Goal: Task Accomplishment & Management: Manage account settings

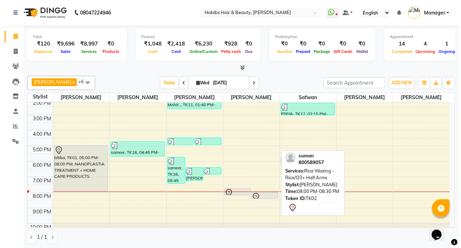
scroll to position [106, 0]
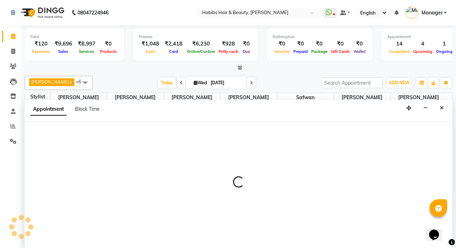
select select "65251"
select select "1260"
select select "tentative"
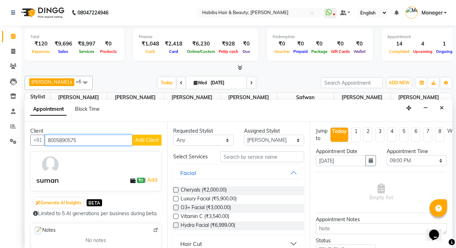
type input "8005890575"
click at [140, 138] on span "Add Client" at bounding box center [147, 140] width 24 height 6
select select "22"
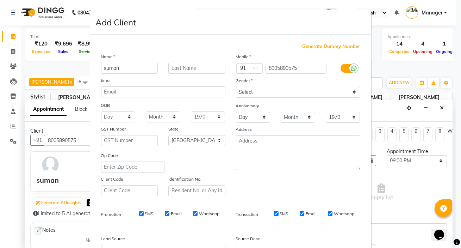
type input "suman"
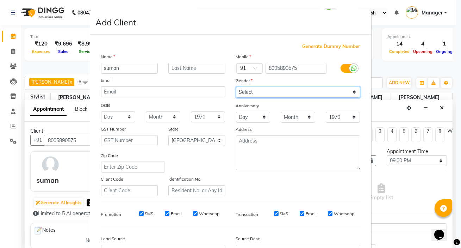
click at [247, 92] on select "Select [DEMOGRAPHIC_DATA] [DEMOGRAPHIC_DATA] Other Prefer Not To Say" at bounding box center [298, 92] width 124 height 11
select select "[DEMOGRAPHIC_DATA]"
click at [236, 87] on select "Select [DEMOGRAPHIC_DATA] [DEMOGRAPHIC_DATA] Other Prefer Not To Say" at bounding box center [298, 92] width 124 height 11
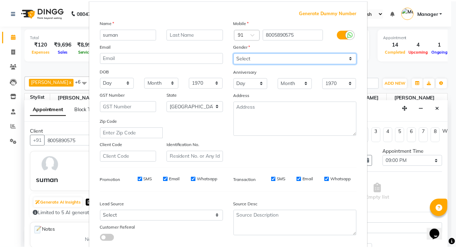
scroll to position [80, 0]
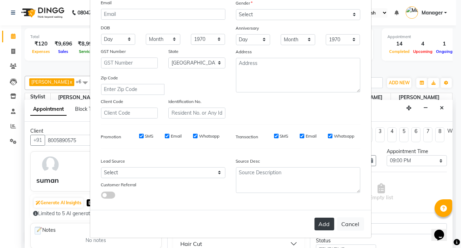
click at [320, 226] on button "Add" at bounding box center [324, 223] width 20 height 13
type input "80******75"
select select
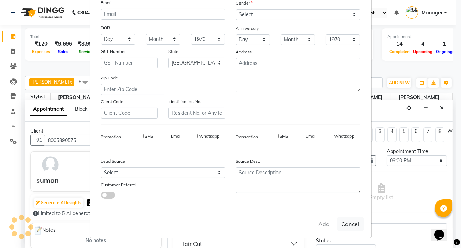
select select "null"
select select
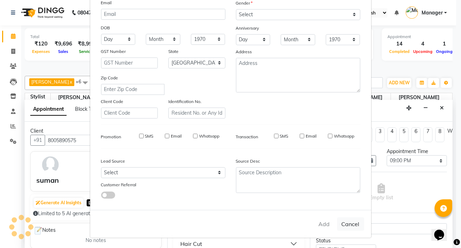
checkbox input "false"
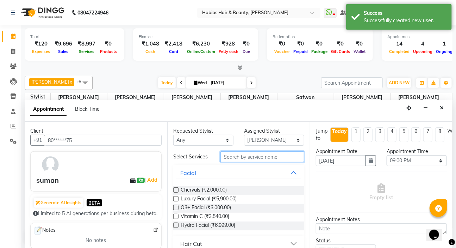
click at [243, 156] on input "text" at bounding box center [262, 156] width 84 height 11
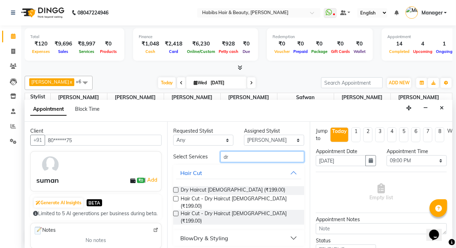
type input "d"
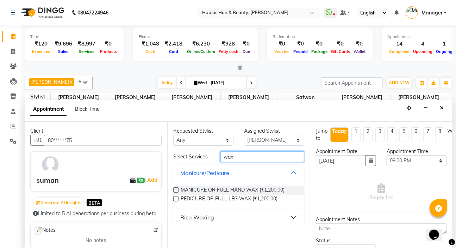
type input "wax"
click at [293, 217] on button "Rica Waxing" at bounding box center [238, 217] width 125 height 13
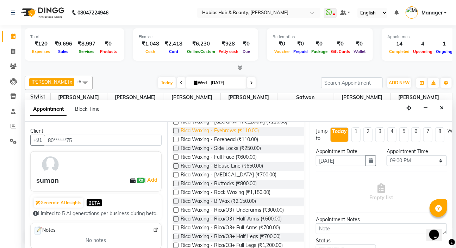
scroll to position [128, 0]
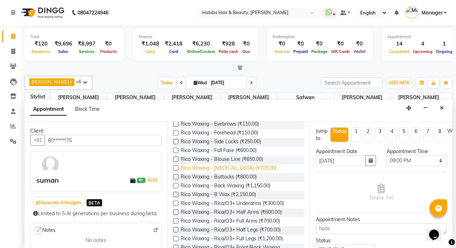
click at [225, 168] on span "Rica Waxing - Midriff (₹700.00)" at bounding box center [229, 168] width 96 height 9
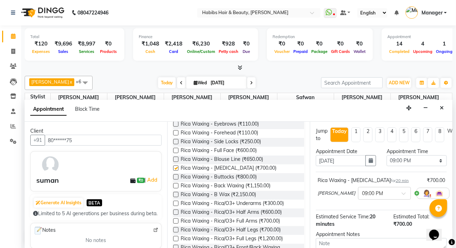
checkbox input "false"
click at [402, 162] on select "Select 09:00 AM 09:15 AM 09:30 AM 09:45 AM 10:00 AM 10:15 AM 10:30 AM 10:45 AM …" at bounding box center [417, 160] width 60 height 11
select select "1230"
click at [387, 155] on select "Select 09:00 AM 09:15 AM 09:30 AM 09:45 AM 10:00 AM 10:15 AM 10:30 AM 10:45 AM …" at bounding box center [417, 160] width 60 height 11
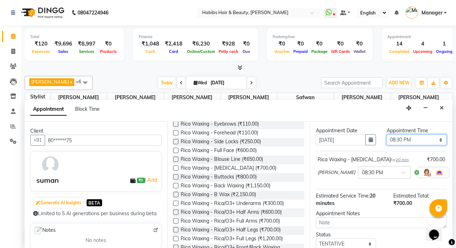
scroll to position [64, 0]
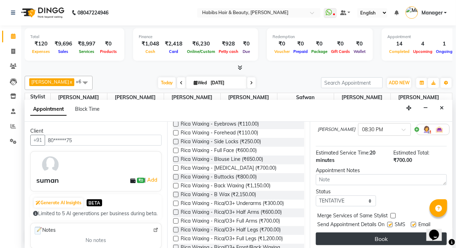
click at [348, 237] on button "Book" at bounding box center [381, 238] width 131 height 13
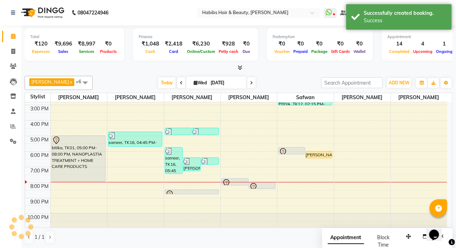
scroll to position [0, 0]
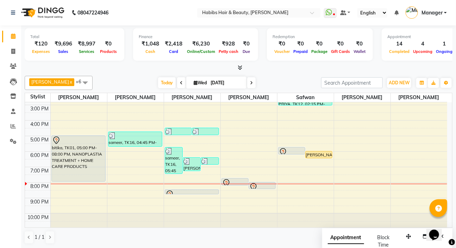
click at [81, 190] on div "8:00 AM 9:00 AM 10:00 AM 11:00 AM 12:00 PM 1:00 PM 2:00 PM 3:00 PM 4:00 PM 5:00…" at bounding box center [236, 112] width 422 height 232
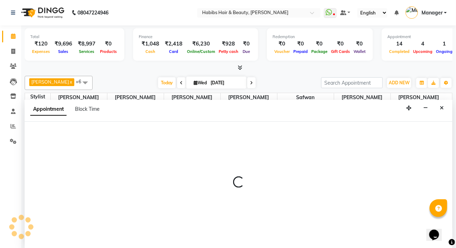
select select "57550"
select select "1230"
select select "tentative"
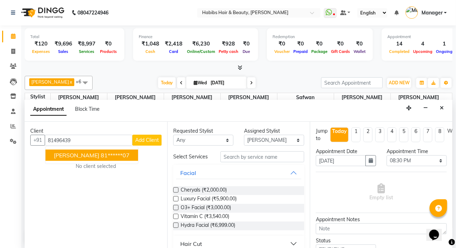
click at [68, 158] on button "MADHURA BULBULE 81******07" at bounding box center [91, 154] width 93 height 11
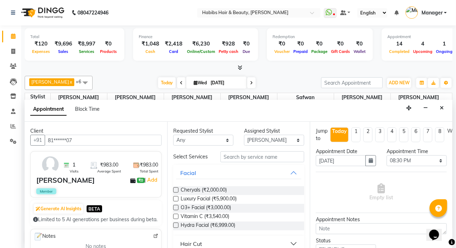
type input "81******07"
click at [240, 158] on input "text" at bounding box center [262, 156] width 84 height 11
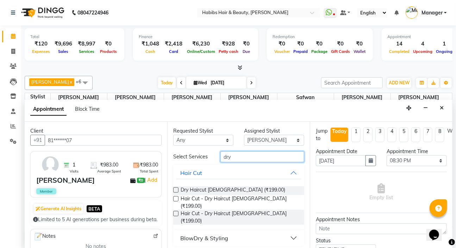
type input "dry"
click at [176, 211] on label at bounding box center [175, 213] width 5 height 5
click at [176, 212] on input "checkbox" at bounding box center [175, 214] width 5 height 5
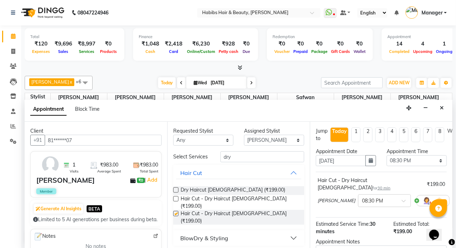
checkbox input "false"
click at [405, 162] on select "Select 09:00 AM 09:15 AM 09:30 AM 09:45 AM 10:00 AM 10:15 AM 10:30 AM 10:45 AM …" at bounding box center [417, 160] width 60 height 11
select select "1275"
click at [387, 155] on select "Select 09:00 AM 09:15 AM 09:30 AM 09:45 AM 10:00 AM 10:15 AM 10:30 AM 10:45 AM …" at bounding box center [417, 160] width 60 height 11
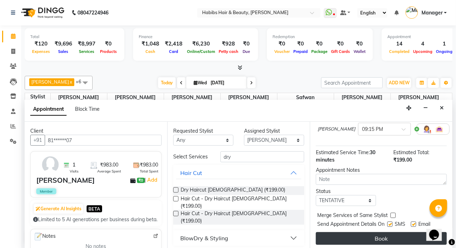
click at [358, 233] on button "Book" at bounding box center [381, 238] width 131 height 13
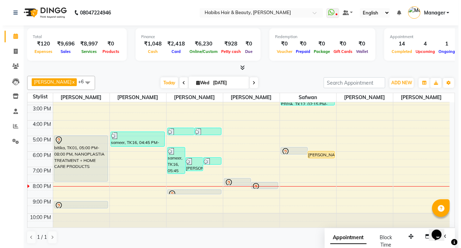
scroll to position [0, 0]
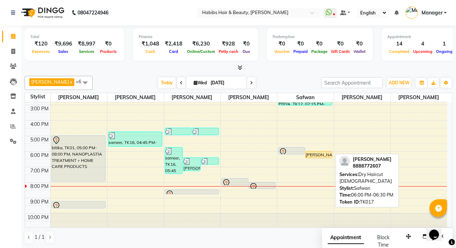
click at [309, 154] on div "[PERSON_NAME], TK17, 06:00 PM-06:30 PM, Dry Haircut [DEMOGRAPHIC_DATA]" at bounding box center [319, 154] width 26 height 7
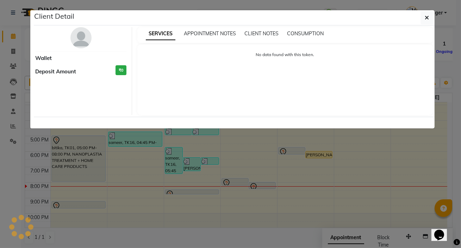
select select "1"
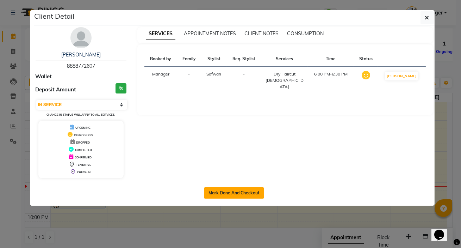
click at [239, 195] on button "Mark Done And Checkout" at bounding box center [234, 192] width 60 height 11
select select "service"
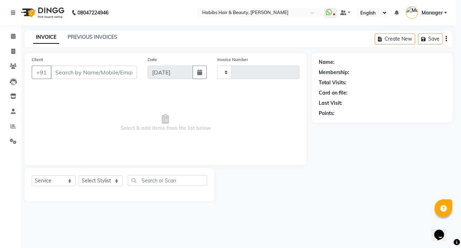
type input "5023"
select select "6465"
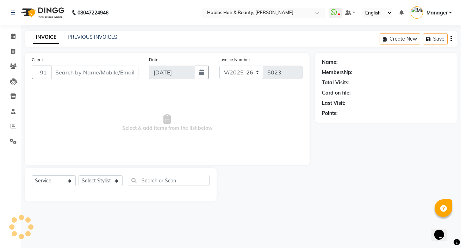
type input "88******07"
select select "76387"
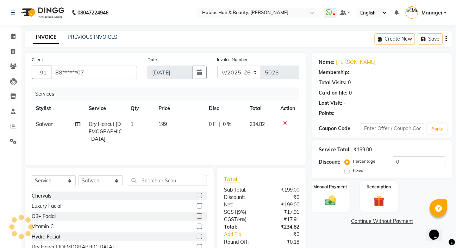
select select "1: Object"
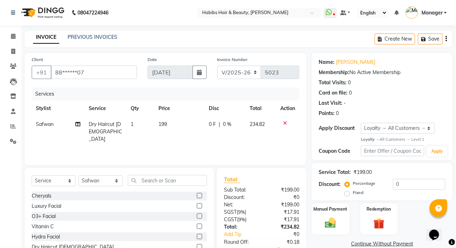
click at [283, 123] on icon at bounding box center [285, 122] width 4 height 5
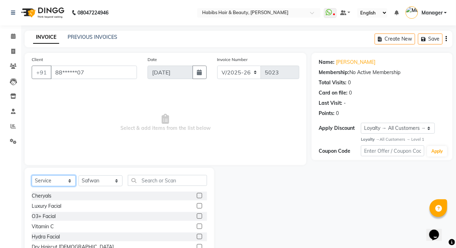
click at [60, 182] on select "Select Service Product Membership Package Voucher Prepaid Gift Card" at bounding box center [54, 180] width 44 height 11
select select "package"
click at [32, 175] on select "Select Service Product Membership Package Voucher Prepaid Gift Card" at bounding box center [54, 180] width 44 height 11
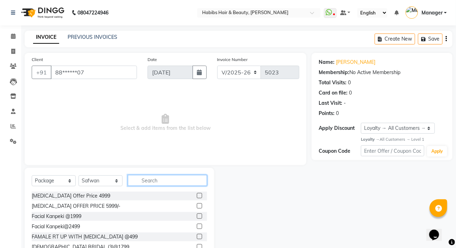
click at [133, 183] on input "text" at bounding box center [167, 180] width 79 height 11
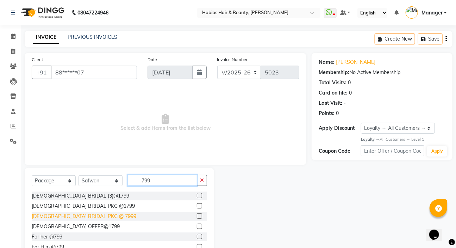
scroll to position [21, 0]
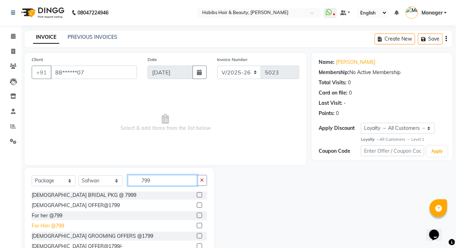
type input "799"
click at [48, 222] on div "For Him @799" at bounding box center [48, 225] width 32 height 7
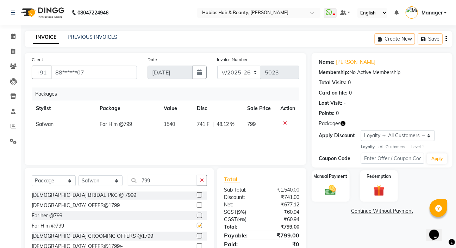
checkbox input "false"
click at [318, 194] on div "Manual Payment" at bounding box center [330, 185] width 39 height 32
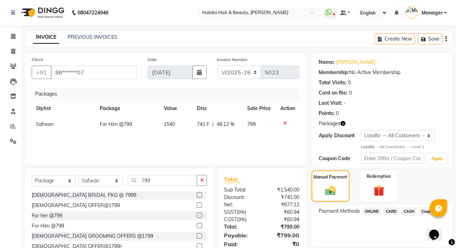
click at [370, 213] on span "ONLINE" at bounding box center [372, 211] width 18 height 8
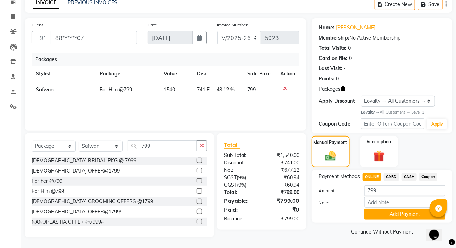
click at [375, 213] on button "Add Payment" at bounding box center [404, 213] width 81 height 11
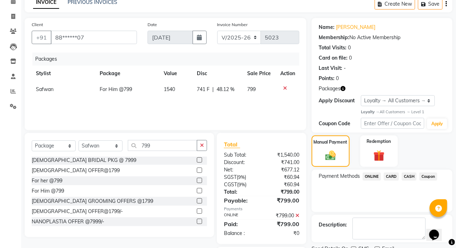
scroll to position [91, 0]
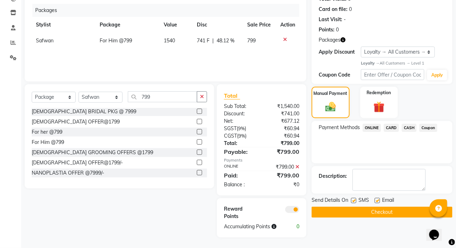
click at [374, 206] on button "Checkout" at bounding box center [382, 211] width 141 height 11
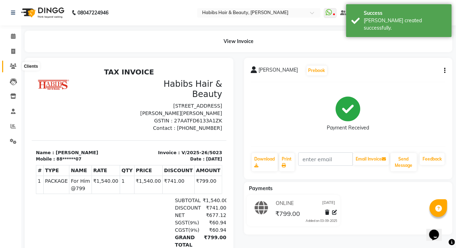
click at [15, 63] on icon at bounding box center [13, 65] width 7 height 5
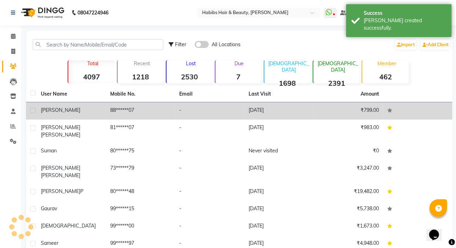
click at [77, 109] on div "[PERSON_NAME]" at bounding box center [71, 109] width 61 height 7
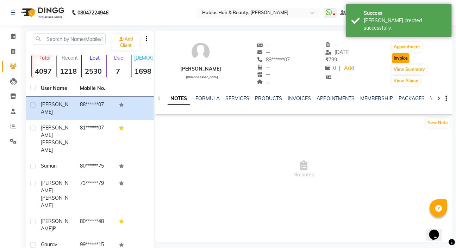
click at [404, 55] on button "Invoice" at bounding box center [401, 58] width 18 height 10
select select "service"
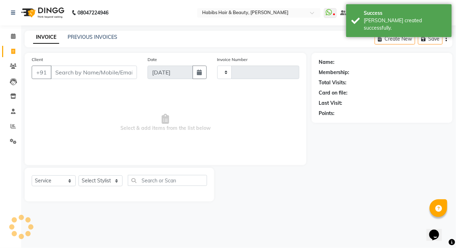
type input "5024"
select select "6465"
type input "88******07"
select select "1: Object"
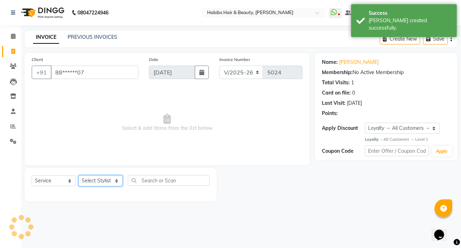
click at [101, 182] on select "Select Stylist Akash Wagh Anil Dandge HK ANITA Manager Nazmin Priti Shinde Safw…" at bounding box center [101, 180] width 44 height 11
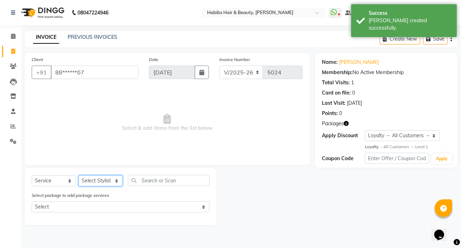
select select "76387"
click at [79, 175] on select "Select Stylist Akash Wagh Anil Dandge HK ANITA Manager Nazmin Priti Shinde Safw…" at bounding box center [101, 180] width 44 height 11
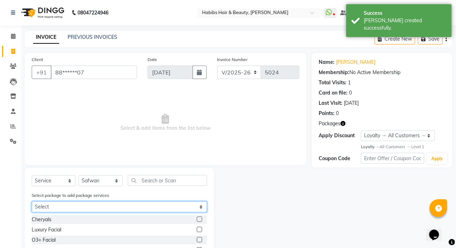
click at [100, 205] on select "Select For Him @799" at bounding box center [119, 206] width 175 height 11
click at [32, 201] on select "Select For Him @799" at bounding box center [119, 206] width 175 height 11
click at [94, 207] on select "Select For Him @799" at bounding box center [119, 206] width 175 height 11
select select "1: Object"
click at [32, 201] on select "Select For Him @799" at bounding box center [119, 206] width 175 height 11
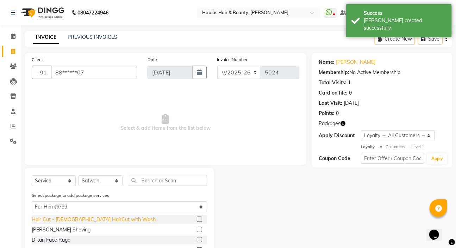
click at [88, 217] on div "Hair Cut - [DEMOGRAPHIC_DATA] HairCut with Wash" at bounding box center [94, 218] width 124 height 7
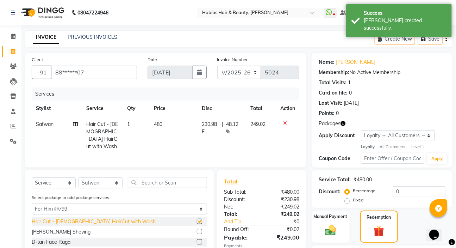
checkbox input "false"
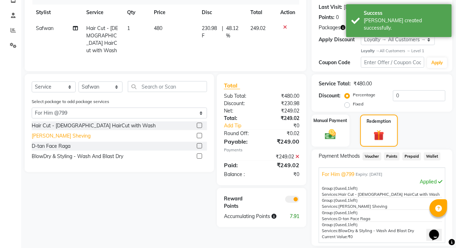
click at [61, 132] on div "[PERSON_NAME] Sheving" at bounding box center [61, 135] width 59 height 7
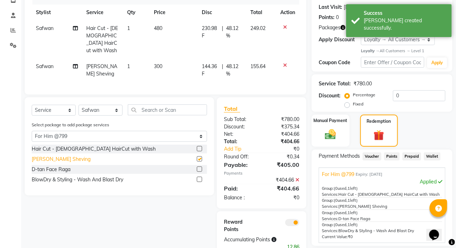
checkbox input "false"
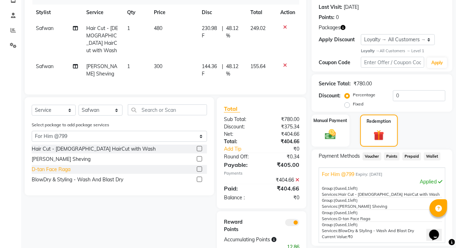
click at [64, 167] on div "D-tan Face Raga" at bounding box center [51, 168] width 39 height 7
checkbox input "false"
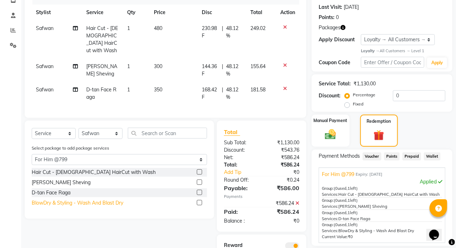
click at [69, 200] on div "BlowDry & Styling - Wash And Blast Dry" at bounding box center [78, 202] width 92 height 7
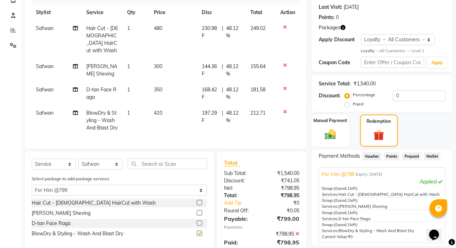
checkbox input "false"
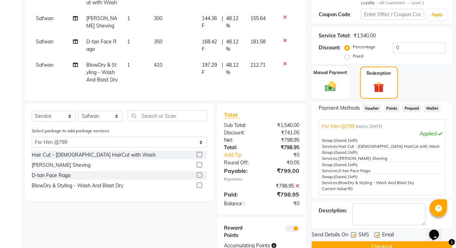
scroll to position [175, 0]
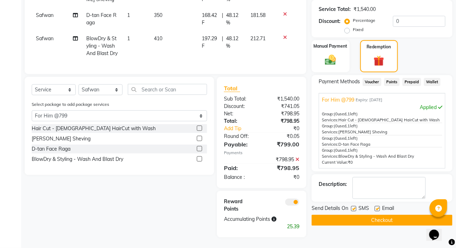
click at [328, 219] on button "Checkout" at bounding box center [382, 219] width 141 height 11
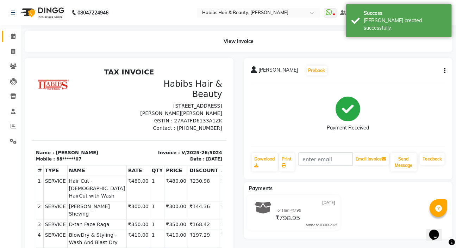
click at [18, 39] on span at bounding box center [13, 36] width 12 height 8
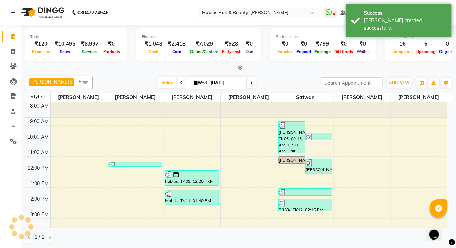
scroll to position [106, 0]
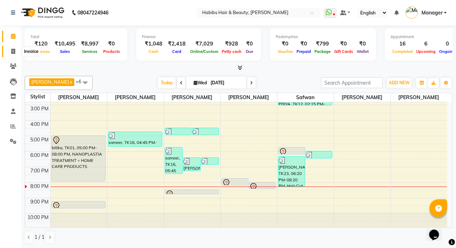
click at [8, 50] on span at bounding box center [13, 52] width 12 height 8
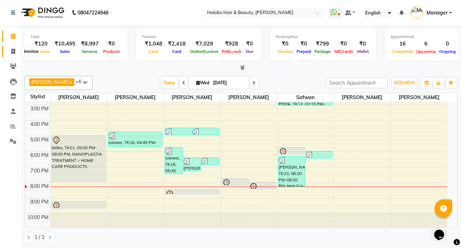
select select "service"
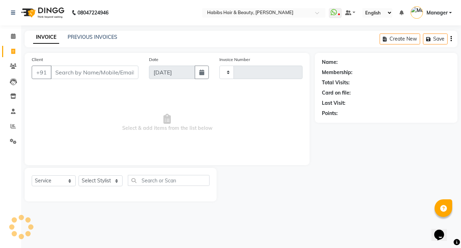
type input "5025"
select select "6465"
click at [98, 179] on select "Select Stylist" at bounding box center [101, 180] width 44 height 11
select select "65252"
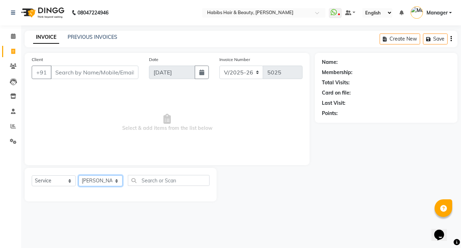
click at [79, 175] on select "Select Stylist Akash Wagh Anil Dandge HK ANITA Manager Nazmin Priti Shinde Safw…" at bounding box center [101, 180] width 44 height 11
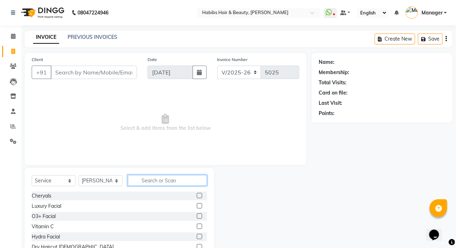
click at [142, 177] on input "text" at bounding box center [167, 180] width 79 height 11
click at [163, 178] on input "text" at bounding box center [167, 180] width 79 height 11
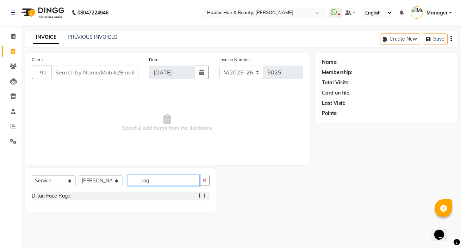
type input "rag"
click at [201, 197] on label at bounding box center [201, 195] width 5 height 5
click at [201, 197] on input "checkbox" at bounding box center [201, 195] width 5 height 5
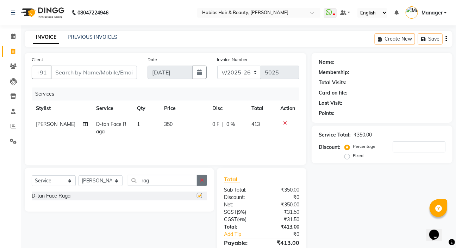
checkbox input "false"
click at [204, 183] on button "button" at bounding box center [202, 180] width 10 height 11
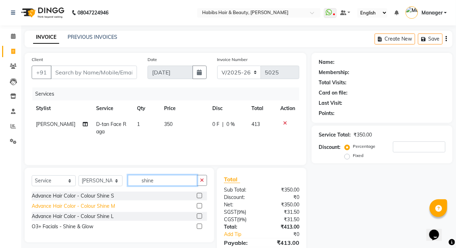
type input "shine"
click at [81, 224] on div "O3+ Facials - Shine & Glow" at bounding box center [63, 226] width 62 height 7
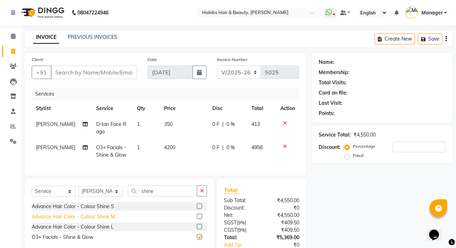
checkbox input "false"
click at [202, 193] on icon "button" at bounding box center [202, 190] width 4 height 5
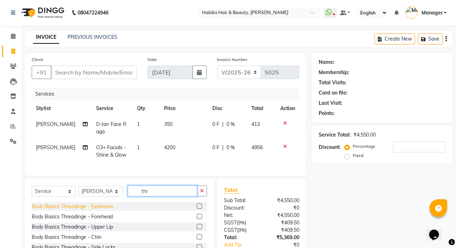
type input "thr"
click at [95, 210] on div "Body Basics Threadinge - Eyebrows" at bounding box center [73, 205] width 82 height 7
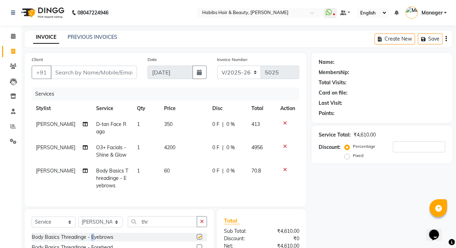
checkbox input "false"
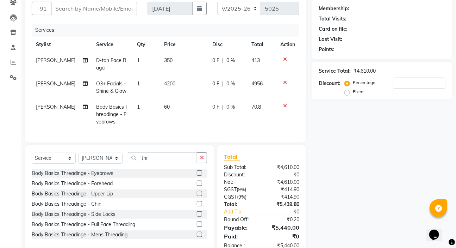
click at [103, 197] on div "Body Basics Threadinge - Upper Lip" at bounding box center [72, 193] width 81 height 7
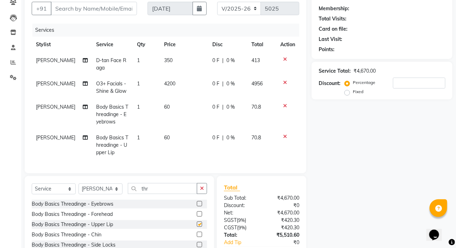
checkbox input "false"
click at [198, 193] on button "button" at bounding box center [202, 188] width 10 height 11
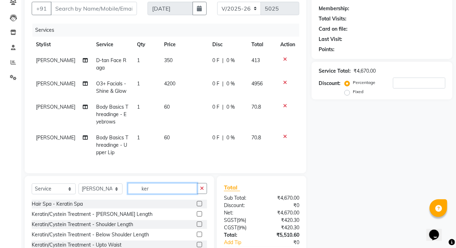
type input "ker"
click at [99, 191] on select "Select Stylist Akash Wagh Anil Dandge HK ANITA Manager Nazmin Priti Shinde Safw…" at bounding box center [101, 188] width 44 height 11
select select "65251"
click at [79, 188] on select "Select Stylist Akash Wagh Anil Dandge HK ANITA Manager Nazmin Priti Shinde Safw…" at bounding box center [101, 188] width 44 height 11
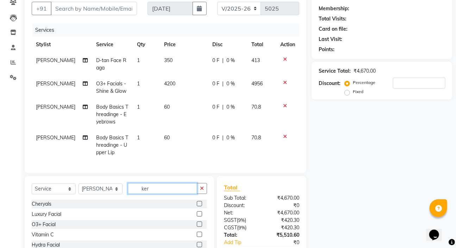
click at [161, 194] on input "ker" at bounding box center [162, 188] width 69 height 11
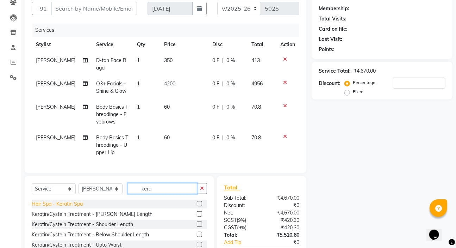
type input "kera"
drag, startPoint x: 77, startPoint y: 210, endPoint x: 87, endPoint y: 209, distance: 9.9
click at [77, 207] on div "Hair Spa - Keratin Spa" at bounding box center [57, 203] width 51 height 7
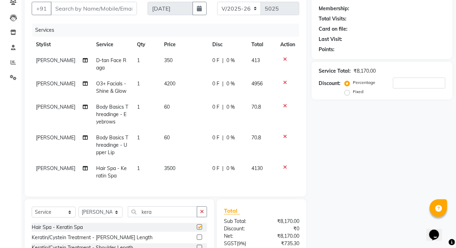
checkbox input "false"
click at [200, 215] on button "button" at bounding box center [202, 211] width 10 height 11
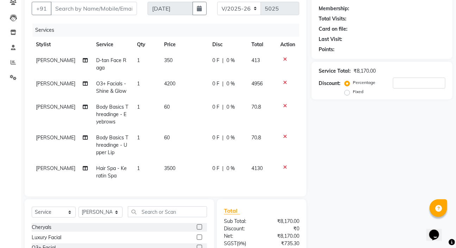
click at [240, 143] on td "0 F | 0 %" at bounding box center [227, 145] width 39 height 31
select select "65252"
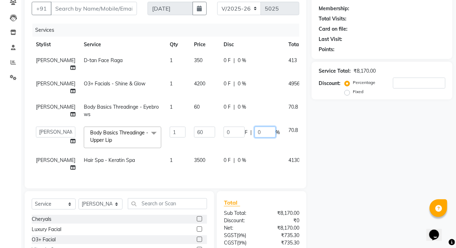
click at [255, 130] on input "0" at bounding box center [265, 131] width 21 height 11
type input "100"
click at [232, 164] on td "0 F | 0 %" at bounding box center [251, 163] width 65 height 23
select select "65251"
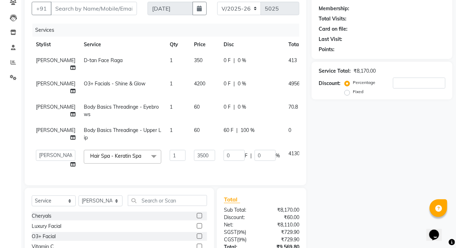
click at [312, 58] on icon at bounding box center [314, 59] width 4 height 5
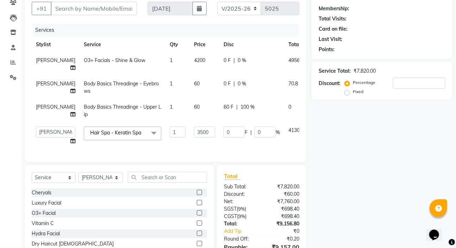
click at [231, 66] on td "0 F | 0 %" at bounding box center [251, 63] width 65 height 23
select select "65252"
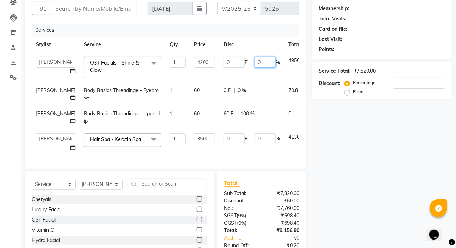
click at [255, 60] on input "0" at bounding box center [265, 62] width 21 height 11
type input "20"
click at [255, 144] on input "0" at bounding box center [265, 138] width 21 height 11
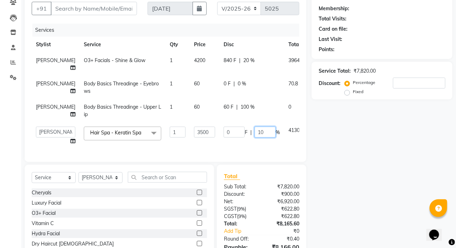
type input "100"
click at [223, 75] on tbody "Shakshi Singh O3+ Facials - Shine & Glow 1 4200 840 F | 20 % 3964.8 Shakshi Sin…" at bounding box center [181, 100] width 299 height 96
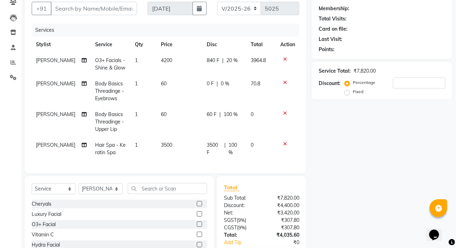
click at [232, 83] on div "0 F | 0 %" at bounding box center [225, 83] width 36 height 7
select select "65252"
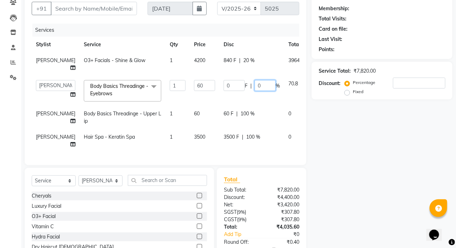
click at [255, 85] on input "0" at bounding box center [265, 85] width 21 height 11
type input "20"
click at [347, 183] on div "Name: Membership: Total Visits: Card on file: Last Visit: Points: Service Total…" at bounding box center [385, 133] width 146 height 289
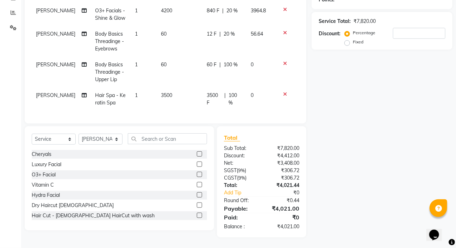
scroll to position [0, 0]
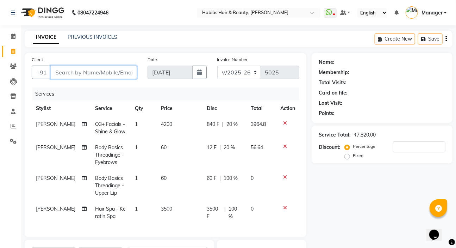
click at [55, 78] on input "Client" at bounding box center [94, 71] width 86 height 13
click at [116, 68] on input "Client" at bounding box center [94, 71] width 86 height 13
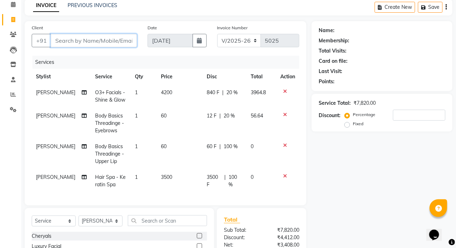
type input "8"
type input "0"
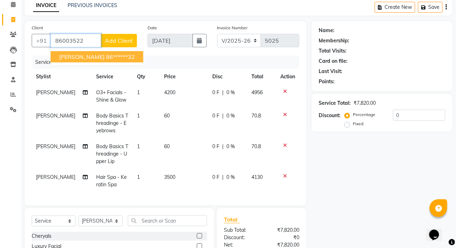
click at [106, 53] on ngb-highlight "86******32" at bounding box center [120, 56] width 29 height 7
type input "86******32"
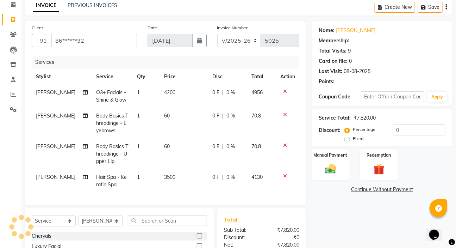
select select "2: Object"
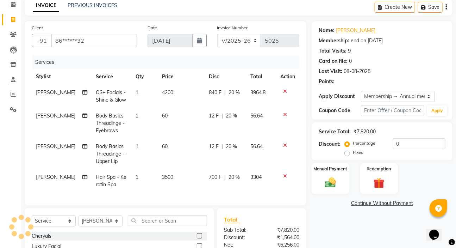
type input "20"
click at [236, 179] on span "20 %" at bounding box center [233, 176] width 11 height 7
select select "65251"
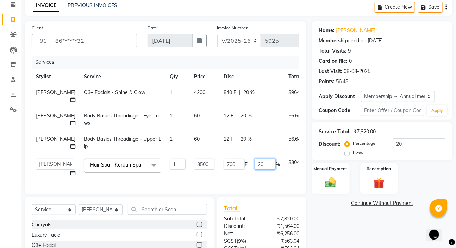
click at [255, 169] on input "20" at bounding box center [265, 163] width 21 height 11
type input "100"
click at [242, 154] on td "12 F | 20 %" at bounding box center [251, 142] width 65 height 23
select select "65252"
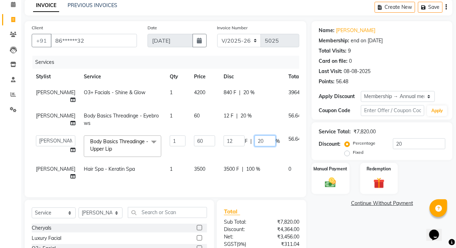
click at [255, 139] on input "20" at bounding box center [265, 140] width 21 height 11
type input "100"
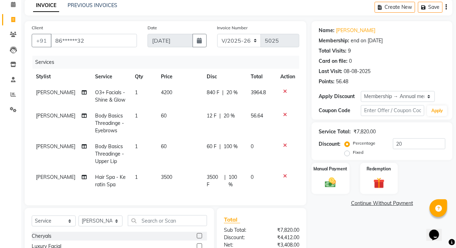
click at [244, 193] on div "Services Stylist Service Qty Price Disc Total Action Shakshi Singh O3+ Facials …" at bounding box center [166, 127] width 268 height 142
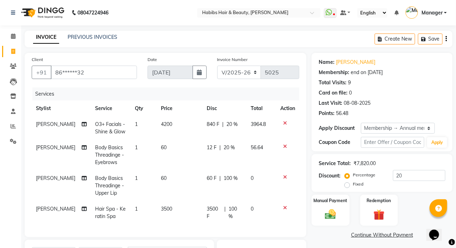
scroll to position [119, 0]
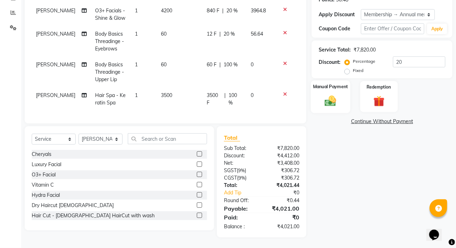
click at [327, 94] on img at bounding box center [330, 100] width 19 height 13
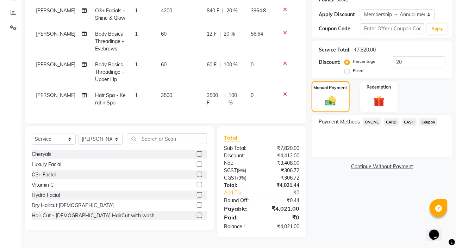
scroll to position [23, 0]
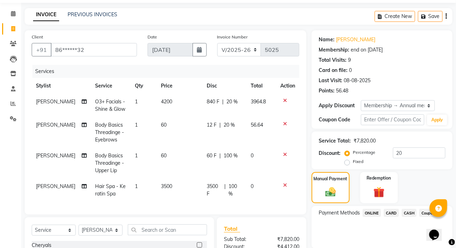
click at [169, 188] on td "3500" at bounding box center [180, 189] width 46 height 23
select select "65251"
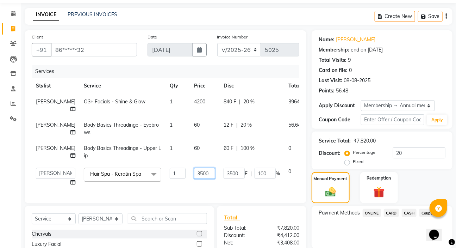
drag, startPoint x: 190, startPoint y: 194, endPoint x: 155, endPoint y: 198, distance: 36.1
click at [155, 190] on tr "Akash Wagh Anil Dandge HK ANITA Manager Nazmin Priti Shinde Safwan Sakshar Kshi…" at bounding box center [181, 176] width 299 height 27
type input "1"
type input "4000"
click at [326, 233] on div "Payment Methods ONLINE CARD CASH Coupon" at bounding box center [382, 227] width 141 height 42
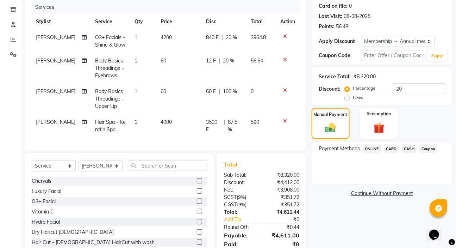
scroll to position [119, 0]
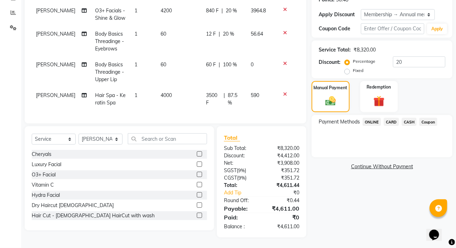
click at [242, 89] on td "3500 F | 87.5 %" at bounding box center [224, 98] width 45 height 23
select select "65251"
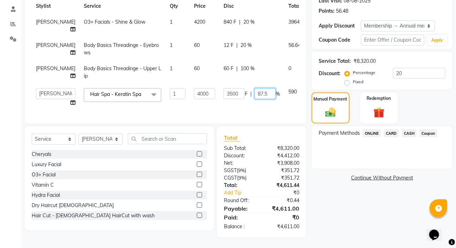
drag, startPoint x: 246, startPoint y: 100, endPoint x: 233, endPoint y: 96, distance: 13.4
click at [255, 96] on input "87.5" at bounding box center [265, 93] width 21 height 11
type input "100"
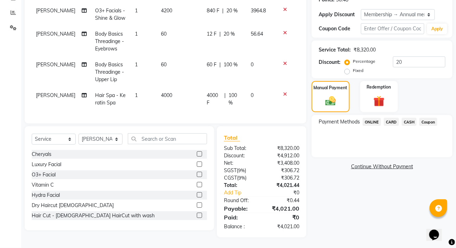
click at [330, 163] on link "Continue Without Payment" at bounding box center [382, 166] width 138 height 7
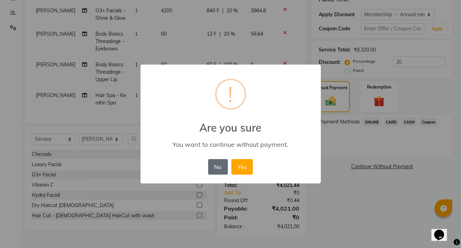
click at [220, 166] on button "No" at bounding box center [218, 166] width 20 height 15
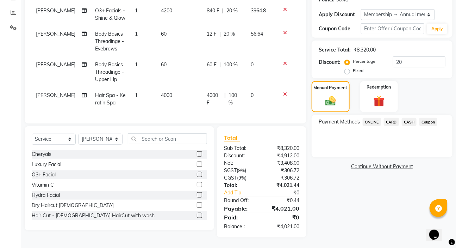
click at [374, 118] on span "ONLINE" at bounding box center [372, 122] width 18 height 8
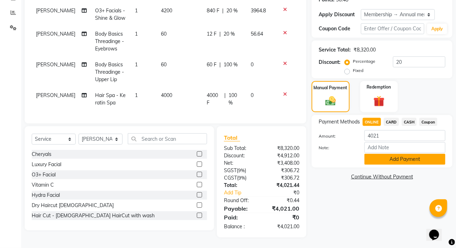
click at [375, 155] on button "Add Payment" at bounding box center [404, 159] width 81 height 11
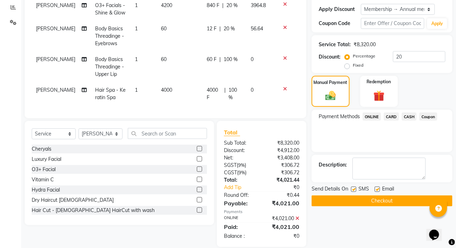
scroll to position [165, 0]
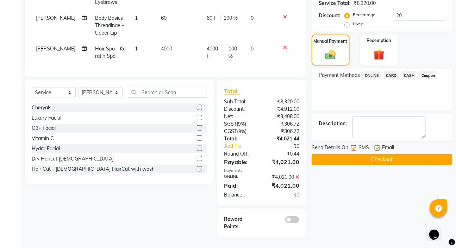
click at [370, 154] on button "Checkout" at bounding box center [382, 159] width 141 height 11
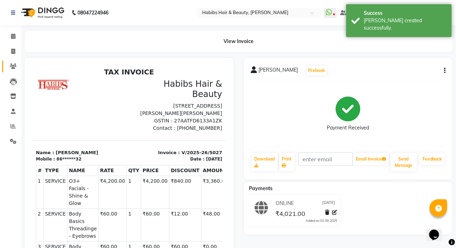
click at [13, 61] on link "Clients" at bounding box center [10, 67] width 17 height 12
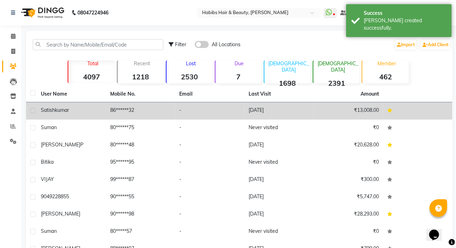
click at [99, 113] on div "satish kumar" at bounding box center [71, 109] width 61 height 7
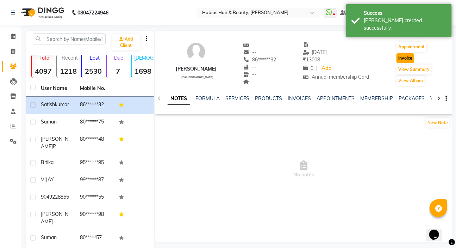
click at [403, 55] on button "Invoice" at bounding box center [405, 58] width 18 height 10
select select "service"
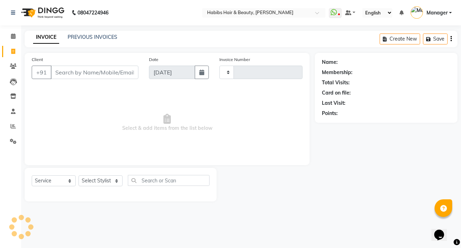
type input "5028"
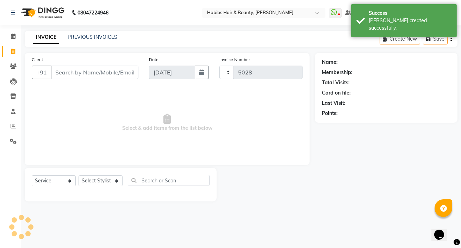
select select "6465"
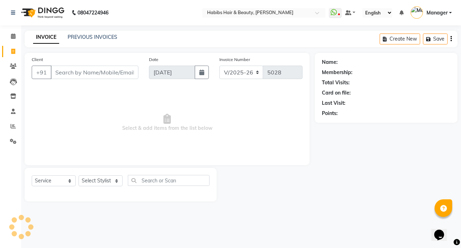
type input "86******32"
click at [117, 179] on select "Select Stylist Akash Wagh Anil Dandge HK ANITA Manager Nazmin Priti Shinde Safw…" at bounding box center [101, 180] width 44 height 11
select select "2: Object"
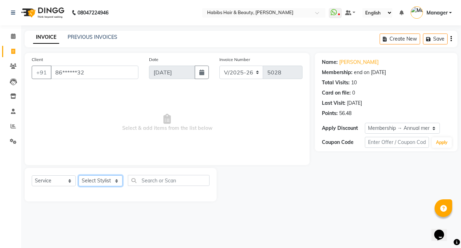
select select "65252"
click at [79, 175] on select "Select Stylist Akash Wagh Anil Dandge HK ANITA Manager Nazmin Priti Shinde Safw…" at bounding box center [101, 180] width 44 height 11
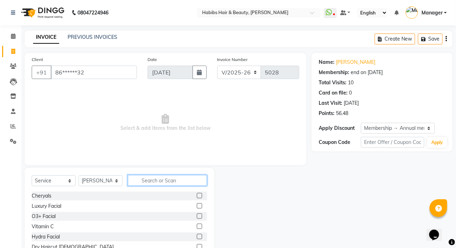
click at [170, 182] on input "text" at bounding box center [167, 180] width 79 height 11
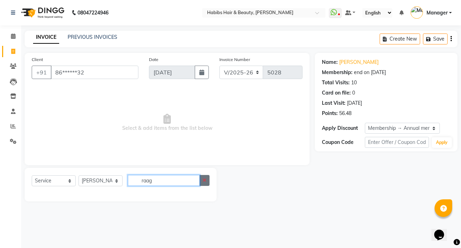
type input "raag"
click at [207, 178] on button "button" at bounding box center [204, 180] width 10 height 11
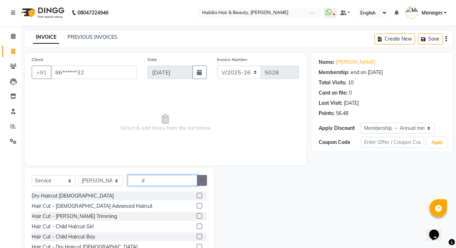
type input "d"
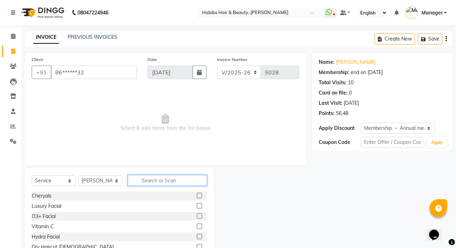
type input "d"
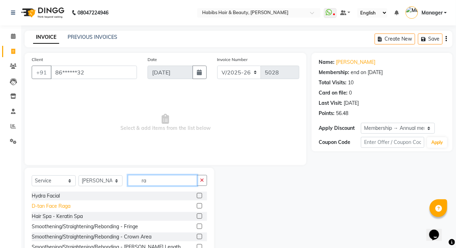
type input "ra"
click at [63, 204] on div "D-tan Face Raga" at bounding box center [51, 205] width 39 height 7
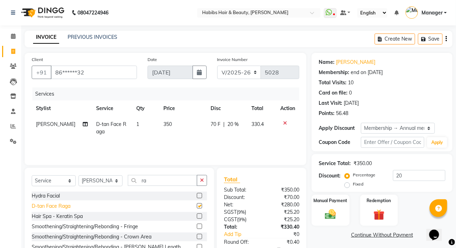
checkbox input "false"
drag, startPoint x: 446, startPoint y: 38, endPoint x: 440, endPoint y: 42, distance: 6.6
click at [446, 39] on icon "button" at bounding box center [445, 39] width 1 height 0
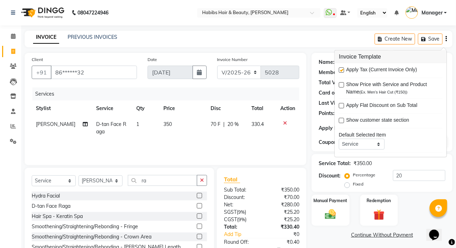
click at [340, 70] on label at bounding box center [341, 69] width 5 height 5
click at [340, 70] on input "checkbox" at bounding box center [341, 70] width 5 height 5
checkbox input "false"
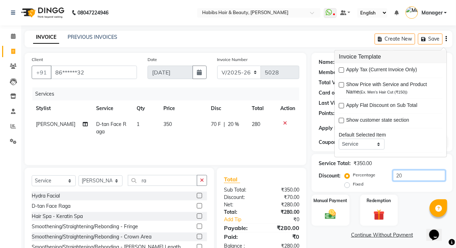
drag, startPoint x: 413, startPoint y: 177, endPoint x: 382, endPoint y: 176, distance: 31.4
click at [382, 176] on div "Percentage Fixed 20" at bounding box center [395, 179] width 99 height 19
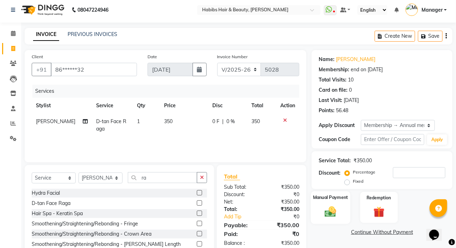
click at [324, 206] on img at bounding box center [330, 211] width 19 height 13
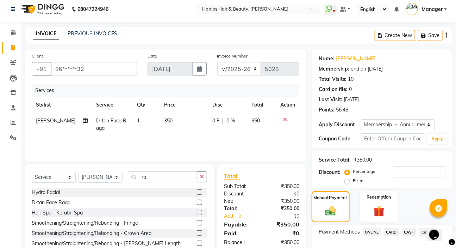
scroll to position [48, 0]
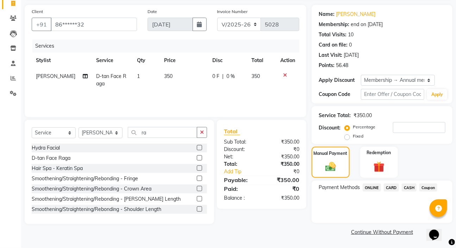
click at [370, 189] on span "ONLINE" at bounding box center [372, 187] width 18 height 8
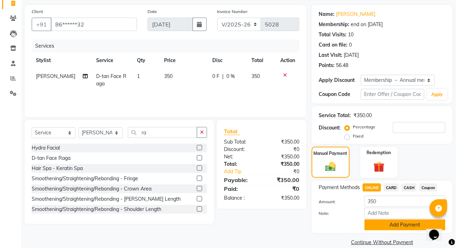
scroll to position [58, 0]
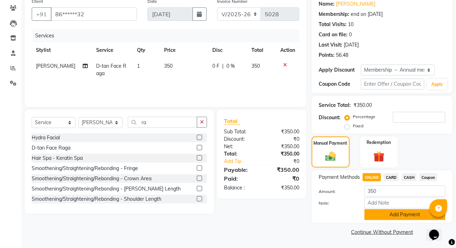
click at [379, 218] on button "Add Payment" at bounding box center [404, 214] width 81 height 11
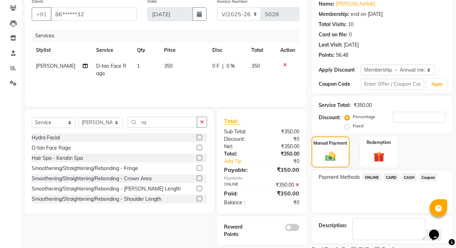
scroll to position [88, 0]
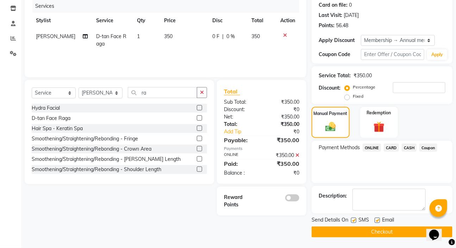
click at [337, 232] on button "Checkout" at bounding box center [382, 231] width 141 height 11
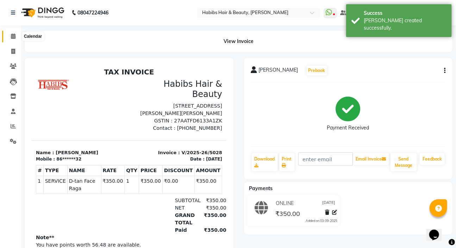
click at [10, 35] on span at bounding box center [13, 36] width 12 height 8
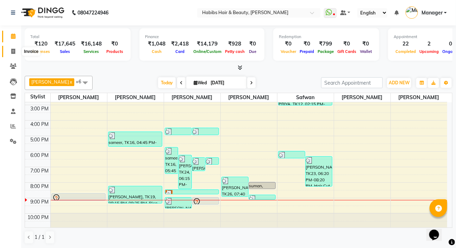
click at [11, 54] on span at bounding box center [13, 52] width 12 height 8
select select "service"
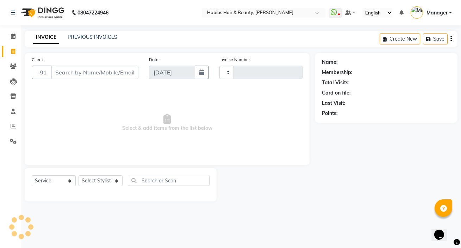
type input "5029"
select select "6465"
click at [84, 72] on input "Client" at bounding box center [95, 71] width 88 height 13
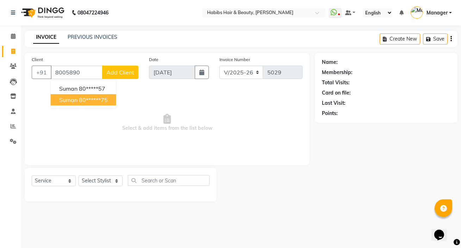
click at [89, 101] on ngb-highlight "80******75" at bounding box center [93, 99] width 29 height 7
type input "80******75"
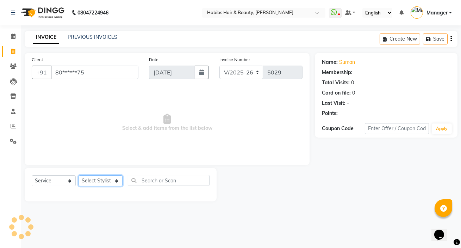
click at [99, 180] on select "Select Stylist Akash Wagh Anil Dandge HK ANITA Manager Nazmin Priti Shinde Safw…" at bounding box center [101, 180] width 44 height 11
select select "1: Object"
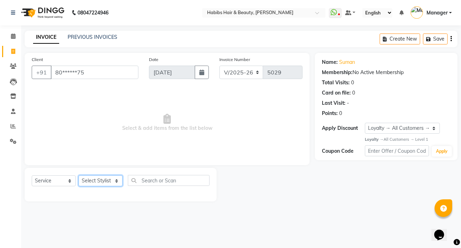
click at [99, 176] on select "Select Stylist Akash Wagh Anil Dandge HK ANITA Manager Nazmin Priti Shinde Safw…" at bounding box center [101, 180] width 44 height 11
click at [99, 183] on select "Select Stylist Akash Wagh Anil Dandge HK ANITA Manager Nazmin Priti Shinde Safw…" at bounding box center [101, 180] width 44 height 11
select select "61801"
click at [79, 175] on select "Select Stylist Akash Wagh Anil Dandge HK ANITA Manager Nazmin Priti Shinde Safw…" at bounding box center [101, 180] width 44 height 11
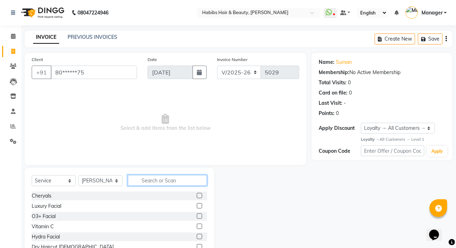
click at [175, 180] on input "text" at bounding box center [167, 180] width 79 height 11
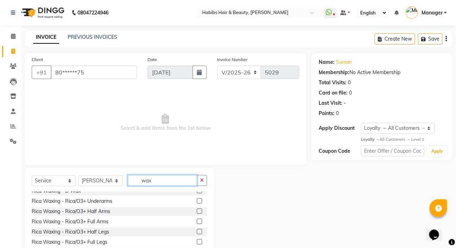
scroll to position [128, 0]
type input "wax"
click at [197, 240] on label at bounding box center [199, 240] width 5 height 5
click at [197, 240] on input "checkbox" at bounding box center [199, 241] width 5 height 5
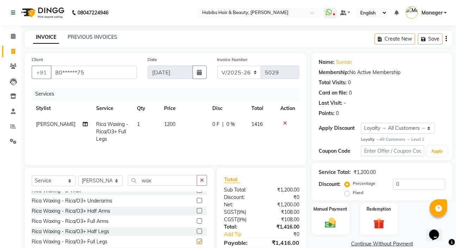
checkbox input "false"
click at [167, 179] on input "wax" at bounding box center [162, 180] width 69 height 11
type input "w"
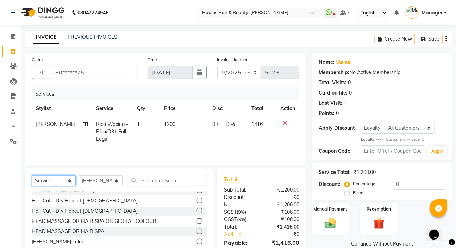
click at [44, 179] on select "Select Service Product Membership Package Voucher Prepaid Gift Card" at bounding box center [54, 180] width 44 height 11
select select "package"
click at [32, 175] on select "Select Service Product Membership Package Voucher Prepaid Gift Card" at bounding box center [54, 180] width 44 height 11
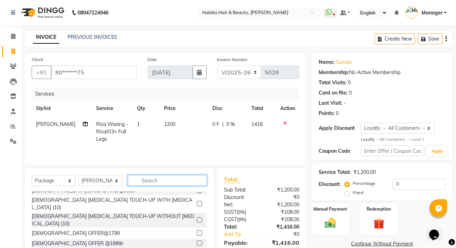
click at [171, 182] on input "text" at bounding box center [167, 180] width 79 height 11
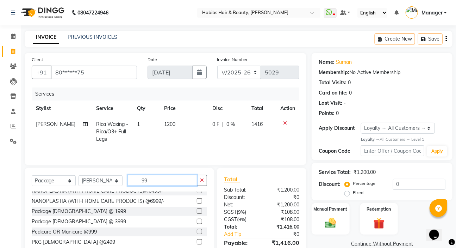
scroll to position [35, 0]
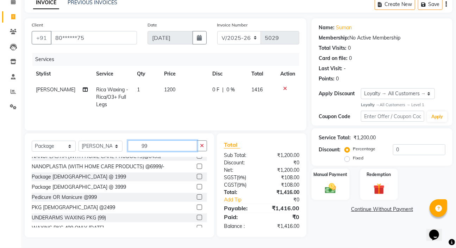
type input "99"
click at [197, 214] on label at bounding box center [199, 216] width 5 height 5
click at [197, 215] on input "checkbox" at bounding box center [199, 217] width 5 height 5
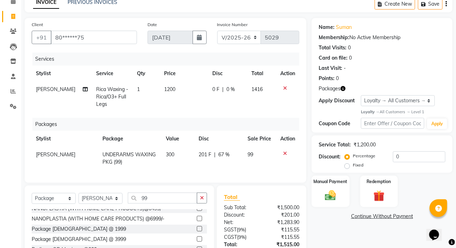
checkbox input "false"
click at [200, 200] on icon "button" at bounding box center [202, 197] width 4 height 5
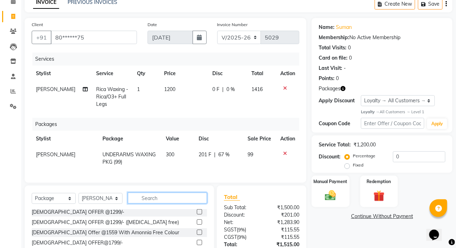
scroll to position [440, 0]
click at [106, 201] on select "Select Stylist Akash Wagh Anil Dandge HK ANITA Manager Nazmin Priti Shinde Safw…" at bounding box center [101, 198] width 44 height 11
click at [163, 104] on td "1200" at bounding box center [184, 96] width 48 height 31
select select "61801"
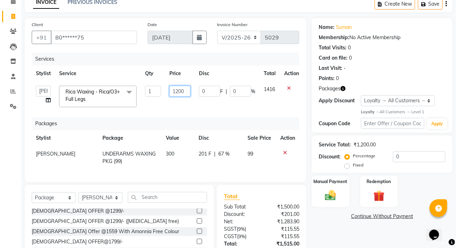
click at [189, 93] on input "1200" at bounding box center [179, 91] width 21 height 11
type input "1"
type input "1016"
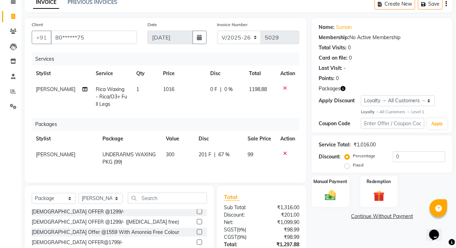
click at [239, 122] on div "Packages" at bounding box center [168, 124] width 272 height 13
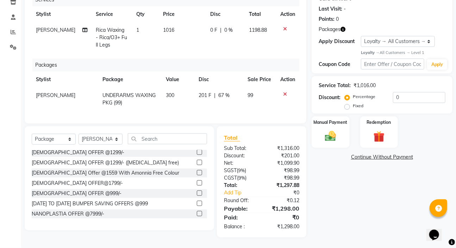
click at [169, 27] on span "1016" at bounding box center [168, 30] width 11 height 6
select select "61801"
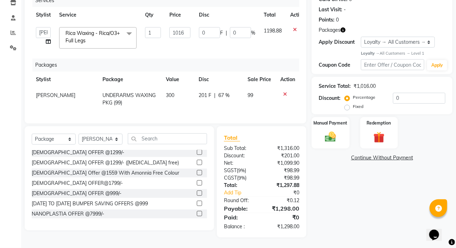
scroll to position [98, 0]
click at [187, 27] on input "1016" at bounding box center [179, 32] width 21 height 11
type input "1017"
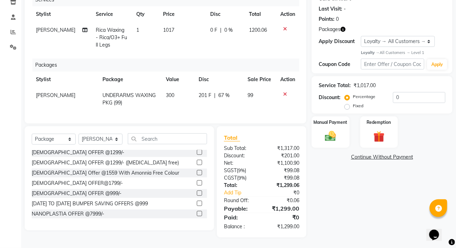
click at [366, 194] on div "Name: Suman Membership: No Active Membership Total Visits: 0 Card on file: 0 La…" at bounding box center [385, 98] width 146 height 278
click at [332, 130] on img at bounding box center [330, 136] width 19 height 13
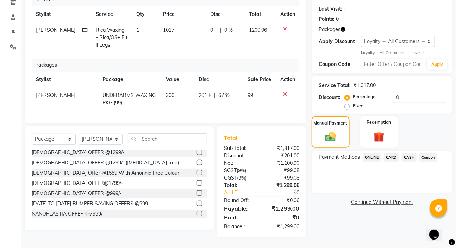
click at [371, 153] on span "ONLINE" at bounding box center [372, 157] width 18 height 8
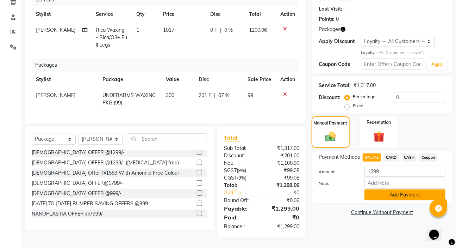
click at [379, 189] on button "Add Payment" at bounding box center [404, 194] width 81 height 11
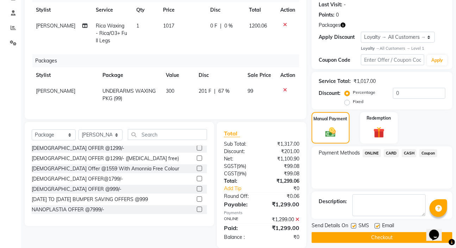
scroll to position [170, 0]
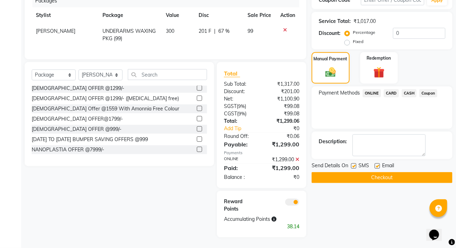
click at [376, 172] on button "Checkout" at bounding box center [382, 177] width 141 height 11
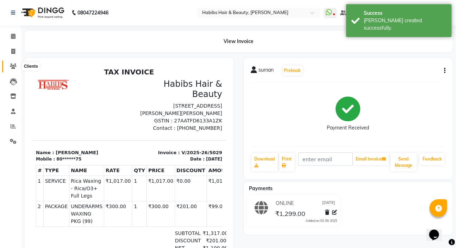
click at [8, 63] on span at bounding box center [13, 66] width 12 height 8
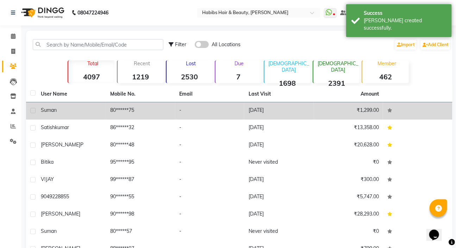
click at [70, 103] on td "suman" at bounding box center [71, 110] width 69 height 17
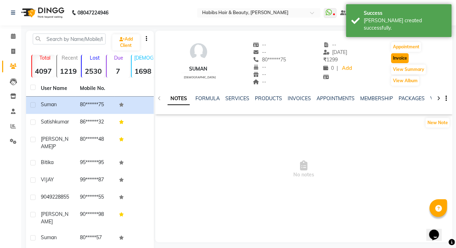
click at [391, 58] on button "Invoice" at bounding box center [400, 58] width 18 height 10
select select "service"
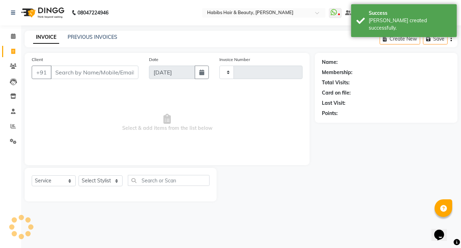
type input "5030"
select select "6465"
type input "80******75"
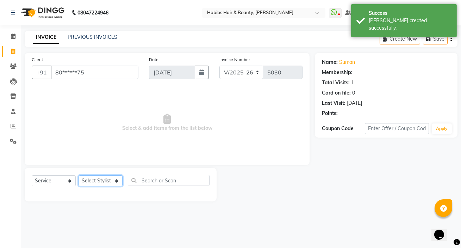
select select "1: Object"
click at [104, 183] on select "Select Stylist Akash Wagh Anil Dandge HK ANITA Manager Nazmin Priti Shinde Safw…" at bounding box center [101, 180] width 44 height 11
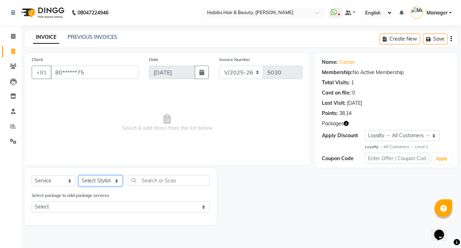
select select "61801"
click at [79, 175] on select "Select Stylist Akash Wagh Anil Dandge HK ANITA Manager Nazmin Priti Shinde Safw…" at bounding box center [101, 180] width 44 height 11
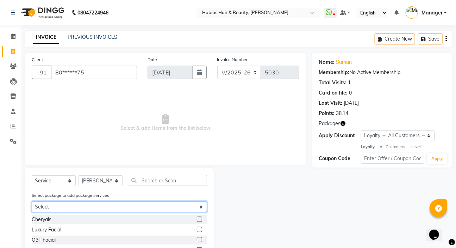
click at [201, 206] on select "Select UNDERARMS WAXING PKG (99)" at bounding box center [119, 206] width 175 height 11
select select "1: Object"
click at [32, 201] on select "Select UNDERARMS WAXING PKG (99)" at bounding box center [119, 206] width 175 height 11
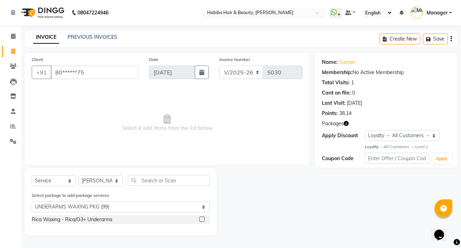
click at [199, 219] on label at bounding box center [201, 218] width 5 height 5
click at [199, 219] on input "checkbox" at bounding box center [201, 219] width 5 height 5
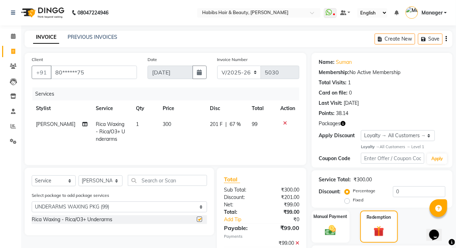
checkbox input "false"
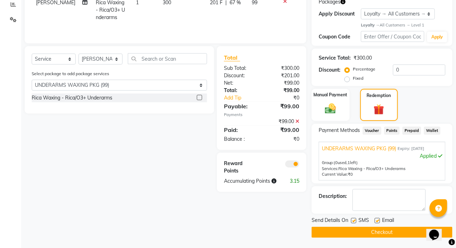
click at [372, 233] on button "Checkout" at bounding box center [382, 231] width 141 height 11
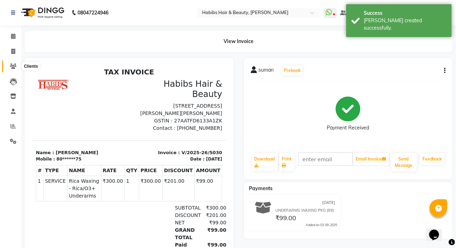
click at [11, 65] on icon at bounding box center [13, 65] width 7 height 5
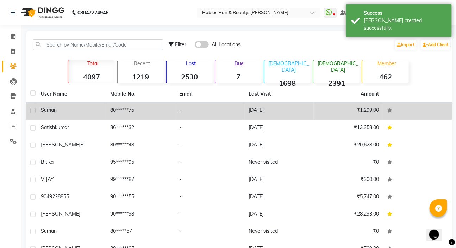
click at [78, 109] on div "suman" at bounding box center [71, 109] width 61 height 7
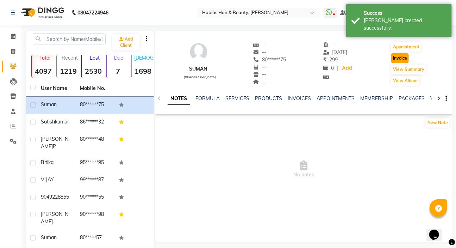
click at [396, 55] on button "Invoice" at bounding box center [400, 58] width 18 height 10
select select "service"
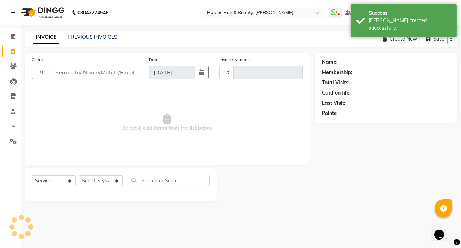
type input "5031"
select select "6465"
type input "80******75"
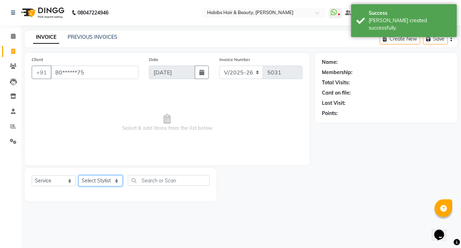
click at [101, 178] on select "Select Stylist Akash Wagh Anil Dandge HK ANITA Manager Nazmin Priti Shinde Safw…" at bounding box center [101, 180] width 44 height 11
select select "1: Object"
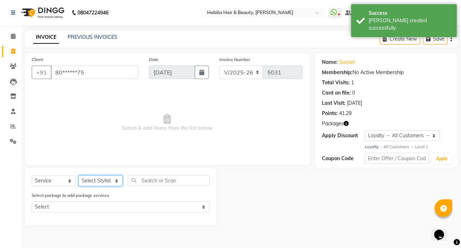
select select "65251"
click at [79, 175] on select "Select Stylist Akash Wagh Anil Dandge HK ANITA Manager Nazmin Priti Shinde Safw…" at bounding box center [101, 180] width 44 height 11
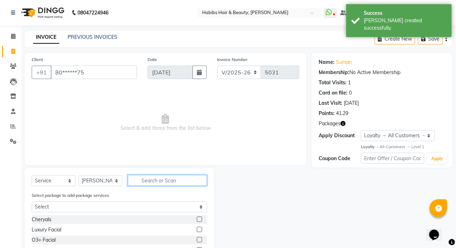
click at [169, 175] on input "text" at bounding box center [167, 180] width 79 height 11
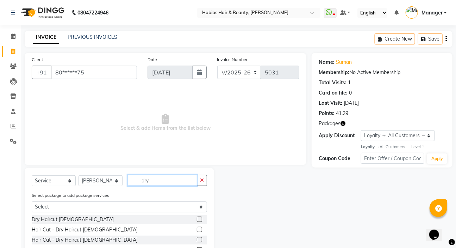
type input "dry"
click at [197, 230] on label at bounding box center [199, 228] width 5 height 5
click at [197, 230] on input "checkbox" at bounding box center [199, 229] width 5 height 5
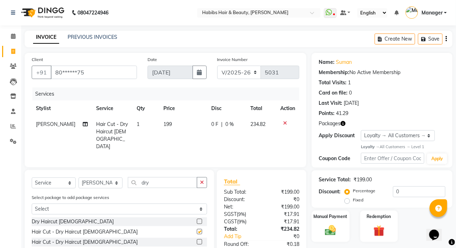
checkbox input "false"
click at [158, 179] on input "dry" at bounding box center [162, 182] width 69 height 11
type input "d"
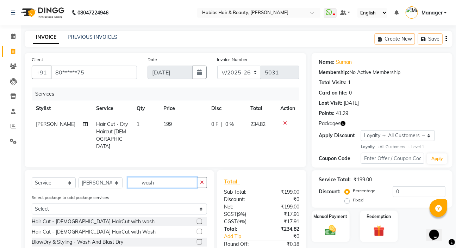
scroll to position [42, 0]
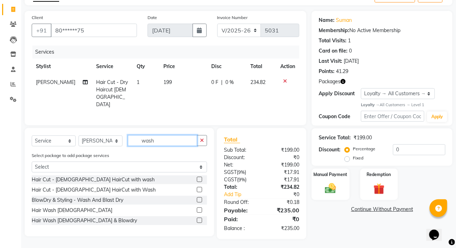
type input "wash"
click at [200, 218] on label at bounding box center [199, 219] width 5 height 5
click at [200, 218] on input "checkbox" at bounding box center [199, 220] width 5 height 5
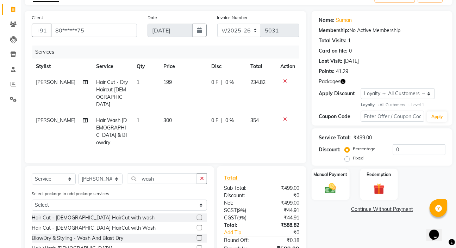
checkbox input "false"
click at [169, 115] on td "300" at bounding box center [183, 131] width 48 height 38
select select "65251"
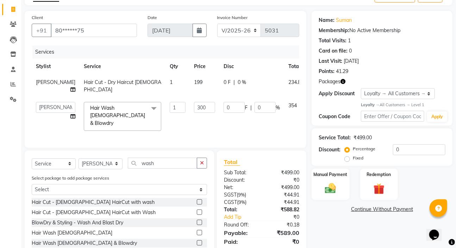
click at [194, 108] on td "300" at bounding box center [205, 116] width 30 height 37
click at [194, 113] on input "300" at bounding box center [204, 107] width 21 height 11
type input "3"
type input "150"
click at [343, 225] on div "Name: Suman Membership: No Active Membership Total Visits: 1 Card on file: 0 La…" at bounding box center [385, 136] width 146 height 250
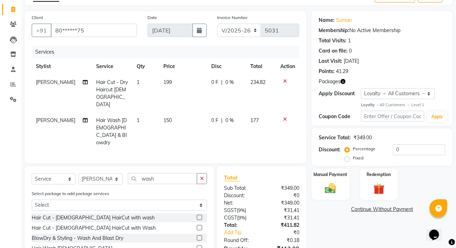
scroll to position [10, 0]
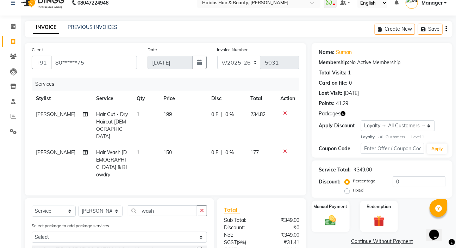
click at [445, 29] on icon "button" at bounding box center [445, 29] width 1 height 0
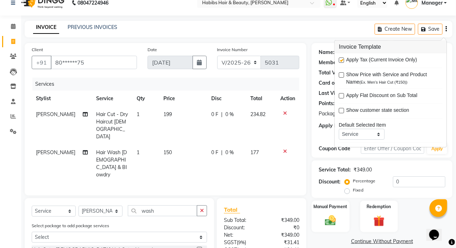
click at [340, 58] on label at bounding box center [341, 59] width 5 height 5
click at [340, 58] on input "checkbox" at bounding box center [341, 60] width 5 height 5
checkbox input "false"
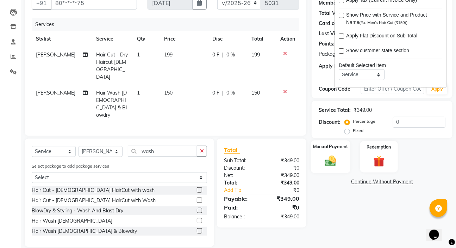
click at [325, 162] on img at bounding box center [330, 160] width 19 height 13
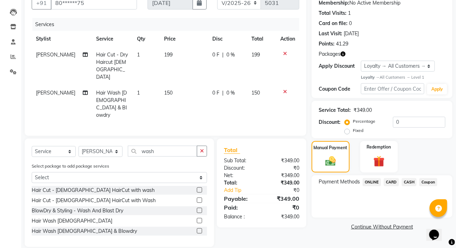
click at [368, 179] on span "ONLINE" at bounding box center [372, 182] width 18 height 8
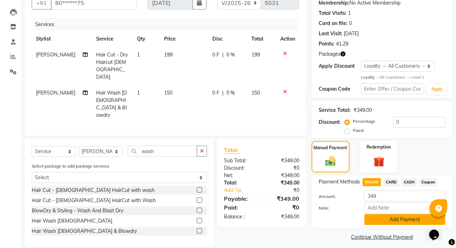
click at [376, 222] on button "Add Payment" at bounding box center [404, 219] width 81 height 11
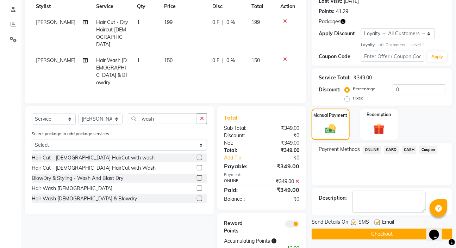
scroll to position [121, 0]
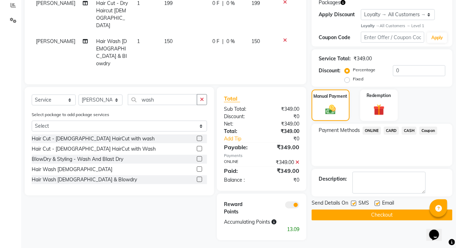
click at [374, 216] on button "Checkout" at bounding box center [382, 214] width 141 height 11
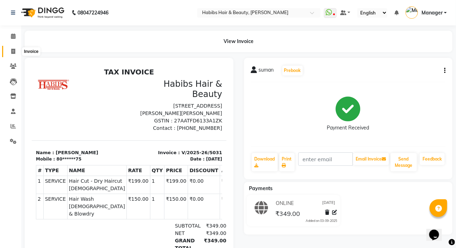
click at [13, 49] on icon at bounding box center [13, 51] width 4 height 5
select select "service"
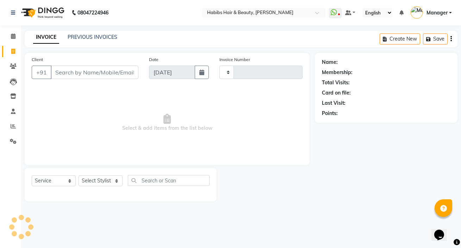
type input "5032"
select select "6465"
click at [98, 183] on select "Select Stylist" at bounding box center [101, 180] width 44 height 11
click at [95, 177] on select "Select Stylist Akash Wagh Anil Dandge HK ANITA Manager Nazmin Priti Shinde Safw…" at bounding box center [101, 180] width 44 height 11
click at [96, 178] on select "Select Stylist Akash Wagh Anil Dandge HK ANITA Manager Nazmin Priti Shinde Safw…" at bounding box center [101, 180] width 44 height 11
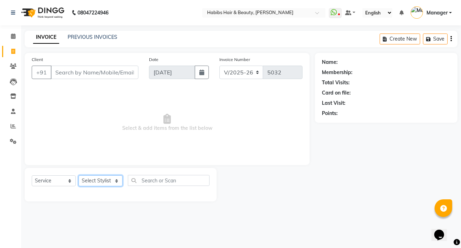
select select "65251"
click at [79, 175] on select "Select Stylist Akash Wagh Anil Dandge HK ANITA Manager Nazmin Priti Shinde Safw…" at bounding box center [101, 180] width 44 height 11
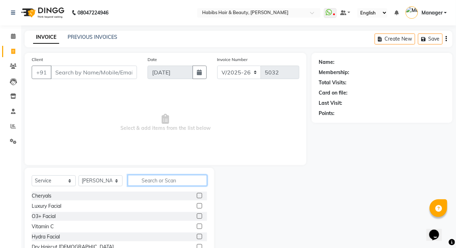
click at [155, 182] on input "text" at bounding box center [167, 180] width 79 height 11
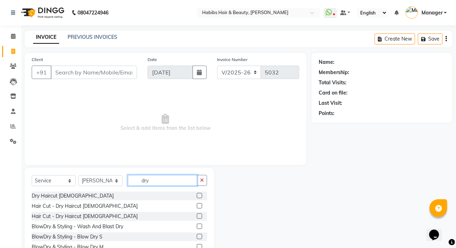
type input "dry"
click at [197, 195] on label at bounding box center [199, 195] width 5 height 5
click at [197, 195] on input "checkbox" at bounding box center [199, 195] width 5 height 5
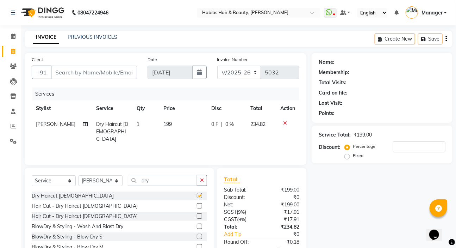
checkbox input "false"
click at [446, 39] on icon "button" at bounding box center [445, 39] width 1 height 0
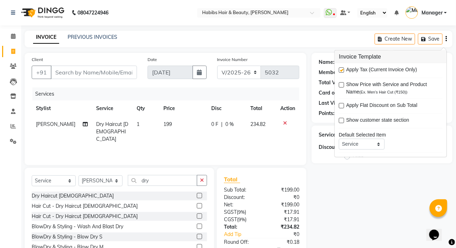
click at [342, 70] on label at bounding box center [341, 69] width 5 height 5
click at [342, 70] on input "checkbox" at bounding box center [341, 70] width 5 height 5
checkbox input "false"
click at [348, 173] on div "Name: Membership: Total Visits: Card on file: Last Visit: Points: Service Total…" at bounding box center [385, 162] width 146 height 219
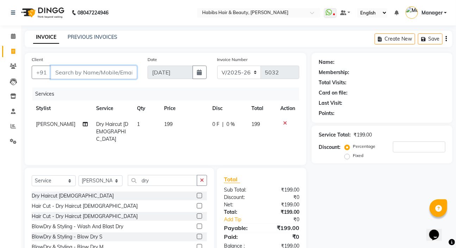
click at [102, 74] on input "Client" at bounding box center [94, 71] width 86 height 13
click at [73, 70] on input "Client" at bounding box center [94, 71] width 86 height 13
type input "9"
type input "0"
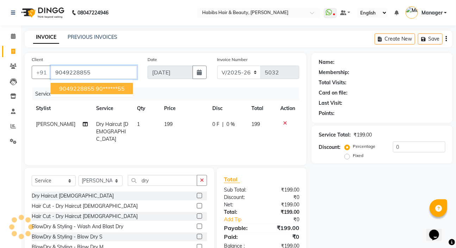
click at [101, 84] on button "9049228855 90******55" at bounding box center [92, 88] width 82 height 11
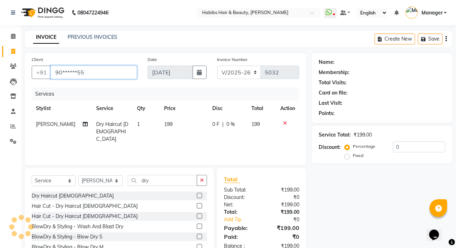
type input "90******55"
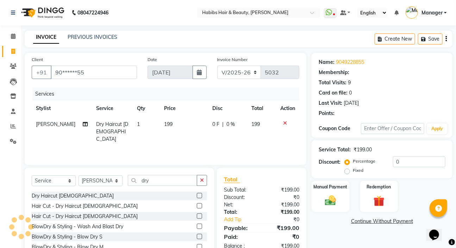
select select "1: Object"
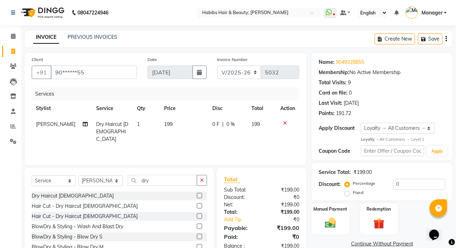
click at [177, 124] on td "199" at bounding box center [184, 131] width 48 height 31
select select "65251"
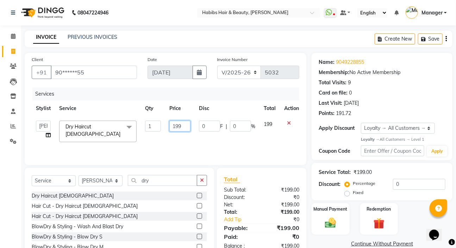
click at [180, 124] on input "199" at bounding box center [179, 125] width 21 height 11
type input "1"
type input "200"
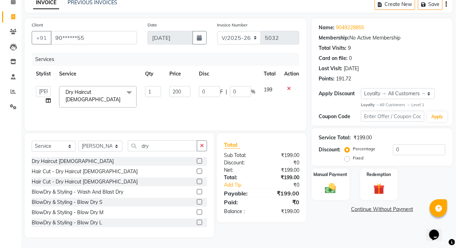
click at [347, 236] on div "Name: 9049228855 Membership: No Active Membership Total Visits: 9 Card on file:…" at bounding box center [385, 127] width 146 height 219
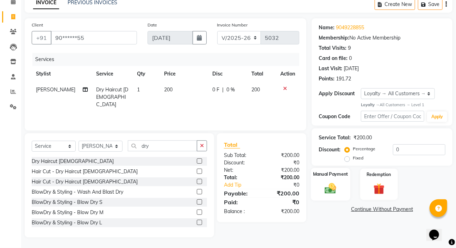
click at [333, 187] on img at bounding box center [330, 188] width 19 height 13
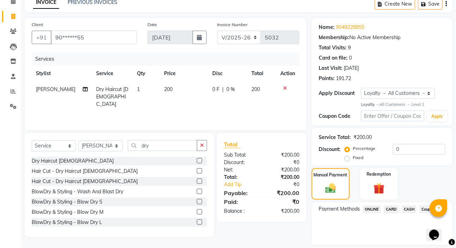
click at [413, 208] on span "CASH" at bounding box center [409, 209] width 15 height 8
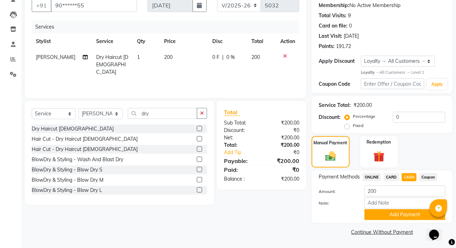
click at [392, 220] on div "Payment Methods ONLINE CARD CASH Coupon Amount: 200 Note: Add Payment" at bounding box center [382, 196] width 141 height 52
click at [391, 213] on button "Add Payment" at bounding box center [404, 214] width 81 height 11
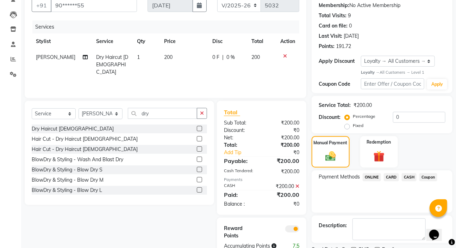
scroll to position [96, 0]
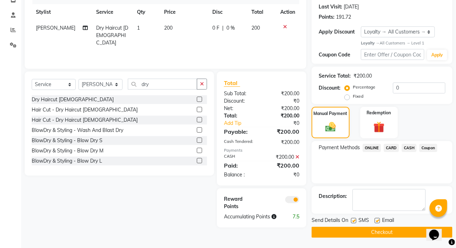
click at [383, 230] on button "Checkout" at bounding box center [382, 231] width 141 height 11
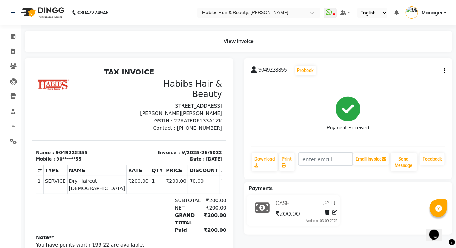
click at [383, 231] on div "Payments CASH 03-09-2025 ₹200.00 Added on 03-09-2025" at bounding box center [348, 208] width 209 height 52
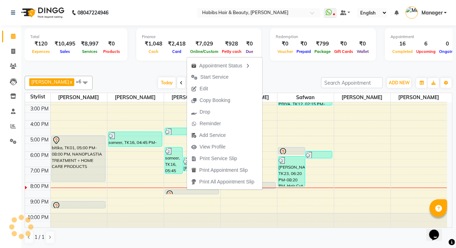
click at [211, 74] on span "Start Service" at bounding box center [214, 76] width 28 height 7
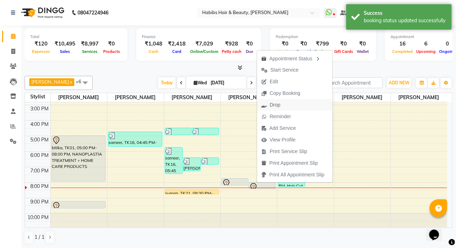
click at [281, 108] on span "Drop" at bounding box center [270, 105] width 27 height 12
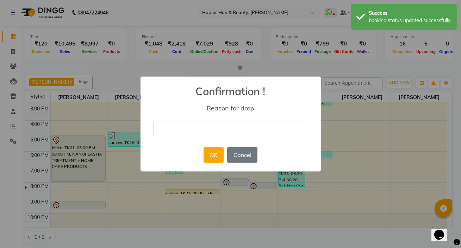
click at [272, 137] on div "× Confirmation ! Reason for drop OK No Cancel" at bounding box center [230, 123] width 180 height 95
click at [270, 130] on input "text" at bounding box center [230, 128] width 155 height 17
type input "ALREDY DONE"
click at [222, 151] on button "OK" at bounding box center [213, 154] width 20 height 15
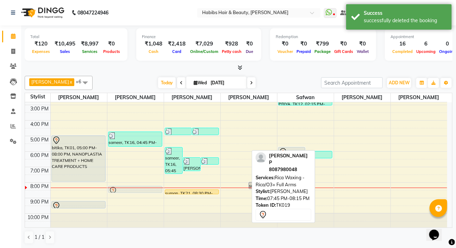
drag, startPoint x: 239, startPoint y: 182, endPoint x: 176, endPoint y: 188, distance: 64.0
click at [146, 191] on tr "bitika, TK01, 05:00 PM-08:00 PM, NANOPLASTIA TREATMENT + HOME CARE PRODUCTS MAD…" at bounding box center [236, 112] width 422 height 232
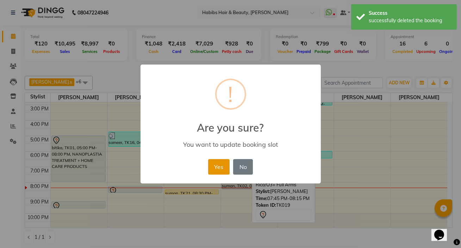
click at [214, 171] on button "Yes" at bounding box center [218, 166] width 21 height 15
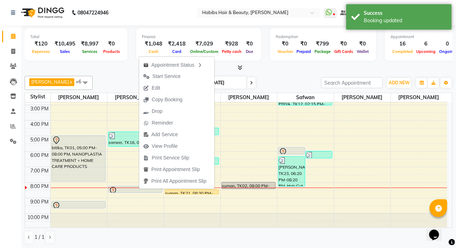
drag, startPoint x: 173, startPoint y: 73, endPoint x: 173, endPoint y: 77, distance: 3.6
click at [173, 73] on span "Start Service" at bounding box center [166, 76] width 28 height 7
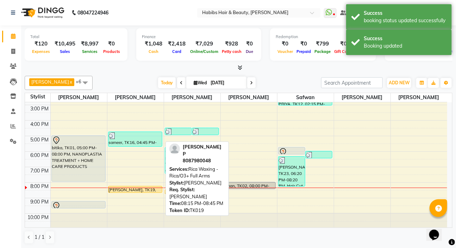
click at [146, 187] on div "Sayli P, TK19, 08:15 PM-08:45 PM, Rica Waxing - Rica/O3+ Full Arms" at bounding box center [135, 189] width 54 height 6
click at [131, 187] on div "Sayli P, TK19, 08:15 PM-08:45 PM, Rica Waxing - Rica/O3+ Full Arms" at bounding box center [135, 189] width 54 height 6
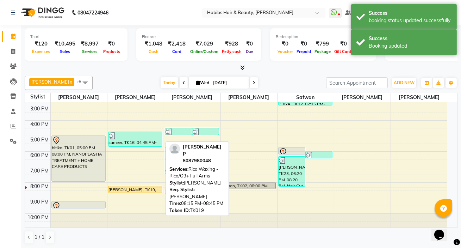
select select "1"
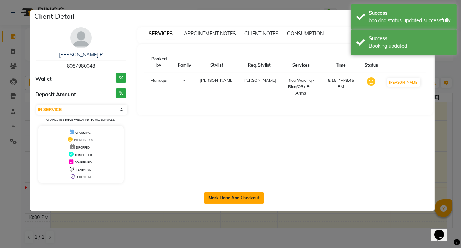
click at [225, 200] on button "Mark Done And Checkout" at bounding box center [234, 197] width 60 height 11
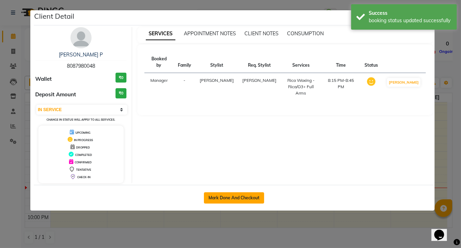
select select "service"
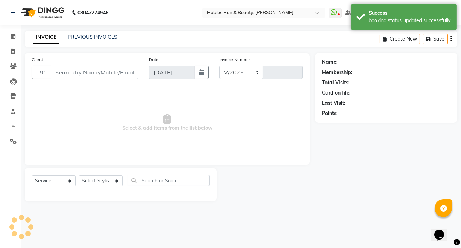
select select "6465"
type input "5025"
type input "80******48"
select select "61801"
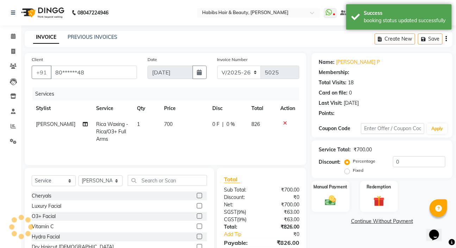
select select "2: Object"
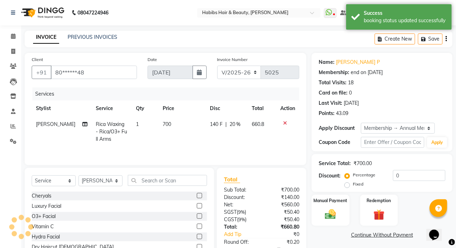
type input "20"
click at [284, 123] on icon at bounding box center [285, 122] width 4 height 5
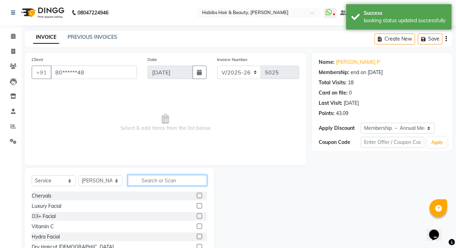
click at [140, 179] on input "text" at bounding box center [167, 180] width 79 height 11
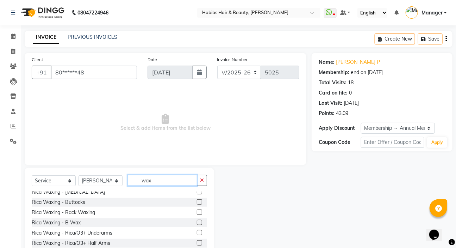
scroll to position [128, 0]
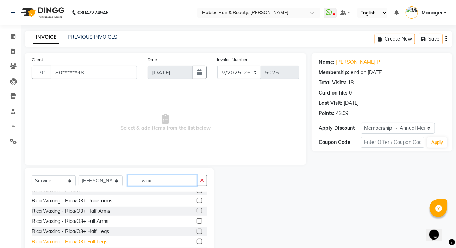
type input "wax"
drag, startPoint x: 101, startPoint y: 243, endPoint x: 102, endPoint y: 239, distance: 3.7
click at [101, 243] on div "Rica Waxing - Rica/O3+ Full Legs" at bounding box center [70, 241] width 76 height 7
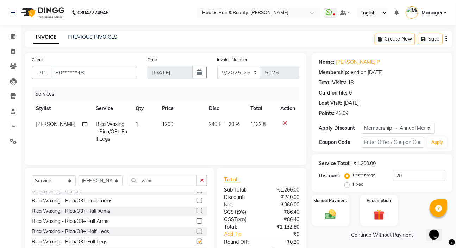
checkbox input "false"
click at [202, 178] on icon "button" at bounding box center [202, 179] width 4 height 5
type input "wax"
click at [106, 220] on div "Rica Waxing - Rica/O3+ Full Arms" at bounding box center [70, 220] width 77 height 7
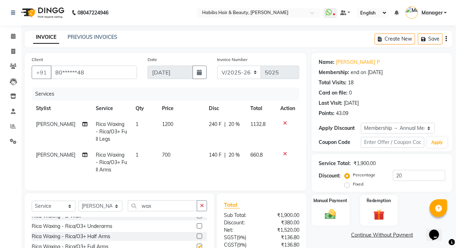
checkbox input "false"
click at [199, 211] on button "button" at bounding box center [202, 205] width 10 height 11
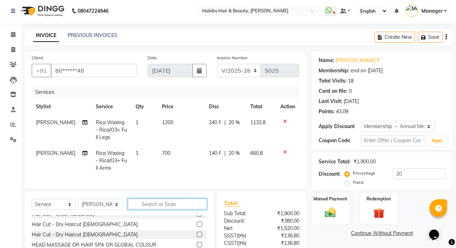
scroll to position [0, 0]
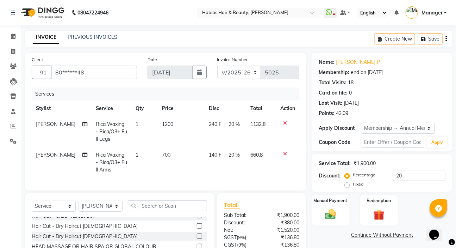
click at [239, 154] on div "140 F | 20 %" at bounding box center [225, 154] width 33 height 7
select select "61801"
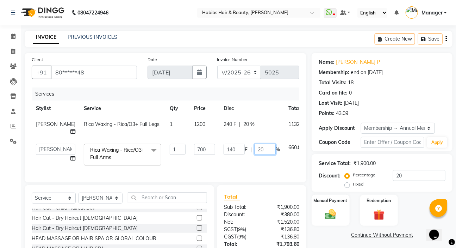
click at [255, 154] on input "20" at bounding box center [265, 149] width 21 height 11
type input "100"
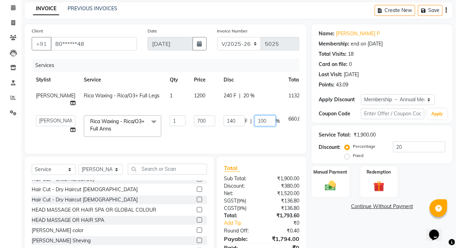
scroll to position [64, 0]
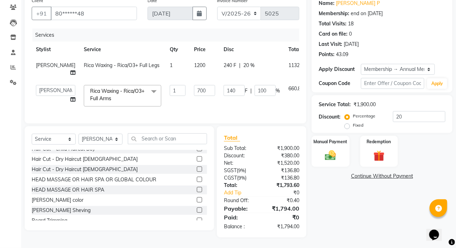
click at [244, 109] on td "140 F | 100 %" at bounding box center [251, 96] width 65 height 30
select select "61801"
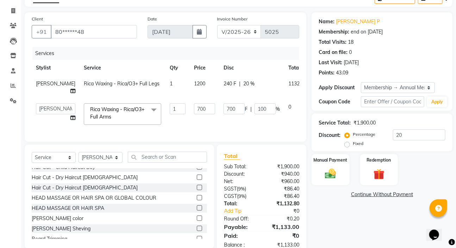
scroll to position [71, 0]
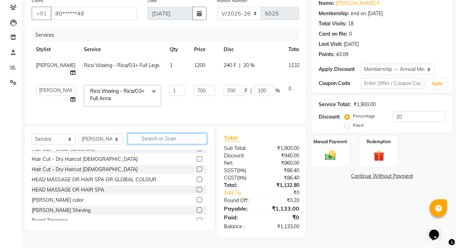
click at [133, 136] on input "text" at bounding box center [167, 138] width 79 height 11
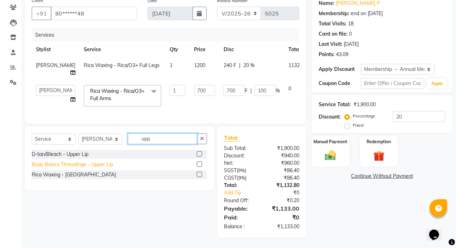
type input "upp"
click at [77, 165] on div "Body Basics Threadinge - Upper Lip" at bounding box center [72, 164] width 81 height 7
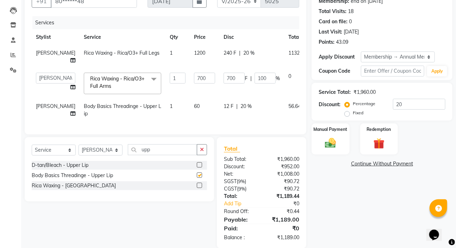
checkbox input "false"
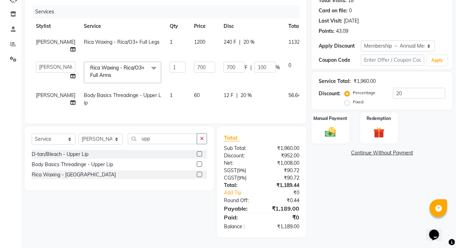
scroll to position [102, 0]
click at [339, 114] on label "Manual Payment" at bounding box center [330, 117] width 35 height 7
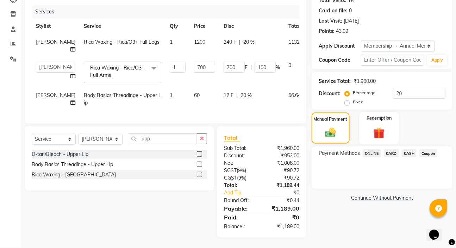
click at [384, 112] on div "Redemption" at bounding box center [378, 128] width 39 height 32
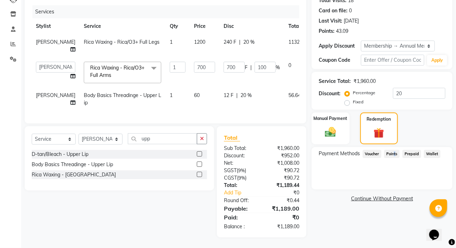
click at [393, 150] on span "Points" at bounding box center [391, 154] width 15 height 8
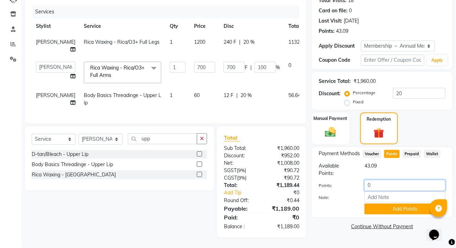
click at [385, 180] on input "0" at bounding box center [404, 185] width 81 height 11
type input "43"
click at [396, 203] on button "Add Points" at bounding box center [404, 208] width 81 height 11
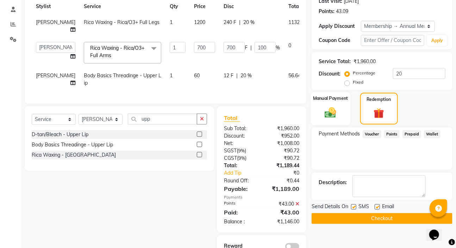
click at [345, 107] on div "Manual Payment" at bounding box center [330, 108] width 39 height 33
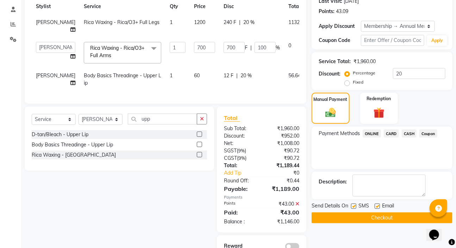
click at [370, 131] on span "ONLINE" at bounding box center [372, 133] width 18 height 8
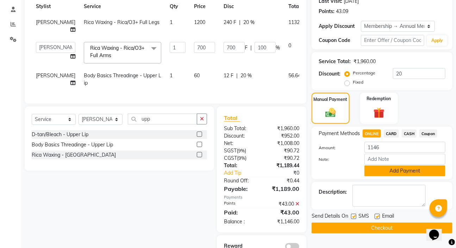
click at [372, 169] on button "Add Payment" at bounding box center [404, 170] width 81 height 11
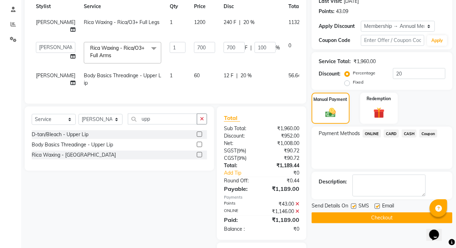
click at [351, 218] on button "Checkout" at bounding box center [382, 217] width 141 height 11
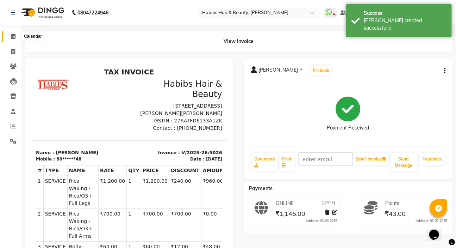
click at [10, 35] on span at bounding box center [13, 36] width 12 height 8
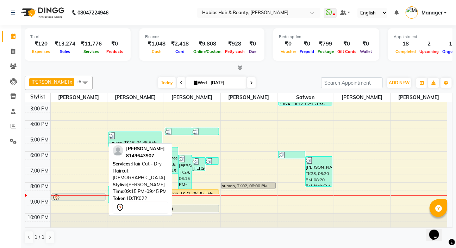
drag, startPoint x: 78, startPoint y: 204, endPoint x: 81, endPoint y: 199, distance: 6.2
click at [81, 199] on div "MADHURA BULBULE, TK22, 09:15 PM-09:45 PM, Hair Cut - Dry Haircut Male MADHURA B…" at bounding box center [79, 112] width 56 height 232
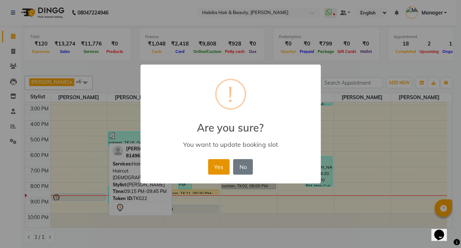
click at [213, 171] on button "Yes" at bounding box center [218, 166] width 21 height 15
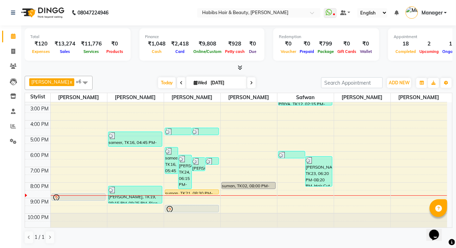
click at [197, 193] on div "8:00 AM 9:00 AM 10:00 AM 11:00 AM 12:00 PM 1:00 PM 2:00 PM 3:00 PM 4:00 PM 5:00…" at bounding box center [236, 112] width 422 height 232
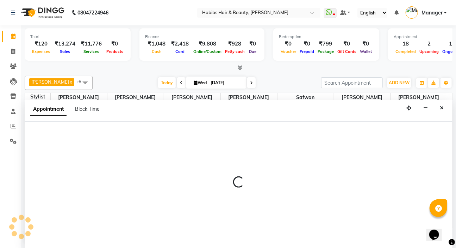
select select "65251"
select select "tentative"
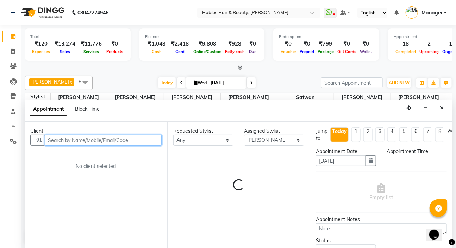
select select "1230"
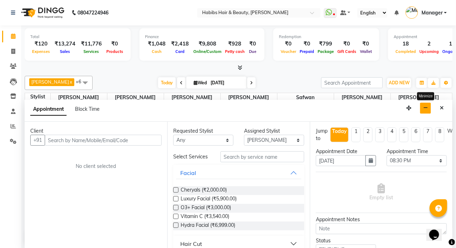
click at [425, 108] on icon "button" at bounding box center [425, 107] width 5 height 5
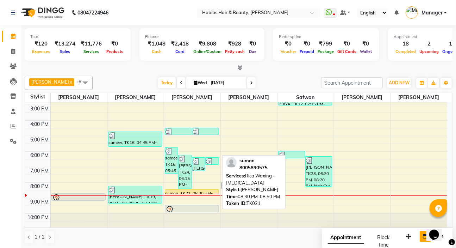
click at [190, 190] on div "suman, TK21, 08:30 PM-08:50 PM, Rica Waxing - [MEDICAL_DATA]" at bounding box center [192, 191] width 54 height 4
click at [196, 190] on div "suman, TK21, 08:30 PM-08:50 PM, Rica Waxing - [MEDICAL_DATA]" at bounding box center [192, 191] width 54 height 4
select select "1"
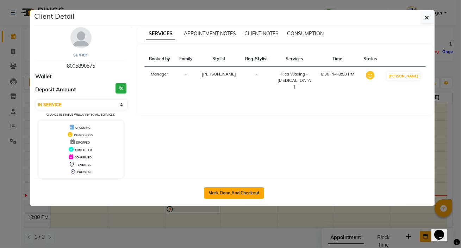
click at [237, 193] on button "Mark Done And Checkout" at bounding box center [234, 192] width 60 height 11
select select "service"
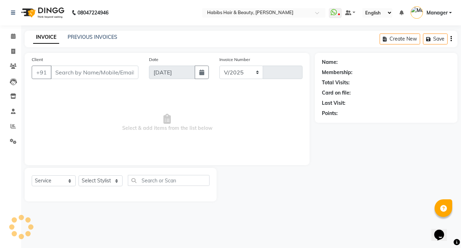
select select "6465"
type input "5027"
type input "80******75"
select select "65251"
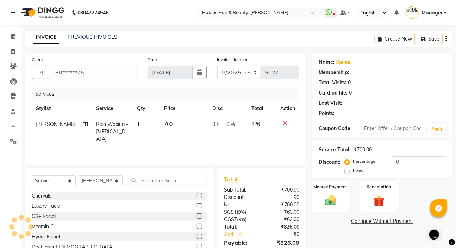
select select "1: Object"
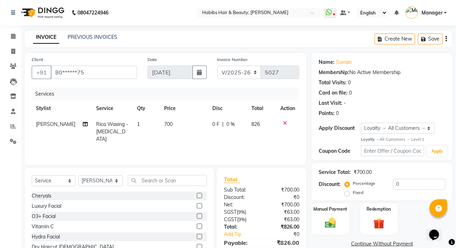
click at [285, 123] on icon at bounding box center [285, 122] width 4 height 5
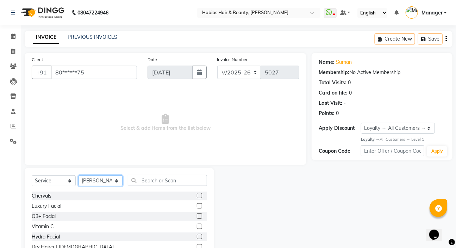
click at [111, 180] on select "Select Stylist Akash Wagh Anil Dandge HK ANITA Manager Nazmin Priti Shinde Safw…" at bounding box center [101, 180] width 44 height 11
select select "49162"
click at [79, 175] on select "Select Stylist Akash Wagh Anil Dandge HK ANITA Manager Nazmin Priti Shinde Safw…" at bounding box center [101, 180] width 44 height 11
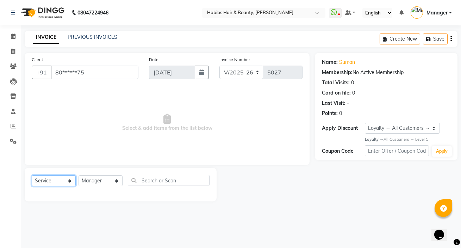
click at [65, 178] on select "Select Service Product Membership Package Voucher Prepaid Gift Card" at bounding box center [54, 180] width 44 height 11
click at [32, 175] on select "Select Service Product Membership Package Voucher Prepaid Gift Card" at bounding box center [54, 180] width 44 height 11
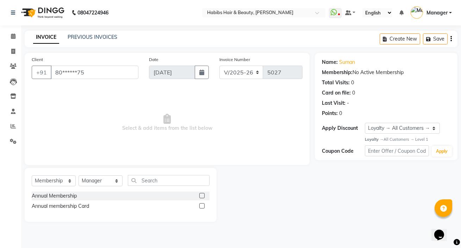
click at [67, 202] on div "Annual membership Card" at bounding box center [60, 205] width 57 height 7
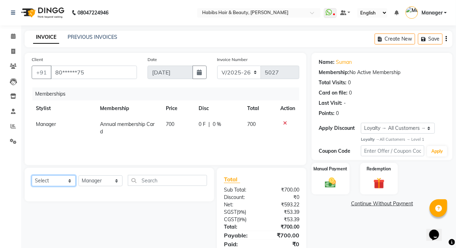
click at [62, 183] on select "Select Service Product Package Voucher Prepaid Gift Card" at bounding box center [54, 180] width 44 height 11
select select "service"
click at [32, 175] on select "Select Service Product Package Voucher Prepaid Gift Card" at bounding box center [54, 180] width 44 height 11
click at [97, 178] on select "Select Stylist Akash Wagh Anil Dandge HK ANITA Manager Nazmin Priti Shinde Safw…" at bounding box center [101, 180] width 44 height 11
select select "61801"
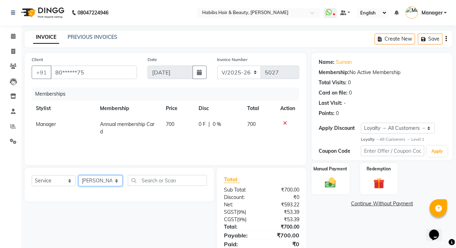
click at [79, 175] on select "Select Stylist Akash Wagh Anil Dandge HK ANITA Manager Nazmin Priti Shinde Safw…" at bounding box center [101, 180] width 44 height 11
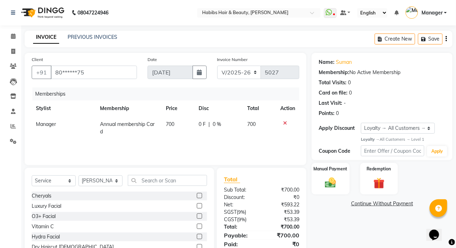
click at [135, 174] on div "Select Service Product Package Voucher Prepaid Gift Card Select Stylist Akash W…" at bounding box center [119, 220] width 189 height 104
click at [136, 174] on div "Select Service Product Package Voucher Prepaid Gift Card Select Stylist Akash W…" at bounding box center [119, 220] width 189 height 104
click at [145, 188] on div "Select Service Product Package Voucher Prepaid Gift Card Select Stylist Akash W…" at bounding box center [119, 183] width 175 height 17
click at [144, 184] on input "text" at bounding box center [167, 180] width 79 height 11
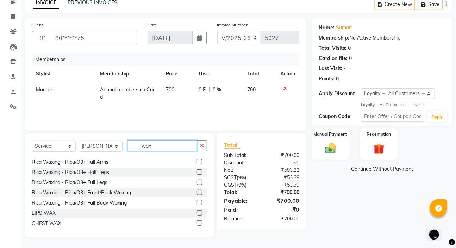
scroll to position [154, 0]
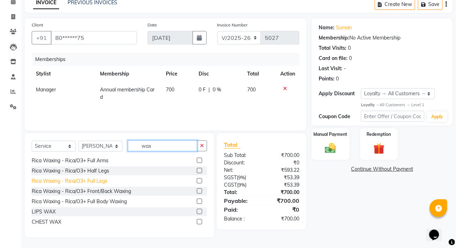
type input "wax"
click at [97, 182] on div "Rica Waxing - Rica/O3+ Full Legs" at bounding box center [70, 180] width 76 height 7
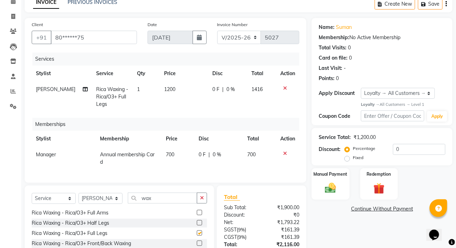
checkbox input "false"
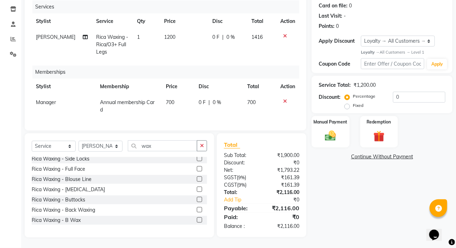
scroll to position [96, 0]
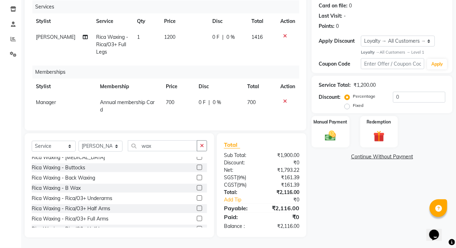
click at [76, 199] on div "Rica Waxing - Rica/O3+ Underarms" at bounding box center [72, 197] width 81 height 7
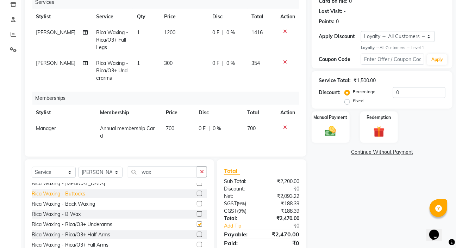
checkbox input "false"
click at [199, 177] on button "button" at bounding box center [202, 171] width 10 height 11
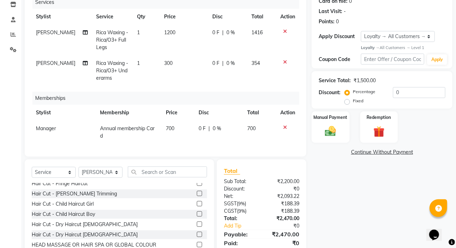
click at [243, 34] on td "0 F | 0 %" at bounding box center [227, 40] width 39 height 31
select select "61801"
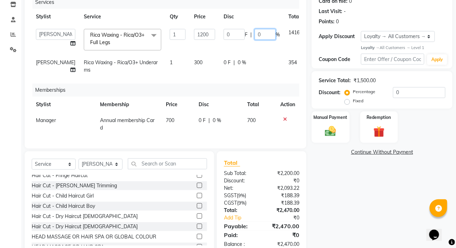
click at [255, 35] on input "0" at bounding box center [265, 34] width 21 height 11
type input "20"
click at [239, 65] on div "0 F | 0 %" at bounding box center [252, 62] width 56 height 7
select select "61801"
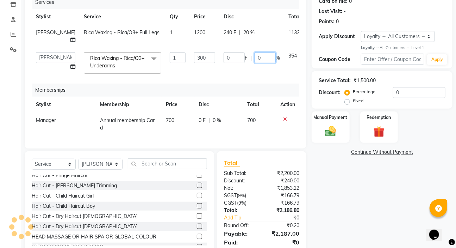
click at [255, 63] on input "0" at bounding box center [265, 57] width 21 height 11
type input "100"
click at [258, 78] on tr "Akash Wagh Anil Dandge HK ANITA Manager Nazmin Priti Shinde Safwan Sakshar Kshi…" at bounding box center [181, 63] width 299 height 30
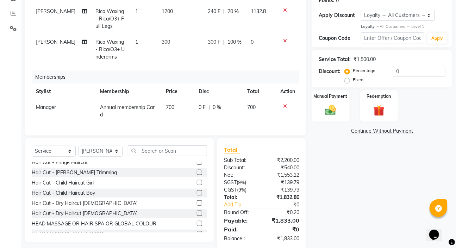
scroll to position [130, 0]
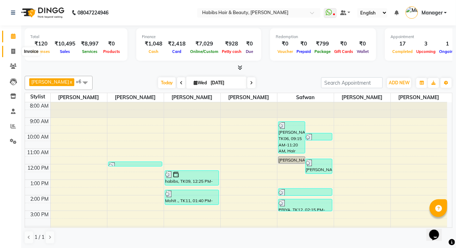
click at [12, 49] on icon at bounding box center [13, 51] width 4 height 5
select select "6465"
select select "service"
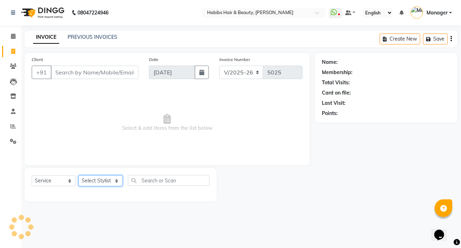
click at [111, 179] on select "Select Stylist [PERSON_NAME] [PERSON_NAME] HK [PERSON_NAME] Manager [PERSON_NAM…" at bounding box center [101, 180] width 44 height 11
select select "65251"
click at [79, 175] on select "Select Stylist [PERSON_NAME] [PERSON_NAME] HK [PERSON_NAME] Manager [PERSON_NAM…" at bounding box center [101, 180] width 44 height 11
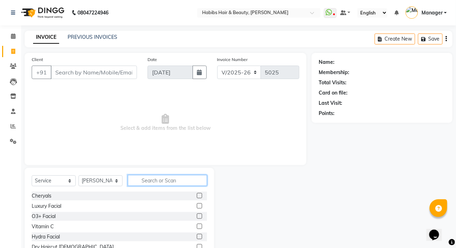
click at [140, 177] on input "text" at bounding box center [167, 180] width 79 height 11
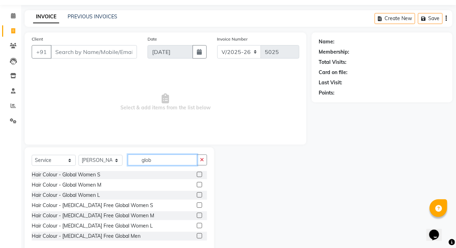
scroll to position [32, 0]
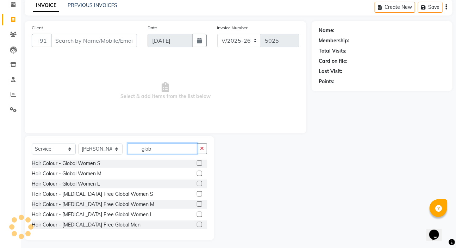
type input "glob"
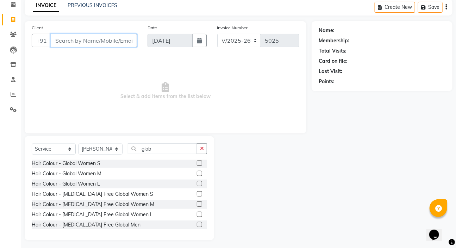
click at [117, 42] on input "Client" at bounding box center [94, 40] width 86 height 13
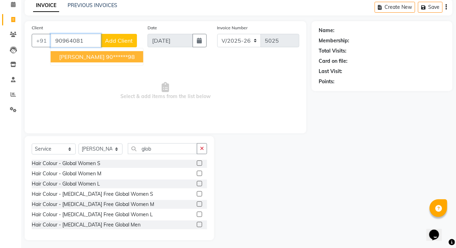
click at [97, 52] on button "rupesh 90******98" at bounding box center [97, 56] width 93 height 11
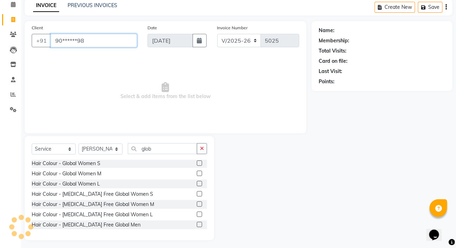
type input "90******98"
select select "2: Object"
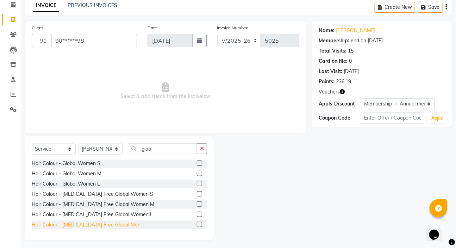
click at [108, 222] on div "Hair Colour - [MEDICAL_DATA] Free Global Men" at bounding box center [86, 224] width 109 height 7
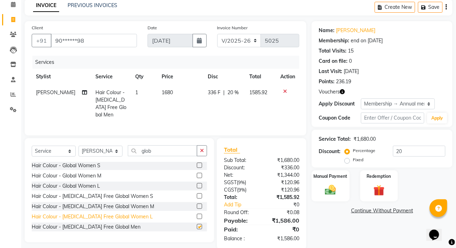
checkbox input "false"
click at [199, 145] on button "button" at bounding box center [202, 150] width 10 height 11
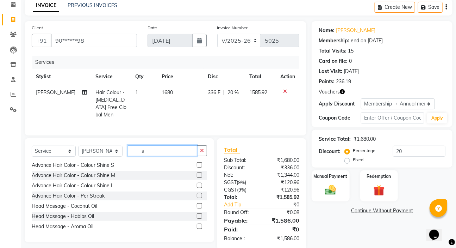
scroll to position [266, 0]
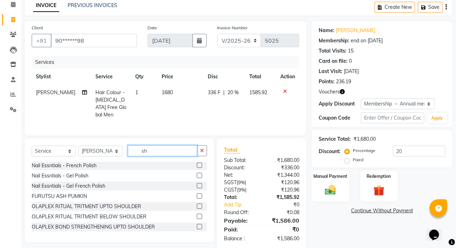
type input "sh"
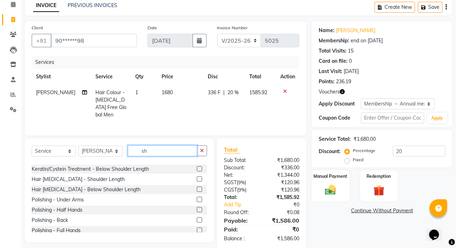
scroll to position [138, 0]
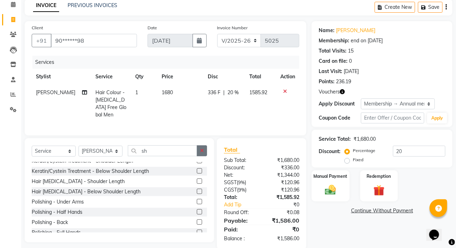
click at [199, 147] on button "button" at bounding box center [202, 150] width 10 height 11
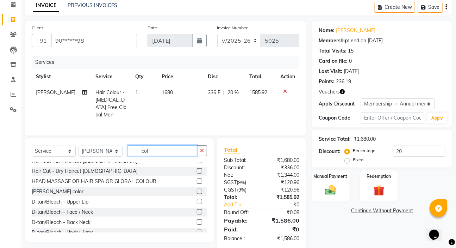
scroll to position [0, 0]
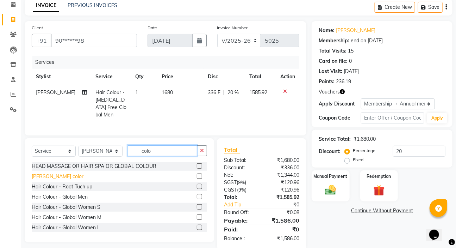
type input "colo"
click at [49, 176] on div "[PERSON_NAME] color" at bounding box center [58, 176] width 52 height 7
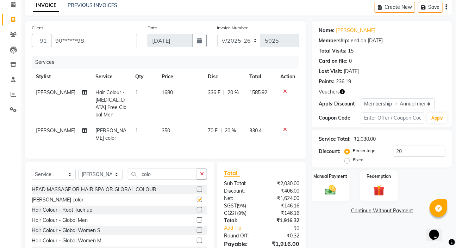
checkbox input "false"
click at [199, 174] on button "button" at bounding box center [202, 173] width 10 height 11
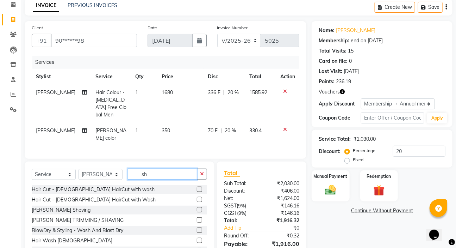
scroll to position [64, 0]
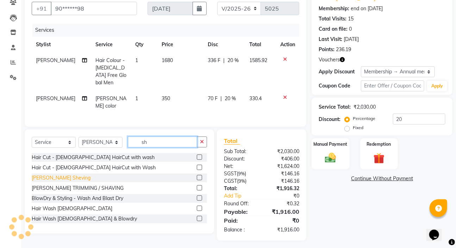
type input "sh"
click at [49, 176] on div "[PERSON_NAME] Sheving" at bounding box center [61, 177] width 59 height 7
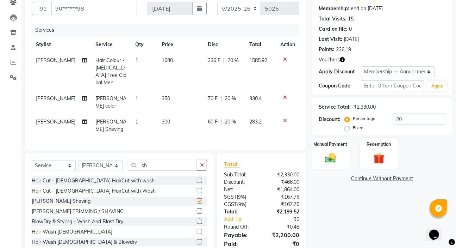
checkbox input "false"
click at [199, 161] on button "button" at bounding box center [202, 164] width 10 height 11
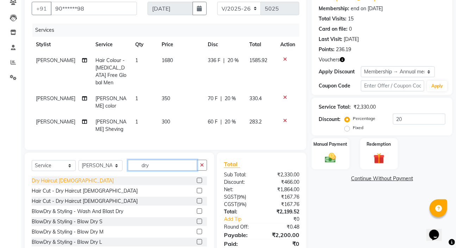
type input "dry"
click at [67, 181] on div "Dry Haircut [DEMOGRAPHIC_DATA]" at bounding box center [73, 180] width 82 height 7
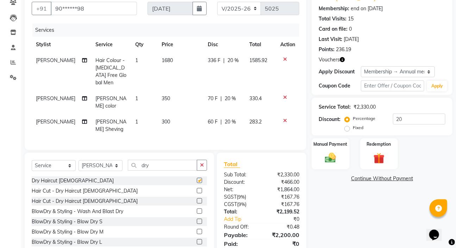
checkbox input "false"
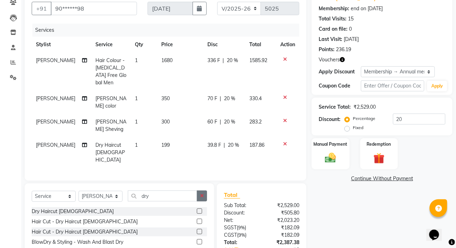
click at [205, 190] on button "button" at bounding box center [202, 195] width 10 height 11
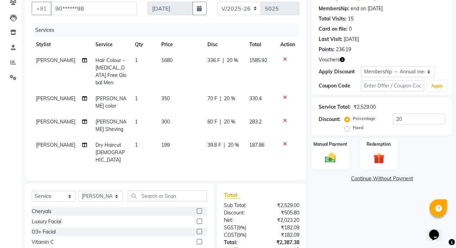
click at [173, 90] on td "350" at bounding box center [180, 101] width 46 height 23
select select "65251"
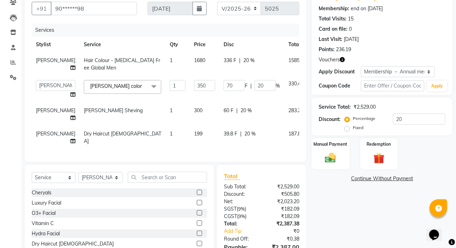
click at [173, 87] on td "1" at bounding box center [177, 89] width 24 height 27
type input "1"
type input "420"
click at [239, 102] on td "70 F | 20 %" at bounding box center [251, 89] width 65 height 27
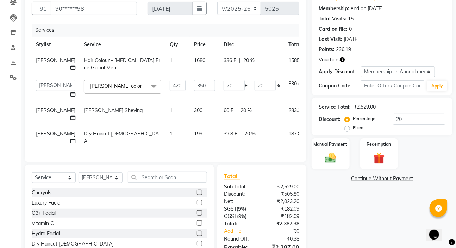
select select "65251"
click at [246, 57] on div "336 F | 20 %" at bounding box center [252, 60] width 56 height 7
select select "65251"
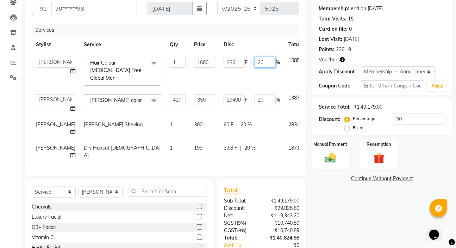
click at [255, 61] on input "20" at bounding box center [265, 62] width 21 height 11
click at [255, 95] on input "20" at bounding box center [265, 99] width 21 height 11
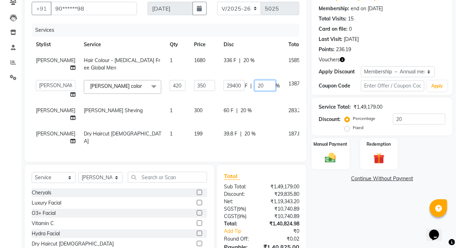
type input "2"
type input "100"
click at [243, 155] on div "Services Stylist Service Qty Price Disc Total Action Sakshar Kshirsagar Hair Co…" at bounding box center [166, 89] width 268 height 131
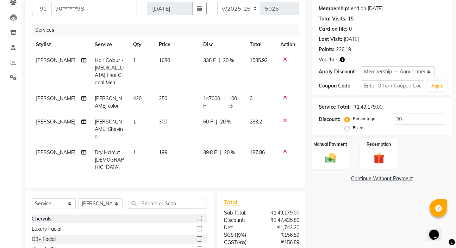
click at [249, 144] on td "187.86" at bounding box center [260, 159] width 31 height 31
select select "65251"
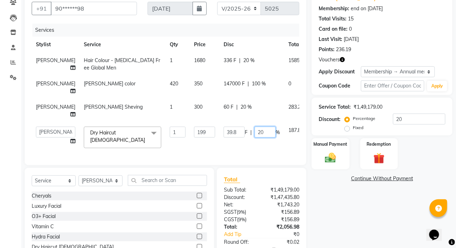
click at [255, 137] on input "20" at bounding box center [265, 131] width 21 height 11
type input "2"
type input "100"
click at [342, 144] on label "Manual Payment" at bounding box center [330, 143] width 35 height 7
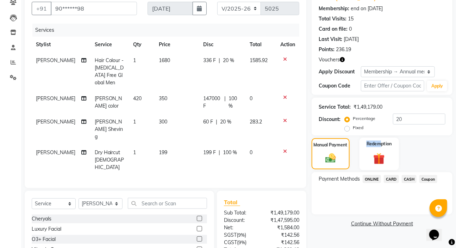
click at [380, 149] on div "Redemption" at bounding box center [378, 153] width 39 height 32
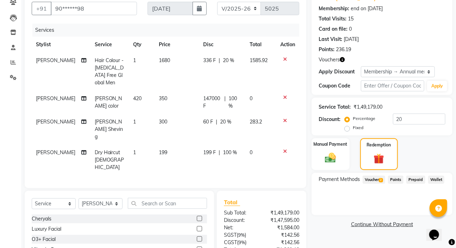
click at [368, 176] on span "Voucher 2" at bounding box center [374, 179] width 23 height 8
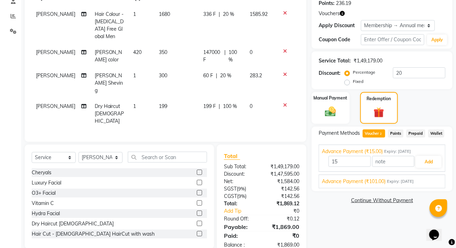
scroll to position [111, 0]
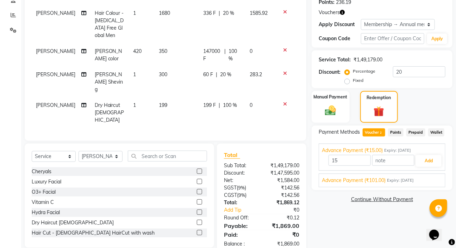
click at [396, 131] on span "Points" at bounding box center [395, 132] width 15 height 8
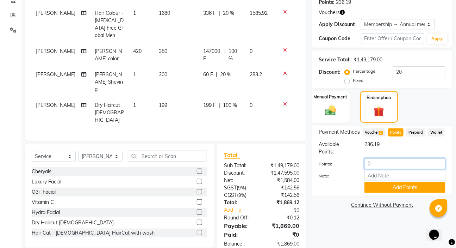
click at [385, 164] on input "0" at bounding box center [404, 163] width 81 height 11
type input "236"
click at [389, 189] on button "Add Points" at bounding box center [404, 187] width 81 height 11
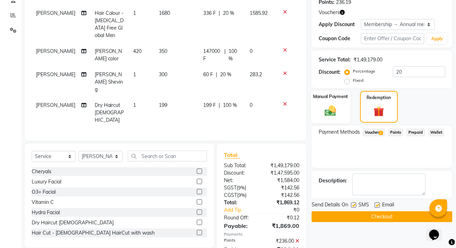
click at [338, 110] on img at bounding box center [330, 110] width 19 height 13
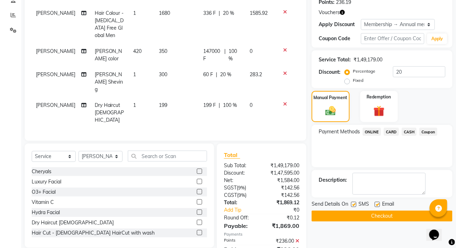
click at [368, 131] on span "ONLINE" at bounding box center [372, 131] width 18 height 8
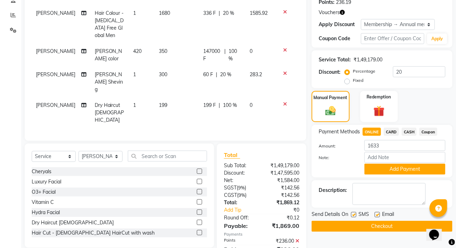
click at [376, 169] on button "Add Payment" at bounding box center [404, 168] width 81 height 11
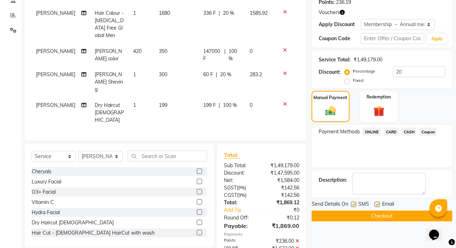
click at [358, 217] on button "Checkout" at bounding box center [382, 215] width 141 height 11
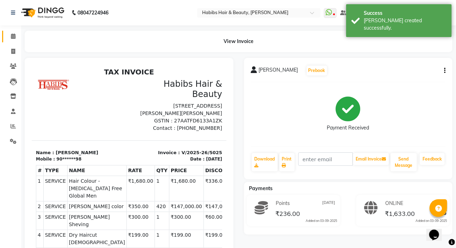
click at [14, 40] on link "Calendar" at bounding box center [10, 37] width 17 height 12
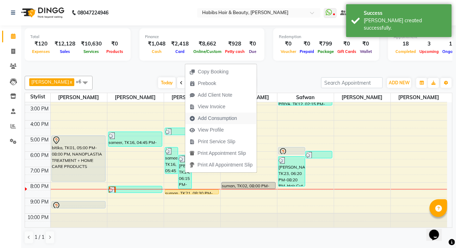
click at [210, 120] on span "Add Consumption" at bounding box center [217, 117] width 39 height 7
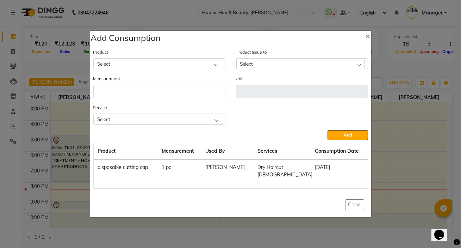
click at [197, 121] on div "Select" at bounding box center [158, 118] width 129 height 11
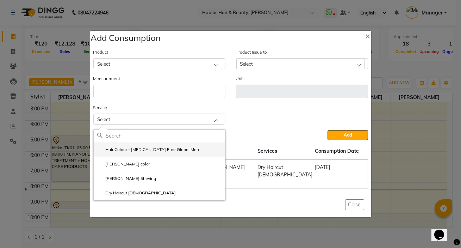
click at [115, 152] on label "Hair Colour - Ammonia Free Global Men" at bounding box center [148, 149] width 102 height 6
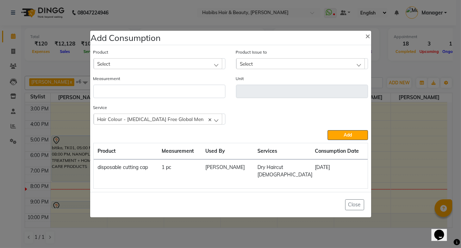
click at [208, 67] on div "Select" at bounding box center [158, 63] width 129 height 11
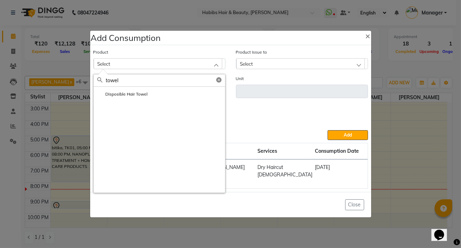
type input "towel"
click at [158, 99] on li "Disposible Hair Towel" at bounding box center [159, 94] width 131 height 14
type input "pc"
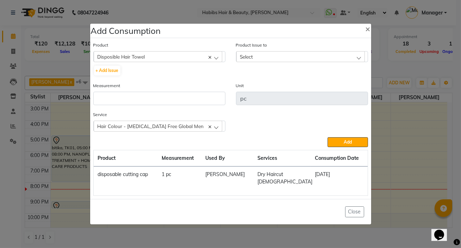
click at [251, 62] on div "Select" at bounding box center [300, 56] width 129 height 11
click at [252, 85] on li "2025-09-01, Issued to: Manager, Balance: 15" at bounding box center [301, 87] width 131 height 14
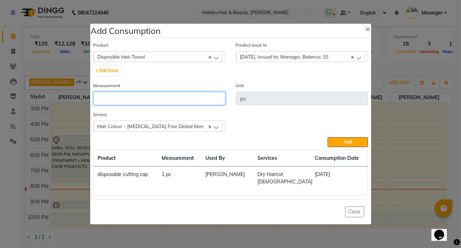
click at [196, 102] on input "number" at bounding box center [159, 98] width 132 height 13
type input "2"
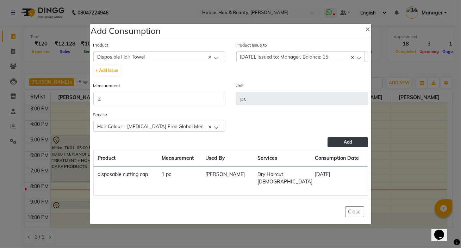
click at [338, 145] on button "Add" at bounding box center [347, 142] width 40 height 10
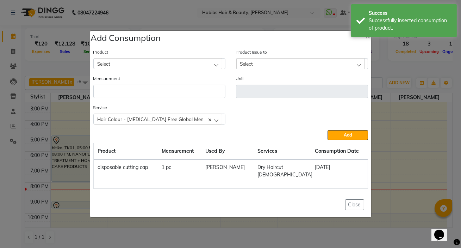
click at [215, 67] on div "Select" at bounding box center [158, 63] width 129 height 11
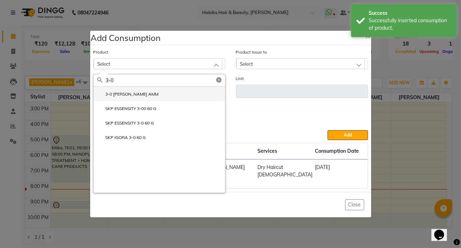
type input "3-0"
click at [161, 92] on li "3-0 IGORA ZERO AMM" at bounding box center [159, 94] width 131 height 14
type input "ml"
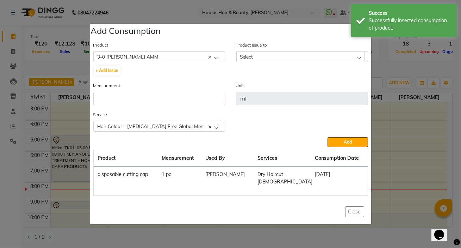
click at [244, 54] on div "Product Issue to Select 2025-09-01, Issued to: Manager, Balance: 180 2025-08-11…" at bounding box center [302, 51] width 132 height 21
click at [243, 59] on span "Select" at bounding box center [246, 57] width 13 height 6
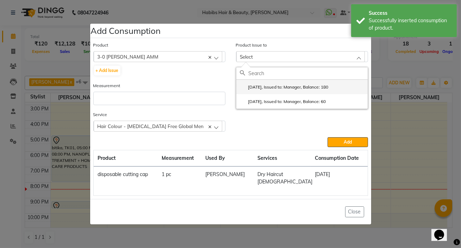
click at [257, 84] on li "2025-09-01, Issued to: Manager, Balance: 180" at bounding box center [301, 87] width 131 height 14
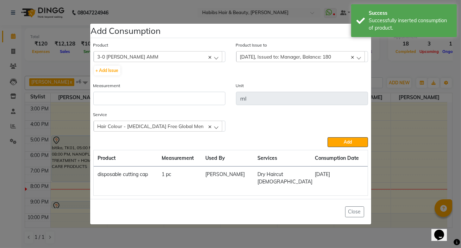
click at [256, 58] on span "2025-09-01, Issued to: Manager, Balance: 180" at bounding box center [285, 57] width 91 height 6
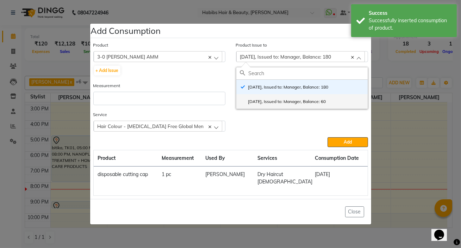
click at [251, 104] on label "2025-08-11, Issued to: Manager, Balance: 60" at bounding box center [283, 101] width 86 height 6
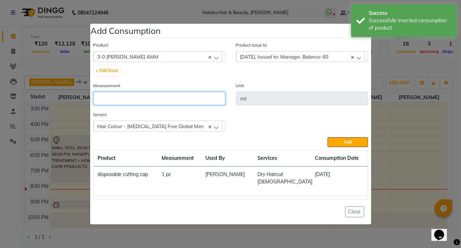
click at [209, 105] on input "number" at bounding box center [159, 98] width 132 height 13
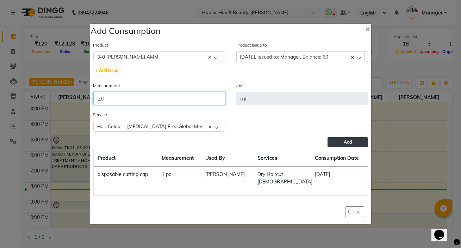
type input "20"
click at [340, 147] on button "Add" at bounding box center [347, 142] width 40 height 10
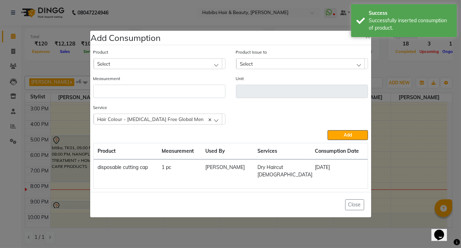
click at [130, 65] on div "Select" at bounding box center [158, 63] width 129 height 11
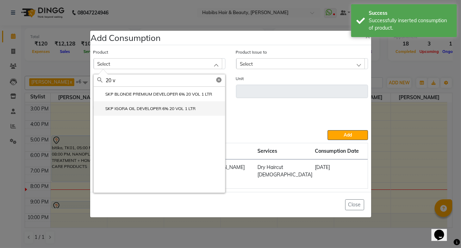
type input "20 v"
click at [149, 112] on label "SKP IGORA OIL DEVELOPER 6% 20 VOL 1 LTR" at bounding box center [146, 108] width 99 height 6
type input "ml"
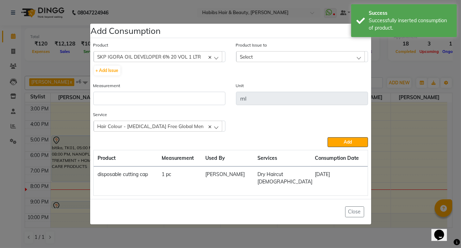
click at [242, 59] on span "Select" at bounding box center [246, 57] width 13 height 6
click at [247, 90] on label "2025-08-15, Issued to: Manager, Balance: 193" at bounding box center [284, 87] width 89 height 6
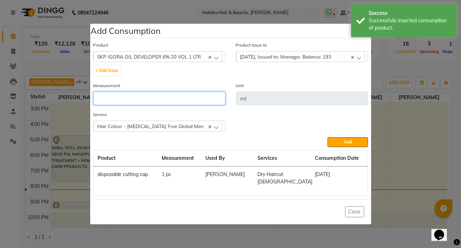
click at [182, 105] on input "number" at bounding box center [159, 98] width 132 height 13
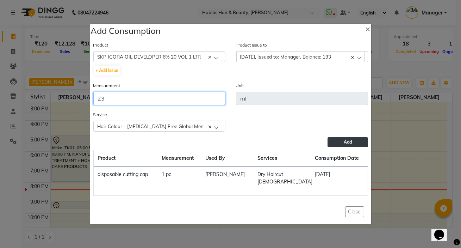
type input "23"
click at [337, 147] on button "Add" at bounding box center [347, 142] width 40 height 10
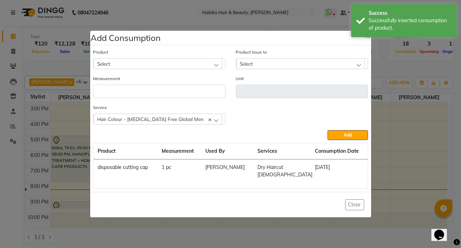
click at [221, 69] on div "Select" at bounding box center [158, 63] width 129 height 11
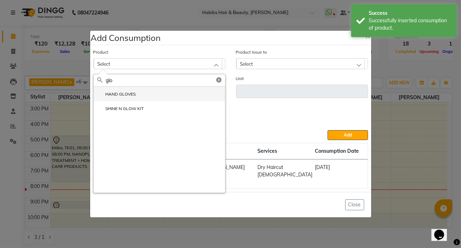
type input "glo"
click at [130, 97] on label "HAND GLOVES" at bounding box center [116, 94] width 39 height 6
type input "QTY"
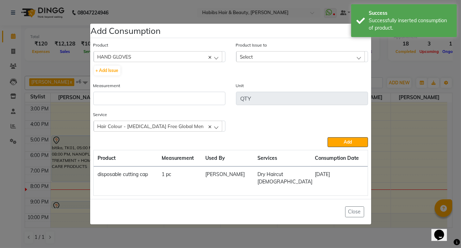
click at [239, 59] on div "Select" at bounding box center [300, 56] width 129 height 11
click at [246, 90] on label "2025-08-29, Issued to: Manager, Balance: 29" at bounding box center [283, 87] width 86 height 6
click at [225, 101] on div "Measurement" at bounding box center [159, 96] width 143 height 29
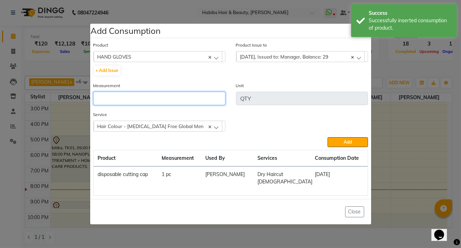
click at [224, 102] on input "number" at bounding box center [159, 98] width 132 height 13
type input "4"
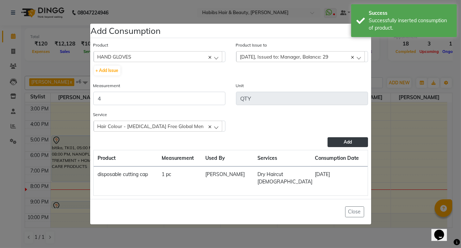
click at [334, 145] on button "Add" at bounding box center [347, 142] width 40 height 10
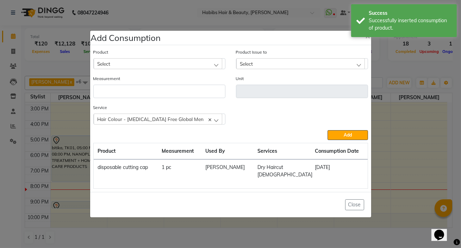
click at [169, 122] on span "Hair Colour - Ammonia Free Global Men" at bounding box center [151, 119] width 106 height 6
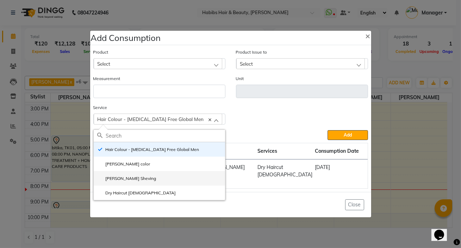
click at [141, 181] on li "[PERSON_NAME] Sheving" at bounding box center [159, 178] width 131 height 14
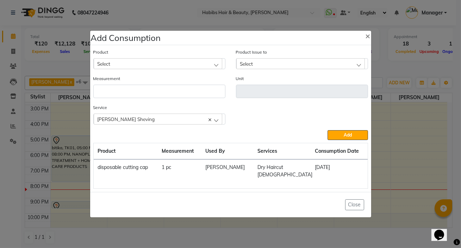
click at [215, 69] on div "Select" at bounding box center [158, 63] width 129 height 11
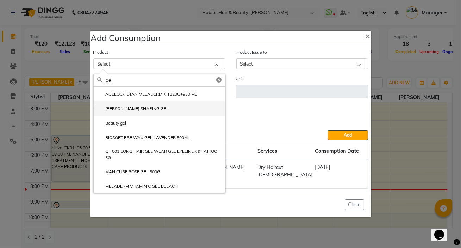
type input "gel"
click at [156, 115] on li "[PERSON_NAME] SHAPING GEL" at bounding box center [159, 108] width 131 height 14
type input "ML"
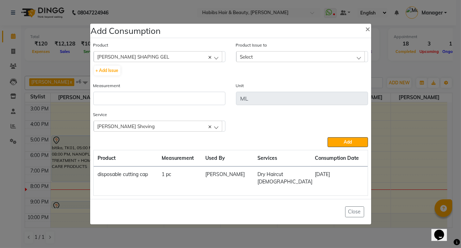
click at [253, 62] on div "Select" at bounding box center [300, 56] width 129 height 11
click at [255, 83] on li "2025-06-26, Issued to: Manager, Balance: 35" at bounding box center [301, 87] width 131 height 14
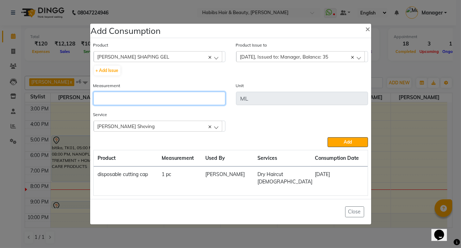
click at [212, 105] on input "number" at bounding box center [159, 98] width 132 height 13
type input "3"
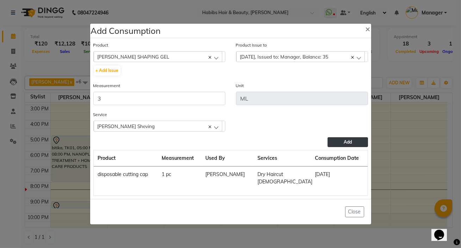
click at [337, 143] on button "Add" at bounding box center [347, 142] width 40 height 10
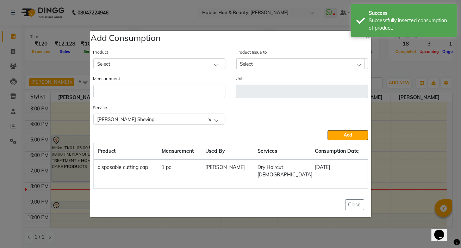
click at [147, 65] on div "Select" at bounding box center [158, 63] width 129 height 11
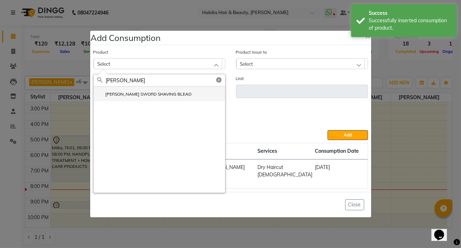
type input "wilk"
drag, startPoint x: 165, startPoint y: 94, endPoint x: 188, endPoint y: 96, distance: 23.0
click at [166, 95] on li "[PERSON_NAME] SWORD SHAVING BLEAD" at bounding box center [159, 94] width 131 height 14
type input "pc"
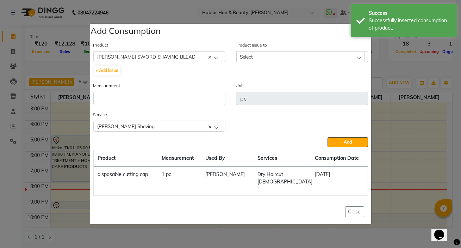
click at [250, 59] on span "Select" at bounding box center [246, 57] width 13 height 6
click at [251, 94] on li "2025-08-29, Issued to: Manager, Balance: 10" at bounding box center [301, 87] width 131 height 14
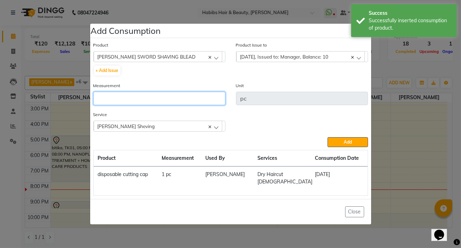
click at [202, 97] on input "number" at bounding box center [159, 98] width 132 height 13
type input "0.5"
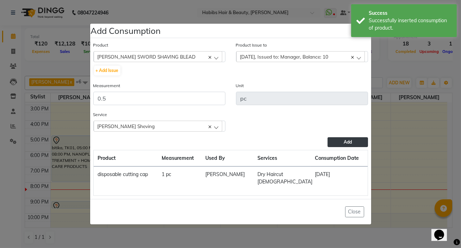
click at [331, 144] on button "Add" at bounding box center [347, 142] width 40 height 10
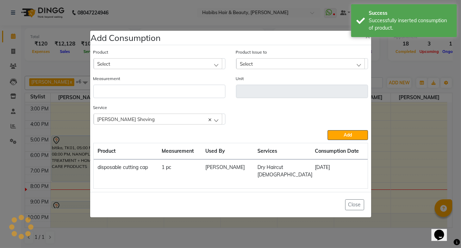
click at [209, 69] on div "Select" at bounding box center [158, 63] width 129 height 11
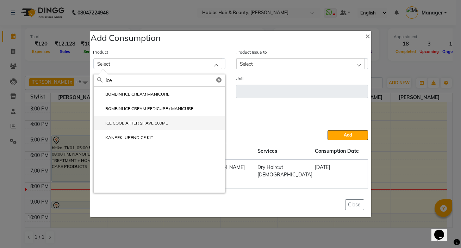
type input "ice"
drag, startPoint x: 172, startPoint y: 129, endPoint x: 181, endPoint y: 126, distance: 9.7
click at [172, 129] on li "ICE COOL AFTER SHAVE 100ML" at bounding box center [159, 122] width 131 height 14
type input "ML"
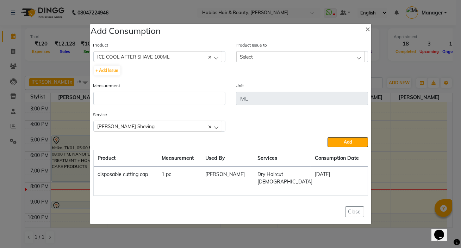
click at [256, 61] on div "Select" at bounding box center [300, 56] width 129 height 11
click at [263, 94] on li "2025-07-26, Issued to: Anil Dandge, Balance: 29" at bounding box center [301, 87] width 131 height 14
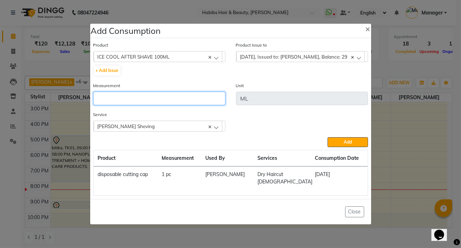
click at [188, 105] on input "number" at bounding box center [159, 98] width 132 height 13
type input "1"
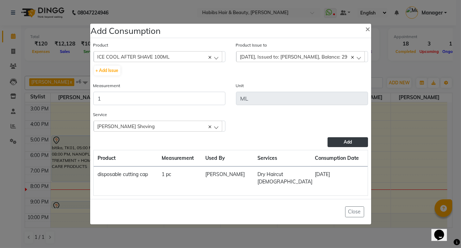
click at [355, 147] on button "Add" at bounding box center [347, 142] width 40 height 10
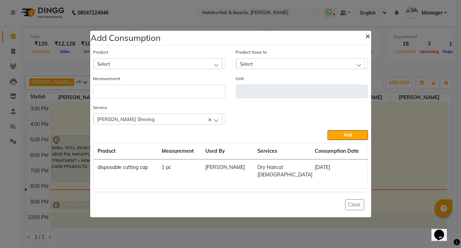
click at [368, 41] on span "×" at bounding box center [367, 35] width 5 height 11
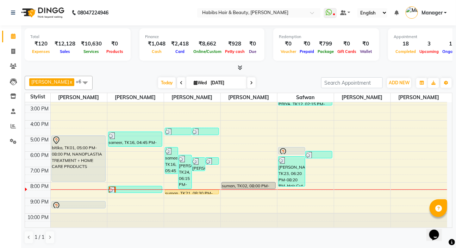
click at [312, 195] on div "8:00 AM 9:00 AM 10:00 AM 11:00 AM 12:00 PM 1:00 PM 2:00 PM 3:00 PM 4:00 PM 5:00…" at bounding box center [236, 112] width 422 height 232
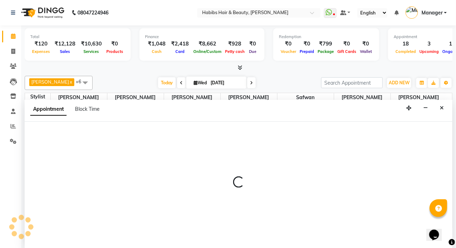
select select "76387"
select select "1230"
select select "tentative"
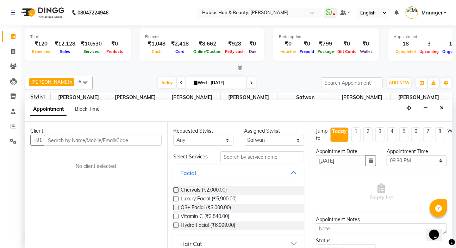
click at [115, 141] on input "text" at bounding box center [103, 139] width 117 height 11
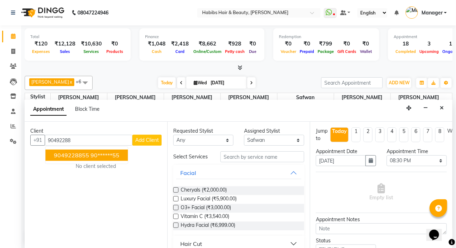
click at [106, 151] on ngb-highlight "90******55" at bounding box center [104, 154] width 29 height 7
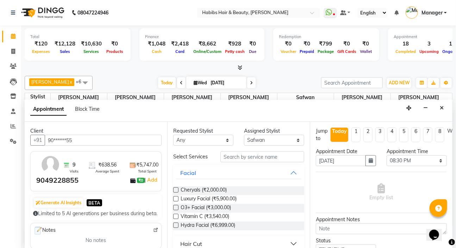
type input "90******55"
click at [265, 143] on select "Select Akash Wagh Anil Dandge HK ANITA Nazmin Priti Shinde Safwan Sakshar Kshir…" at bounding box center [274, 139] width 60 height 11
select select "65251"
click at [244, 134] on select "Select Akash Wagh Anil Dandge HK ANITA Nazmin Priti Shinde Safwan Sakshar Kshir…" at bounding box center [274, 139] width 60 height 11
click at [244, 152] on input "text" at bounding box center [262, 156] width 84 height 11
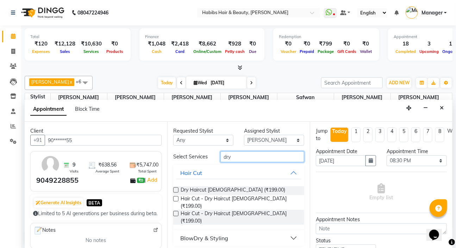
type input "dry"
click at [176, 187] on label at bounding box center [175, 189] width 5 height 5
click at [176, 188] on input "checkbox" at bounding box center [175, 190] width 5 height 5
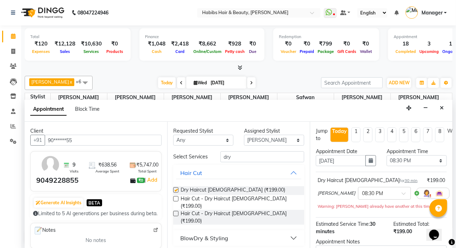
checkbox input "false"
click at [396, 161] on select "Select 09:00 AM 09:15 AM 09:30 AM 09:45 AM 10:00 AM 10:15 AM 10:30 AM 10:45 AM …" at bounding box center [417, 160] width 60 height 11
select select "1290"
click at [387, 155] on select "Select 09:00 AM 09:15 AM 09:30 AM 09:45 AM 10:00 AM 10:15 AM 10:30 AM 10:45 AM …" at bounding box center [417, 160] width 60 height 11
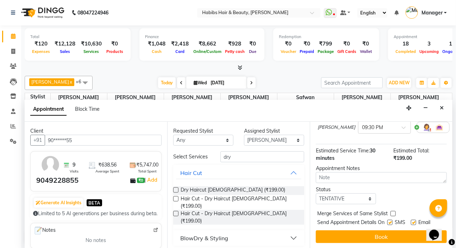
scroll to position [71, 0]
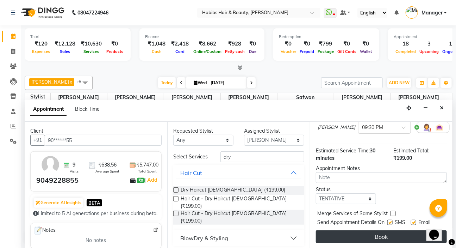
click at [368, 230] on button "Book" at bounding box center [381, 236] width 131 height 13
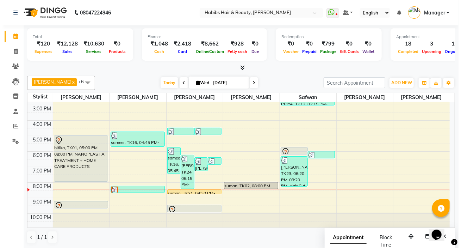
scroll to position [0, 0]
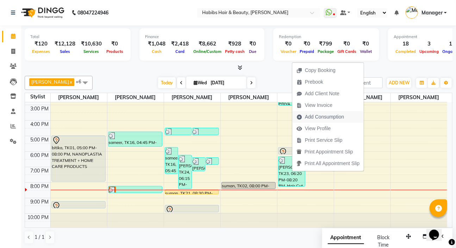
click at [331, 115] on span "Add Consumption" at bounding box center [324, 116] width 39 height 7
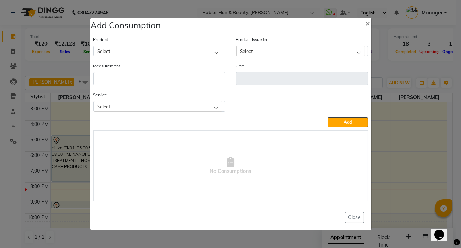
click at [151, 104] on div "Select" at bounding box center [158, 106] width 129 height 11
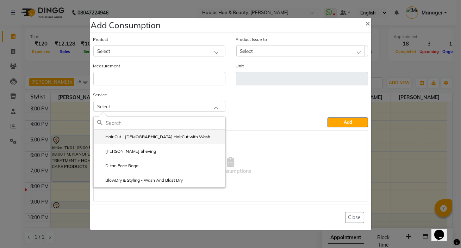
click at [152, 141] on li "Hair Cut - [DEMOGRAPHIC_DATA] HairCut with Wash" at bounding box center [159, 136] width 131 height 14
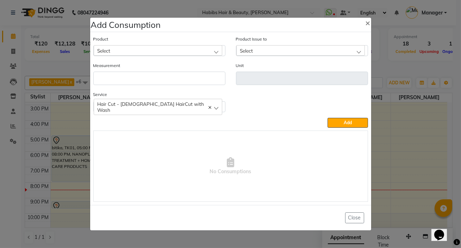
click at [184, 51] on div "Select" at bounding box center [158, 50] width 129 height 11
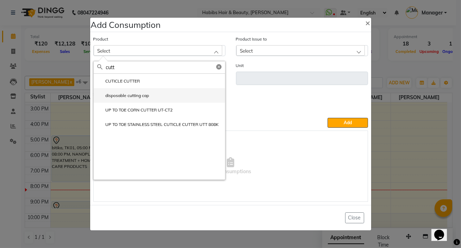
type input "cutt"
click at [151, 95] on li "disposable cutting cap" at bounding box center [159, 95] width 131 height 14
type input "pc"
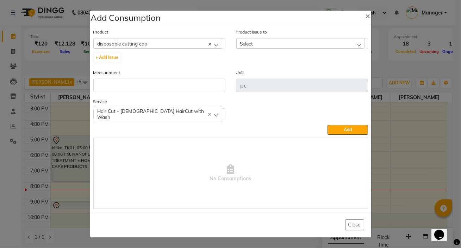
click at [267, 46] on div "Select" at bounding box center [300, 43] width 129 height 11
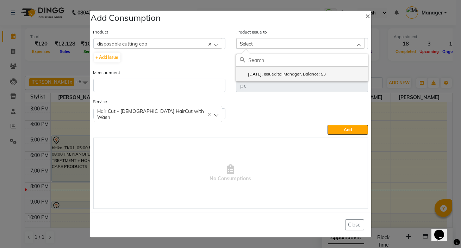
click at [274, 71] on label "2025-09-01, Issued to: Manager, Balance: 53" at bounding box center [283, 74] width 86 height 6
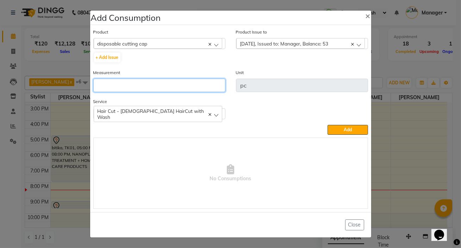
click at [187, 89] on input "number" at bounding box center [159, 85] width 132 height 13
type input "1"
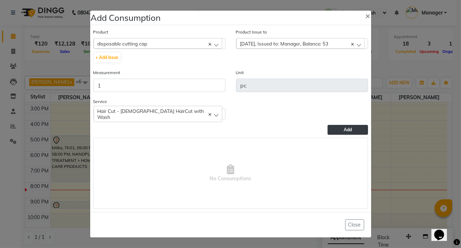
click at [337, 129] on button "Add" at bounding box center [347, 130] width 40 height 10
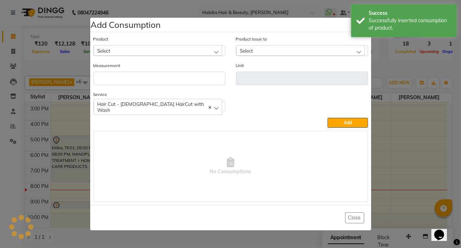
click at [198, 52] on div "Select" at bounding box center [158, 50] width 129 height 11
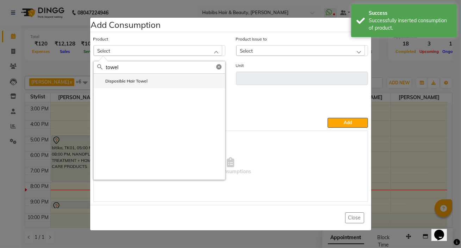
type input "towel"
click at [123, 84] on label "Disposible Hair Towel" at bounding box center [122, 81] width 51 height 6
type input "pc"
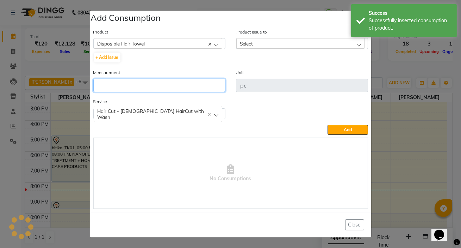
click at [123, 84] on input "number" at bounding box center [159, 85] width 132 height 13
type input "2"
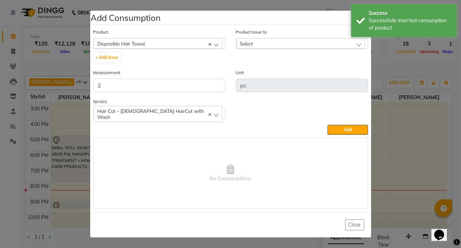
click at [282, 47] on div "Select" at bounding box center [300, 43] width 129 height 11
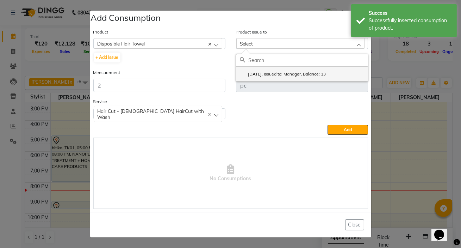
click at [293, 71] on label "2025-09-01, Issued to: Manager, Balance: 13" at bounding box center [283, 74] width 86 height 6
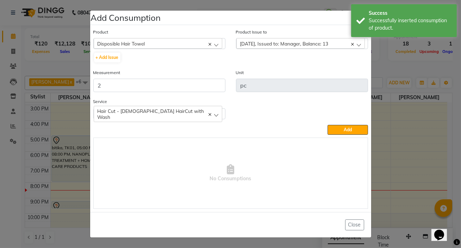
click at [334, 128] on button "Add" at bounding box center [347, 130] width 40 height 10
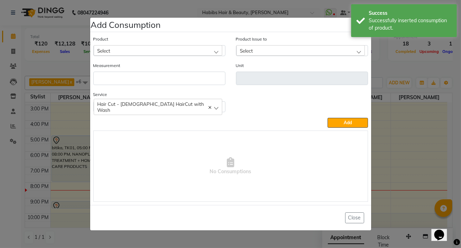
click at [180, 49] on div "Select" at bounding box center [158, 50] width 129 height 11
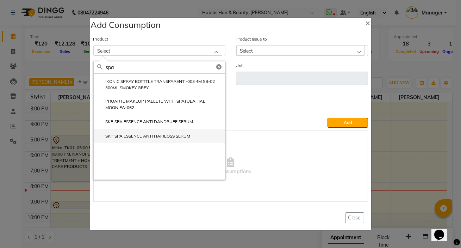
scroll to position [78, 0]
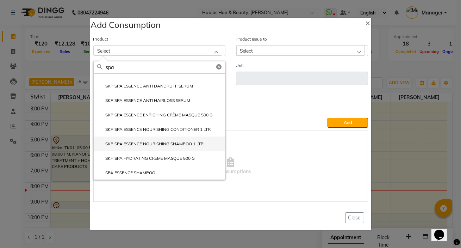
type input "spa"
click at [174, 148] on li "SKP SPA ESSENCE NOURISHING SHAMPOO 1 LTR" at bounding box center [159, 143] width 131 height 14
type input "ml"
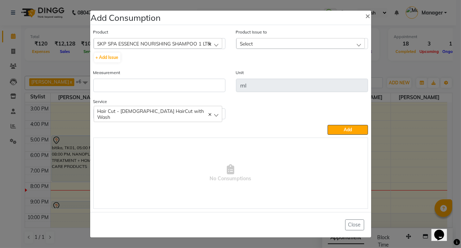
click at [264, 43] on div "Select" at bounding box center [300, 43] width 129 height 11
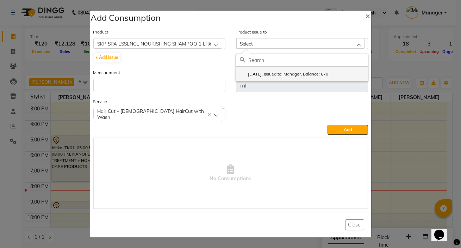
click at [263, 71] on label "2025-08-29, Issued to: Manager, Balance: 670" at bounding box center [284, 74] width 89 height 6
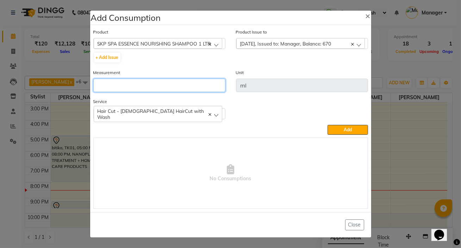
click at [194, 82] on input "number" at bounding box center [159, 85] width 132 height 13
type input "10"
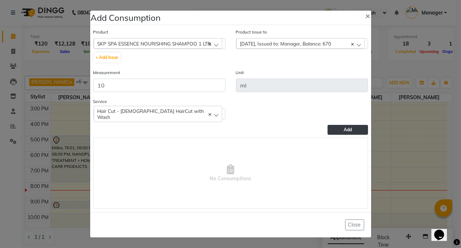
click at [339, 130] on button "Add" at bounding box center [347, 130] width 40 height 10
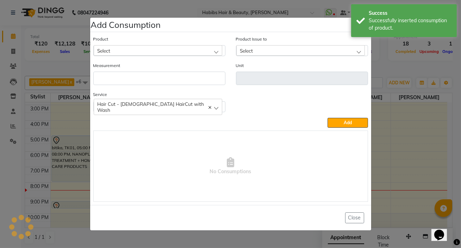
click at [212, 46] on div "Select" at bounding box center [158, 50] width 129 height 11
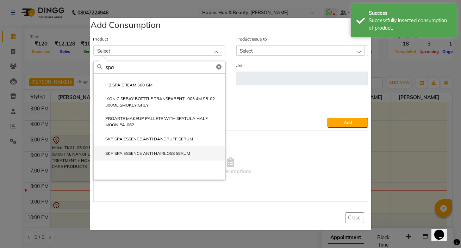
scroll to position [64, 0]
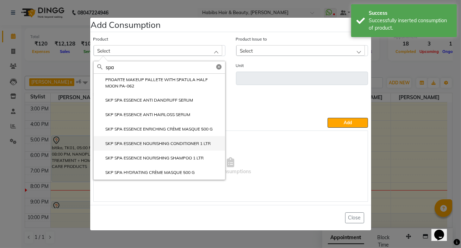
type input "spa"
click at [182, 138] on li "SKP SPA ESSENCE NOURISHING CONDITIONER 1 LTR" at bounding box center [159, 143] width 131 height 14
type input "ml"
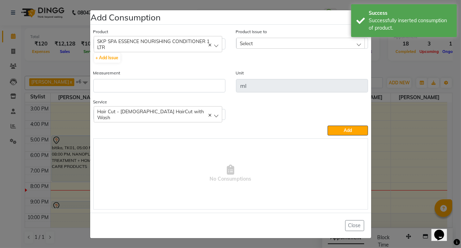
click at [276, 31] on div "Product Issue to Select 2025-08-21, Issued to: Manager, Balance: 350" at bounding box center [302, 38] width 132 height 21
click at [273, 47] on div "Select" at bounding box center [300, 43] width 129 height 11
click at [273, 75] on label "2025-08-21, Issued to: Manager, Balance: 350" at bounding box center [284, 73] width 89 height 6
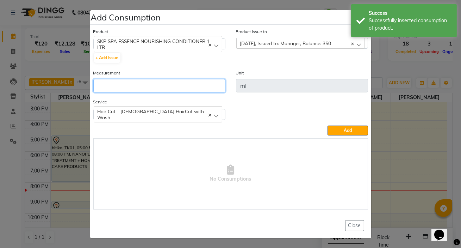
click at [209, 81] on input "number" at bounding box center [159, 85] width 132 height 13
type input "5"
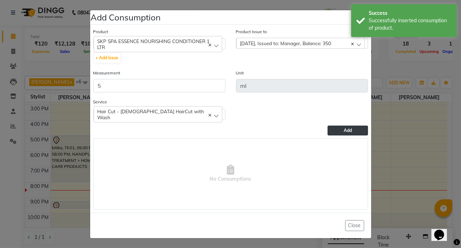
click at [330, 130] on button "Add" at bounding box center [347, 130] width 40 height 10
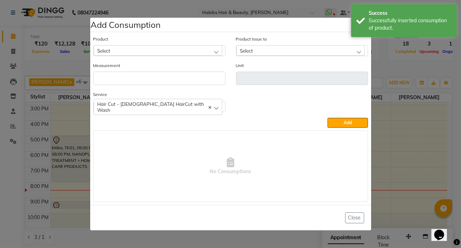
click at [206, 107] on div "Hair Cut - [DEMOGRAPHIC_DATA] HairCut with Wash" at bounding box center [158, 107] width 129 height 16
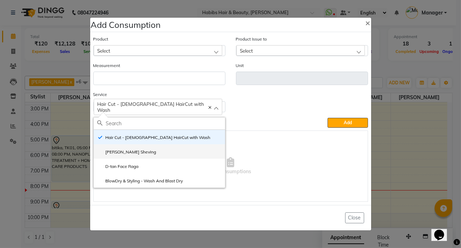
click at [113, 146] on li "[PERSON_NAME] Sheving" at bounding box center [159, 151] width 131 height 14
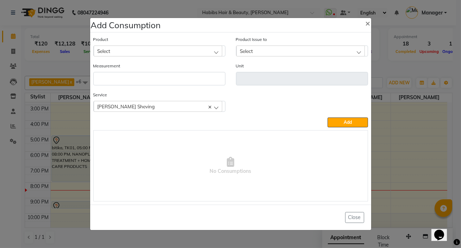
click at [176, 48] on div "Select" at bounding box center [158, 50] width 129 height 11
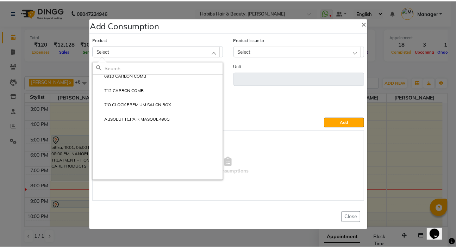
scroll to position [0, 0]
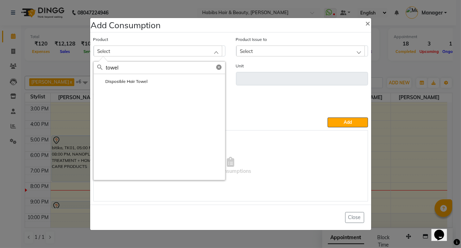
type input "towel"
click at [157, 85] on li "Disposible Hair Towel" at bounding box center [159, 81] width 131 height 14
type input "pc"
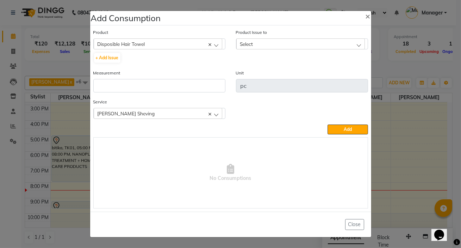
click at [245, 45] on span "Select" at bounding box center [246, 44] width 13 height 6
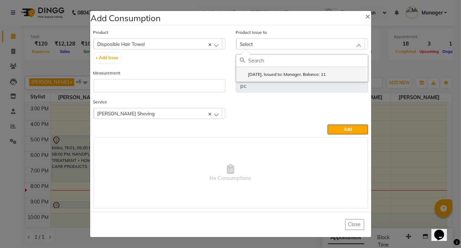
click at [249, 77] on li "2025-09-01, Issued to: Manager, Balance: 11" at bounding box center [301, 74] width 131 height 14
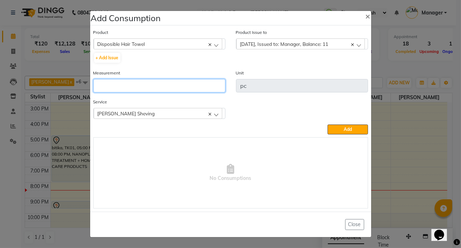
click at [207, 83] on input "number" at bounding box center [159, 85] width 132 height 13
type input "2"
type input "1"
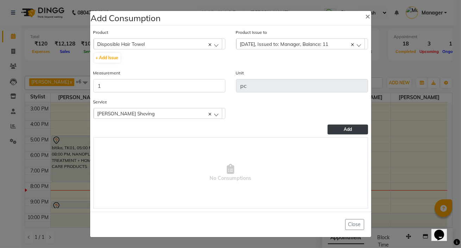
click at [332, 131] on button "Add" at bounding box center [347, 129] width 40 height 10
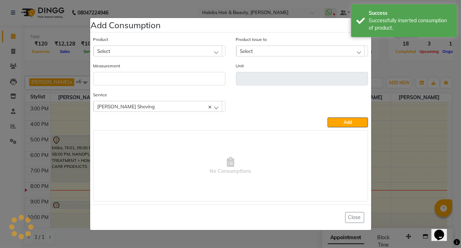
click at [178, 53] on div "Select" at bounding box center [158, 50] width 129 height 11
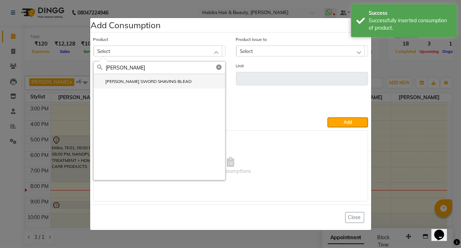
type input "wilk"
click at [131, 79] on label "[PERSON_NAME] SWORD SHAVING BLEAD" at bounding box center [144, 81] width 95 height 6
type input "pc"
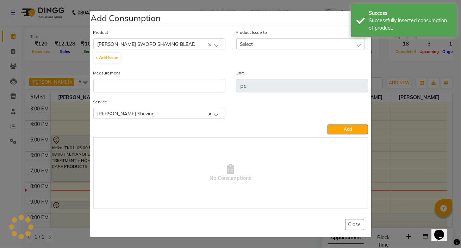
click at [254, 40] on div "Select" at bounding box center [300, 43] width 129 height 11
click at [254, 81] on div "2025-08-29, Issued to: Manager, Balance: 9.5" at bounding box center [302, 67] width 132 height 27
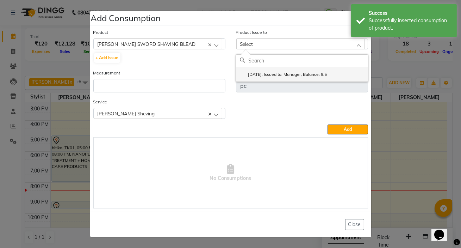
click at [243, 76] on label "2025-08-29, Issued to: Manager, Balance: 9.5" at bounding box center [283, 74] width 87 height 6
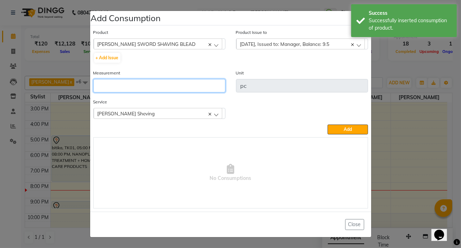
click at [223, 85] on input "number" at bounding box center [159, 85] width 132 height 13
type input "0.5"
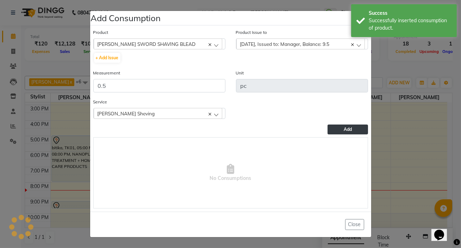
click at [332, 133] on button "Add" at bounding box center [347, 129] width 40 height 10
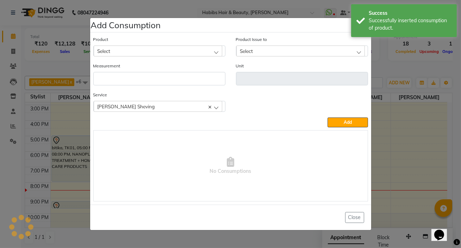
click at [187, 53] on div "Select" at bounding box center [158, 50] width 129 height 11
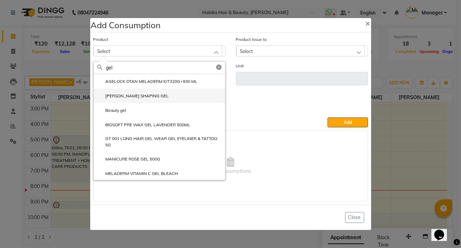
type input "gel"
click at [138, 100] on li "[PERSON_NAME] SHAPING GEL" at bounding box center [159, 95] width 131 height 14
type input "ML"
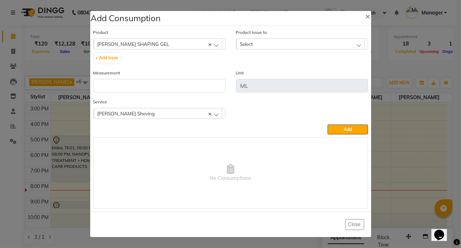
click at [252, 49] on div "Product Issue to Select 2025-06-26, Issued to: Manager, Balance: 32" at bounding box center [302, 49] width 143 height 40
click at [252, 45] on span "Select" at bounding box center [246, 44] width 13 height 6
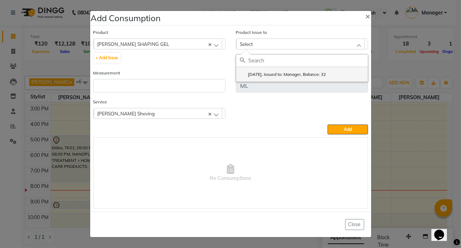
click at [253, 70] on li "2025-06-26, Issued to: Manager, Balance: 32" at bounding box center [301, 74] width 131 height 14
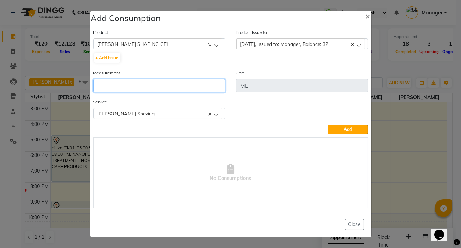
click at [193, 82] on input "number" at bounding box center [159, 85] width 132 height 13
type input "2"
click at [358, 125] on button "Add" at bounding box center [347, 129] width 40 height 10
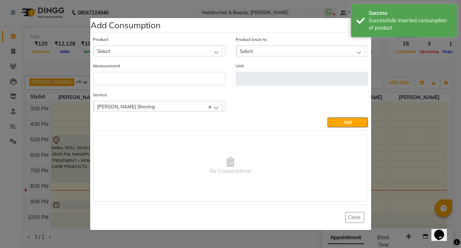
click at [215, 54] on div "Select" at bounding box center [158, 50] width 129 height 11
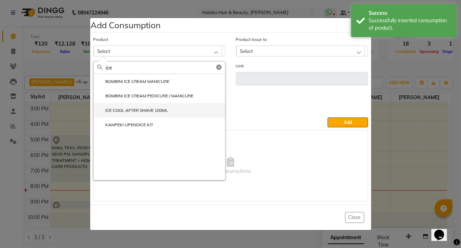
type input "ice"
click at [139, 112] on label "ICE COOL AFTER SHAVE 100ML" at bounding box center [132, 110] width 71 height 6
type input "ML"
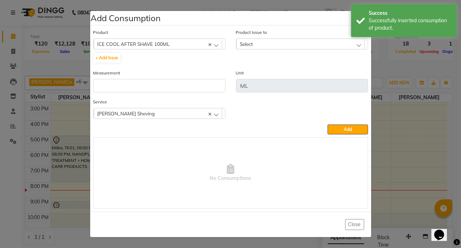
click at [242, 46] on span "Select" at bounding box center [246, 44] width 13 height 6
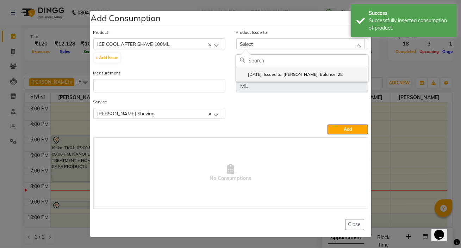
click at [248, 75] on label "2025-07-26, Issued to: Anil Dandge, Balance: 28" at bounding box center [291, 74] width 103 height 6
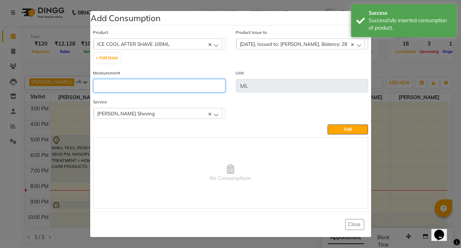
click at [204, 89] on input "number" at bounding box center [159, 85] width 132 height 13
type input "3"
type input "0.5"
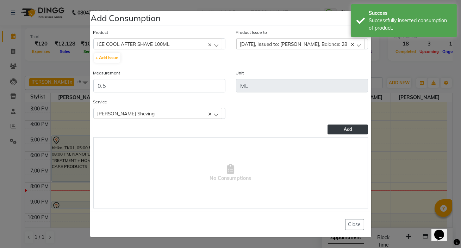
click at [342, 130] on button "Add" at bounding box center [347, 129] width 40 height 10
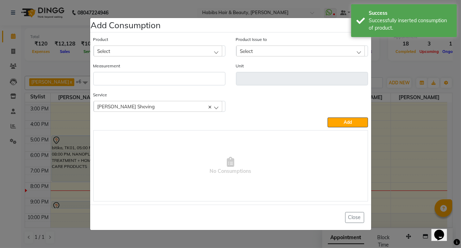
click at [180, 108] on div "[PERSON_NAME] Sheving" at bounding box center [158, 106] width 129 height 11
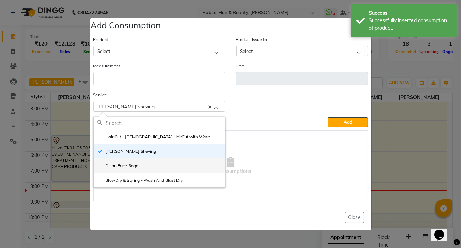
click at [161, 172] on li "D-tan Face Raga" at bounding box center [159, 165] width 131 height 14
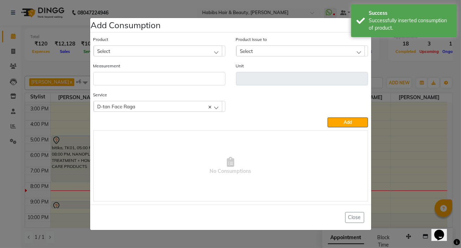
click at [206, 46] on div "Select" at bounding box center [158, 50] width 129 height 11
type input "raa"
click at [157, 92] on div "RAAGA D-TAN" at bounding box center [159, 127] width 131 height 106
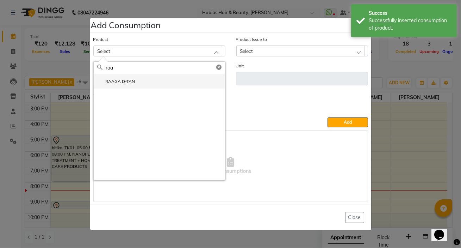
click at [159, 86] on li "RAAGA D-TAN" at bounding box center [159, 81] width 131 height 14
type input "G"
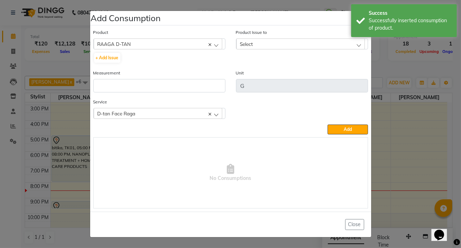
click at [256, 50] on div "Product Issue to Select 2025-07-06, Issued to: Manager, Balance: 225" at bounding box center [302, 49] width 143 height 40
click at [257, 47] on div "Select" at bounding box center [300, 43] width 129 height 11
click at [257, 63] on input "text" at bounding box center [308, 61] width 119 height 12
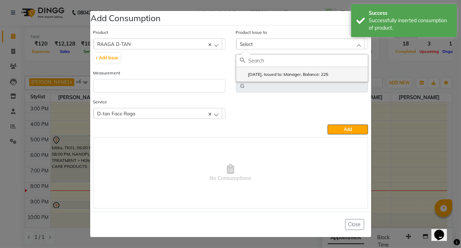
click at [250, 73] on label "2025-07-06, Issued to: Manager, Balance: 225" at bounding box center [284, 74] width 89 height 6
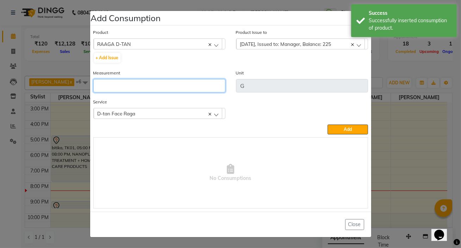
click at [216, 81] on input "number" at bounding box center [159, 85] width 132 height 13
type input "5"
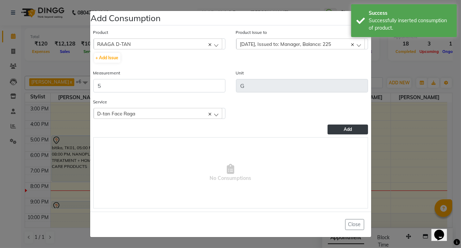
click at [361, 130] on button "Add" at bounding box center [347, 129] width 40 height 10
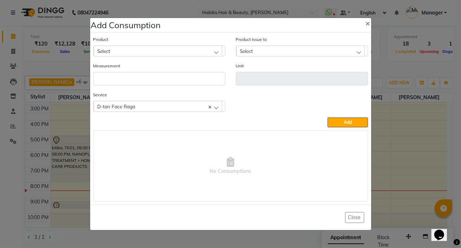
click at [109, 101] on div "D-tan Face Raga" at bounding box center [158, 106] width 129 height 11
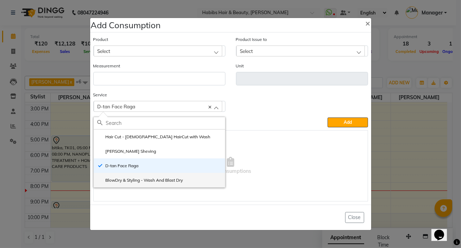
click at [122, 174] on li "BlowDry & Styling - Wash And Blast Dry" at bounding box center [159, 180] width 131 height 14
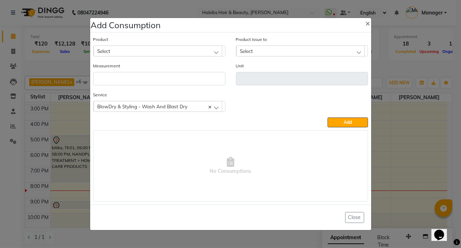
click at [172, 45] on div "Product Select 01 STELLA STARRY DROPS HIGHLIGHTER 15ML" at bounding box center [159, 46] width 132 height 21
click at [167, 54] on div "Select" at bounding box center [158, 50] width 129 height 11
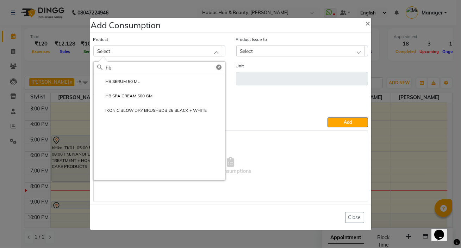
click at [173, 73] on input "hb" at bounding box center [165, 68] width 119 height 12
type input "hb"
click at [178, 74] on li "HB SERUM 50 ML" at bounding box center [159, 81] width 131 height 14
type input "ML"
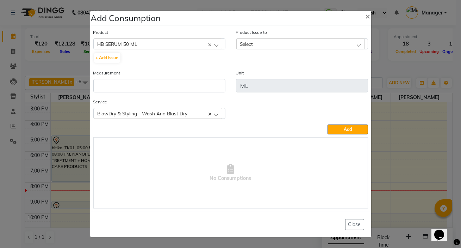
click at [256, 45] on div "Select" at bounding box center [300, 43] width 129 height 11
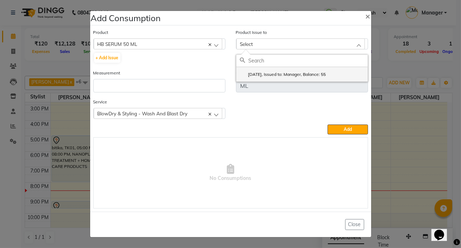
click at [260, 72] on label "2025-08-16, Issued to: Manager, Balance: 55" at bounding box center [283, 74] width 86 height 6
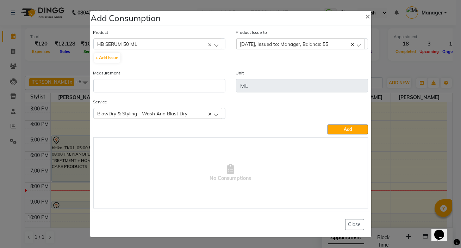
click at [256, 72] on div "Unit ML" at bounding box center [302, 80] width 132 height 23
click at [209, 83] on input "number" at bounding box center [159, 85] width 132 height 13
type input "0.5"
click at [338, 122] on div "Service BlowDry & Styling - Wash And Blast Dry Hair Cut - Male HairCut with Was…" at bounding box center [230, 111] width 285 height 26
click at [340, 130] on button "Add" at bounding box center [347, 129] width 40 height 10
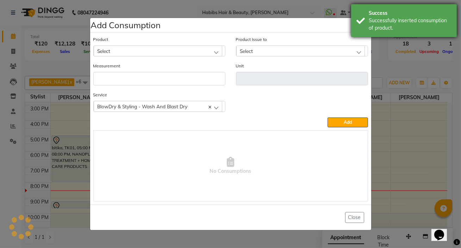
click at [366, 24] on div "Success Successfully inserted consumption of product." at bounding box center [404, 20] width 106 height 33
click at [366, 24] on span "×" at bounding box center [367, 23] width 5 height 11
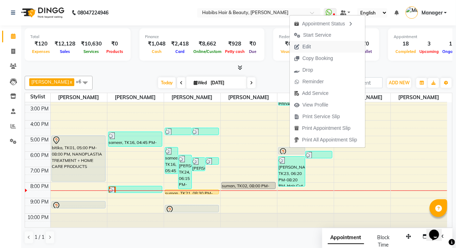
click at [314, 48] on span "Edit" at bounding box center [302, 47] width 25 height 12
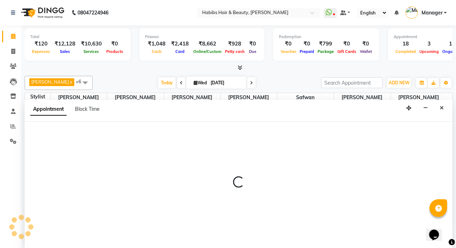
select select "tentative"
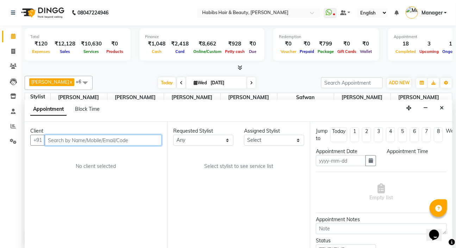
type input "[DATE]"
select select "1065"
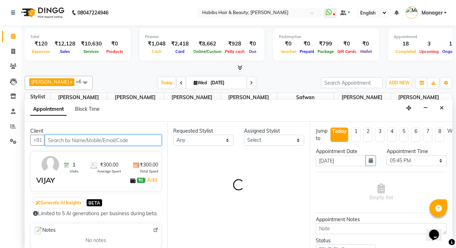
scroll to position [106, 0]
select select "76387"
select select "3218"
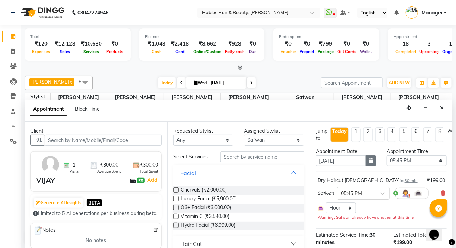
click at [365, 159] on button "button" at bounding box center [370, 160] width 11 height 11
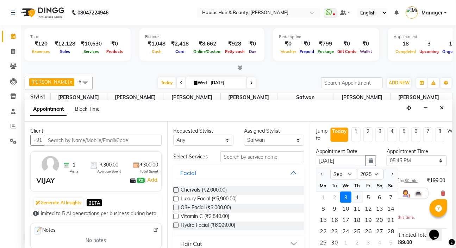
click at [361, 194] on div "4" at bounding box center [356, 196] width 11 height 11
type input "04-09-2025"
select select "1065"
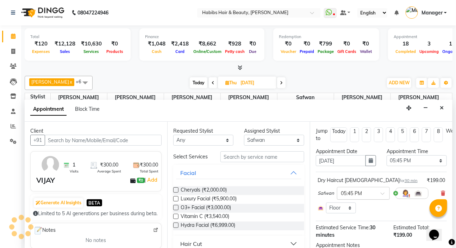
scroll to position [61, 0]
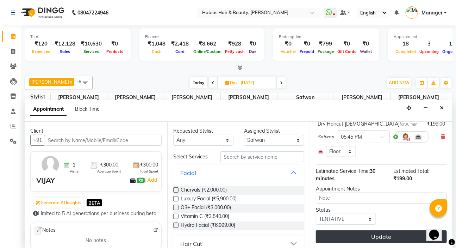
click at [338, 236] on button "Update" at bounding box center [381, 236] width 131 height 13
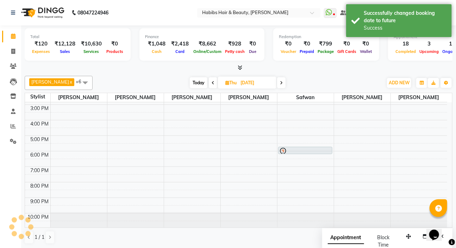
scroll to position [0, 0]
click at [230, 80] on span "Thu" at bounding box center [231, 82] width 15 height 5
select select "9"
select select "2025"
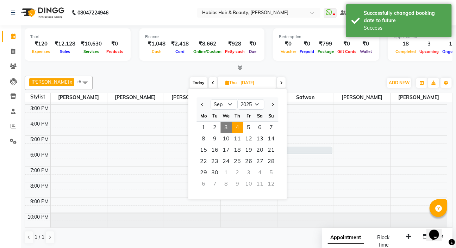
click at [224, 124] on span "3" at bounding box center [226, 126] width 11 height 11
type input "[DATE]"
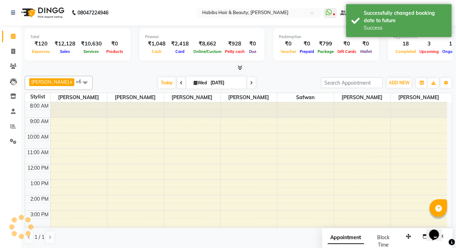
scroll to position [106, 0]
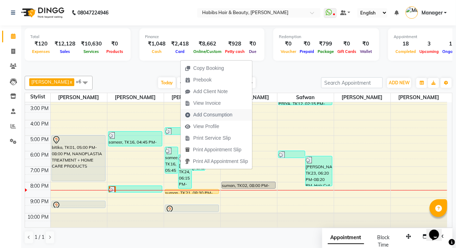
click at [220, 112] on span "Add Consumption" at bounding box center [212, 114] width 39 height 7
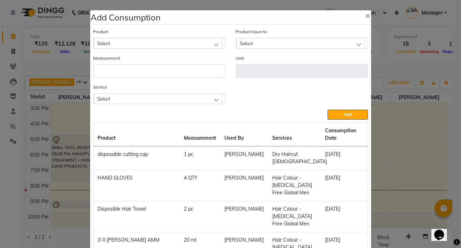
click at [211, 99] on div "Select" at bounding box center [158, 98] width 129 height 11
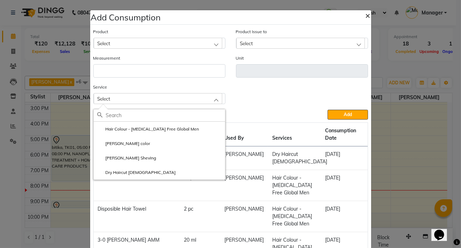
click at [365, 16] on span "×" at bounding box center [367, 15] width 5 height 11
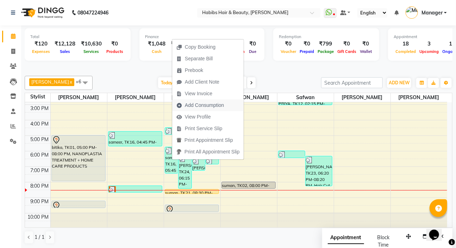
click at [225, 102] on span "Add Consumption" at bounding box center [200, 105] width 56 height 12
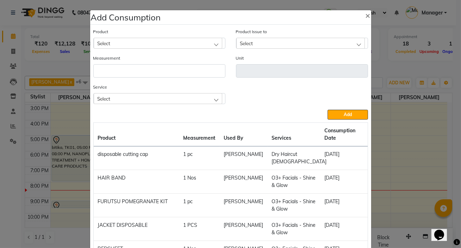
click at [201, 102] on div "Select" at bounding box center [158, 98] width 129 height 11
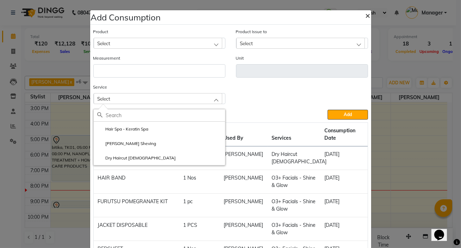
click at [368, 18] on span "×" at bounding box center [367, 15] width 5 height 11
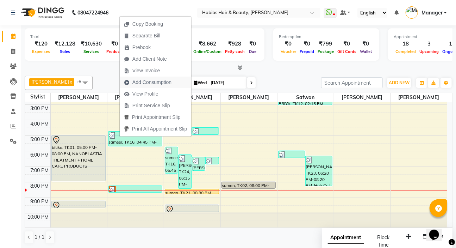
click at [173, 82] on span "Add Consumption" at bounding box center [148, 82] width 56 height 12
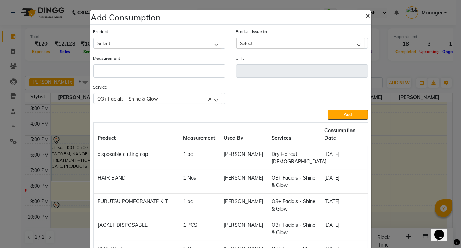
click at [361, 16] on button "×" at bounding box center [368, 15] width 16 height 20
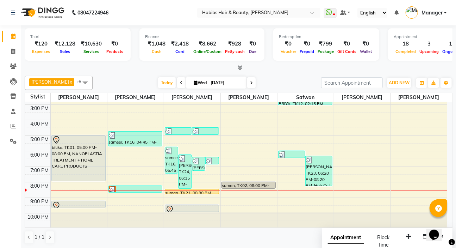
scroll to position [106, 0]
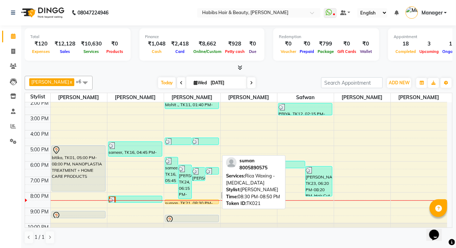
scroll to position [106, 0]
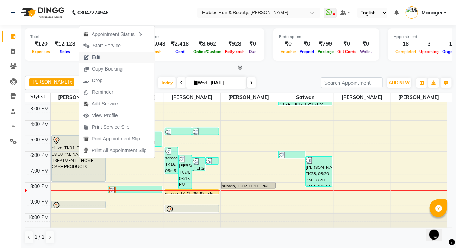
click at [102, 55] on span "Edit" at bounding box center [91, 57] width 25 height 12
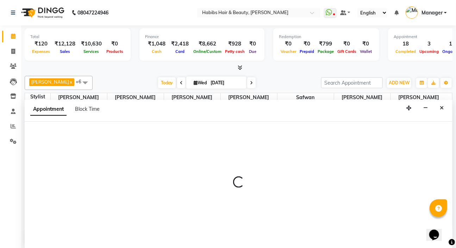
select select "tentative"
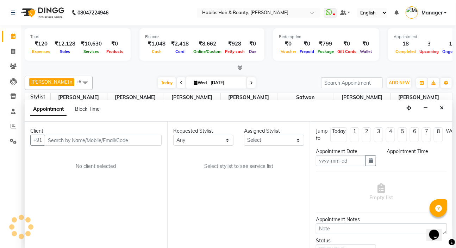
scroll to position [0, 0]
type input "[DATE]"
select select "57550"
select select "1020"
select select "3218"
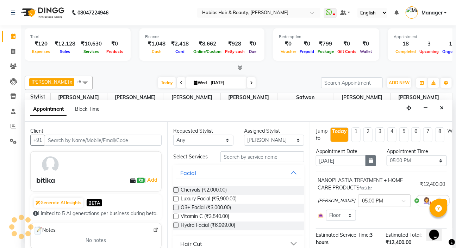
scroll to position [106, 0]
click at [369, 159] on icon "button" at bounding box center [371, 160] width 4 height 5
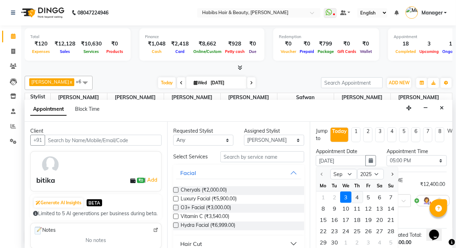
click at [356, 199] on div "4" at bounding box center [356, 196] width 11 height 11
type input "04-09-2025"
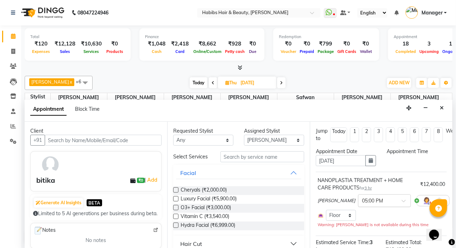
select select "1020"
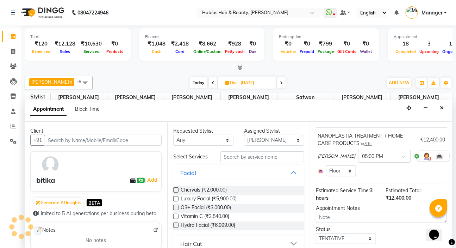
scroll to position [69, 0]
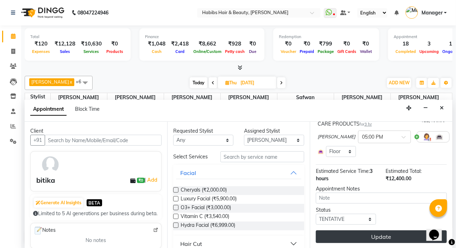
click at [348, 230] on button "Update" at bounding box center [381, 236] width 131 height 13
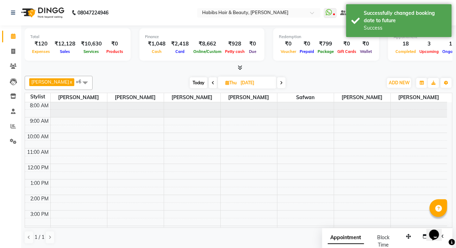
scroll to position [0, 0]
click at [212, 84] on icon at bounding box center [213, 83] width 3 height 4
type input "[DATE]"
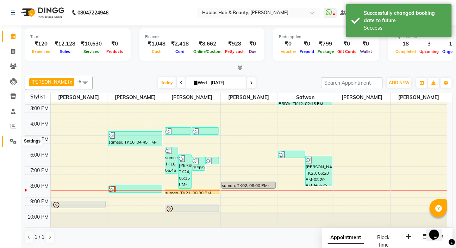
click at [7, 138] on span at bounding box center [13, 141] width 12 height 8
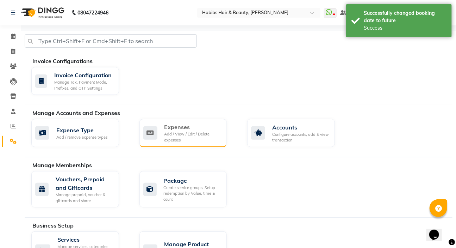
click at [214, 128] on div "Expenses" at bounding box center [192, 127] width 57 height 8
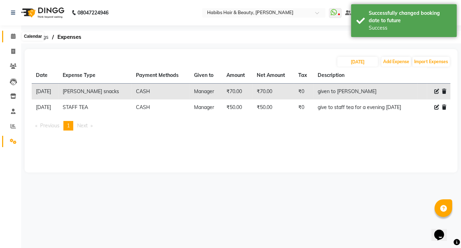
click at [13, 34] on icon at bounding box center [13, 35] width 5 height 5
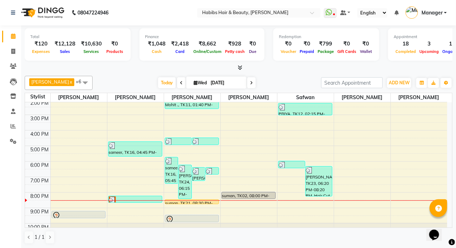
scroll to position [106, 0]
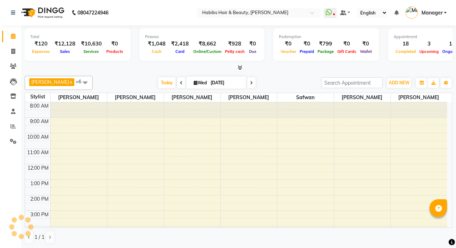
click at [18, 57] on li "Invoice" at bounding box center [10, 51] width 21 height 15
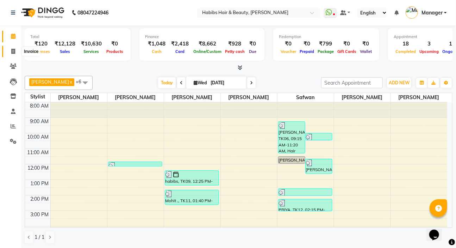
click at [11, 52] on icon at bounding box center [13, 51] width 4 height 5
select select "service"
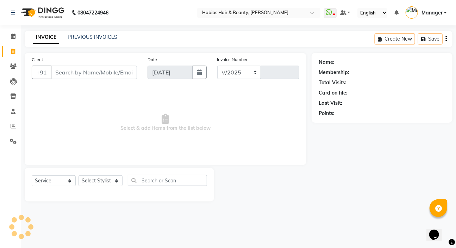
select select "6465"
type input "5026"
click at [90, 30] on div "08047224946 Select Location × Habibs Hair & Beauty, [PERSON_NAME] WhatsApp Stat…" at bounding box center [230, 124] width 461 height 248
click at [89, 38] on link "PREVIOUS INVOICES" at bounding box center [93, 37] width 50 height 6
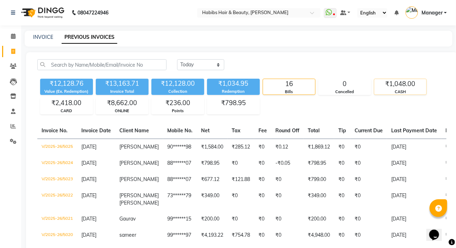
click at [405, 87] on div "₹1,048.00" at bounding box center [400, 84] width 52 height 10
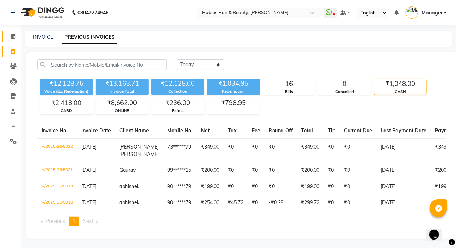
click at [10, 41] on link "Calendar" at bounding box center [10, 37] width 17 height 12
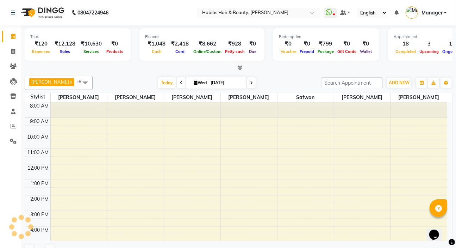
scroll to position [93, 0]
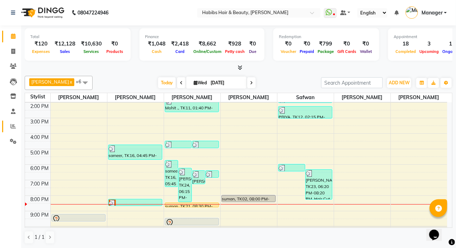
click at [14, 130] on span at bounding box center [13, 126] width 12 height 8
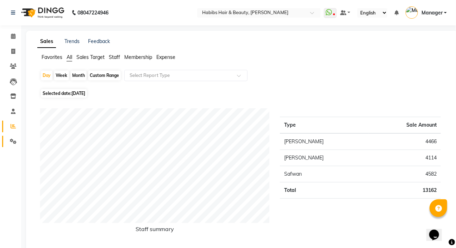
click at [15, 142] on icon at bounding box center [13, 140] width 7 height 5
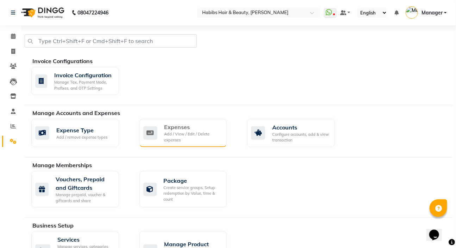
click at [177, 126] on div "Expenses" at bounding box center [192, 127] width 57 height 8
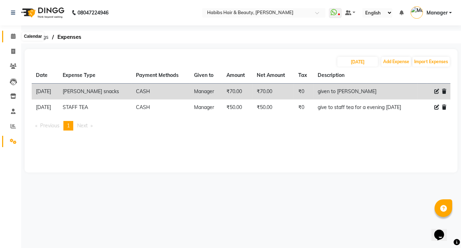
click at [9, 35] on span at bounding box center [13, 36] width 12 height 8
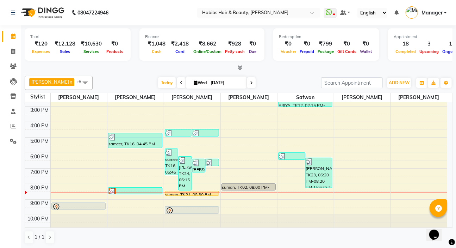
scroll to position [106, 0]
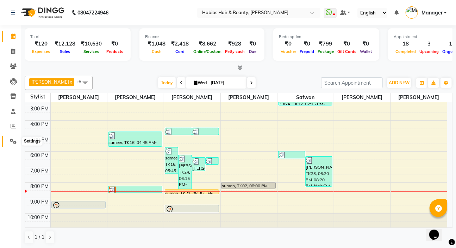
click at [10, 143] on icon at bounding box center [13, 140] width 7 height 5
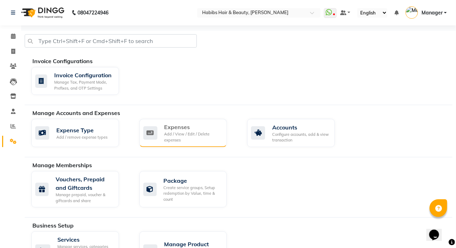
click at [163, 130] on div "Expenses Add / View / Edit / Delete expenses" at bounding box center [182, 133] width 78 height 20
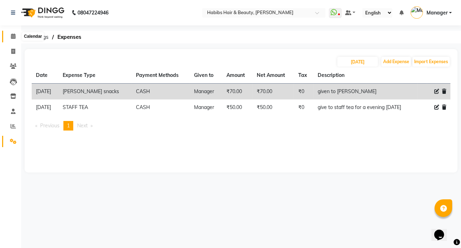
click at [10, 38] on span at bounding box center [13, 36] width 12 height 8
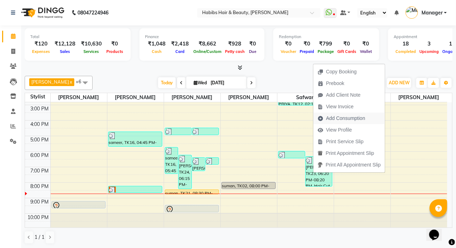
click at [331, 118] on span "Add Consumption" at bounding box center [345, 117] width 39 height 7
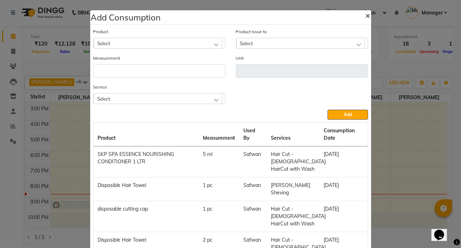
click at [362, 21] on button "×" at bounding box center [368, 15] width 16 height 20
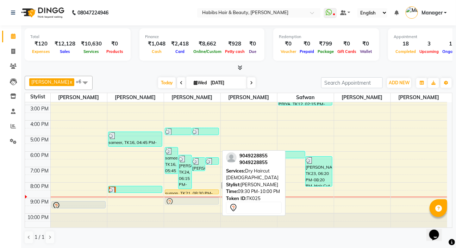
drag, startPoint x: 199, startPoint y: 205, endPoint x: 199, endPoint y: 199, distance: 6.0
click at [199, 199] on div "sameer, TK16, 05:45 PM-07:30 PM, Hair Spa - Keratin Spa,[PERSON_NAME] Sheving,D…" at bounding box center [192, 112] width 56 height 232
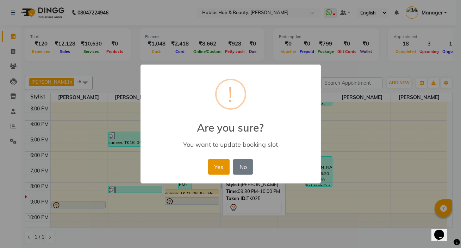
click at [215, 166] on button "Yes" at bounding box center [218, 166] width 21 height 15
